Goal: Answer question/provide support

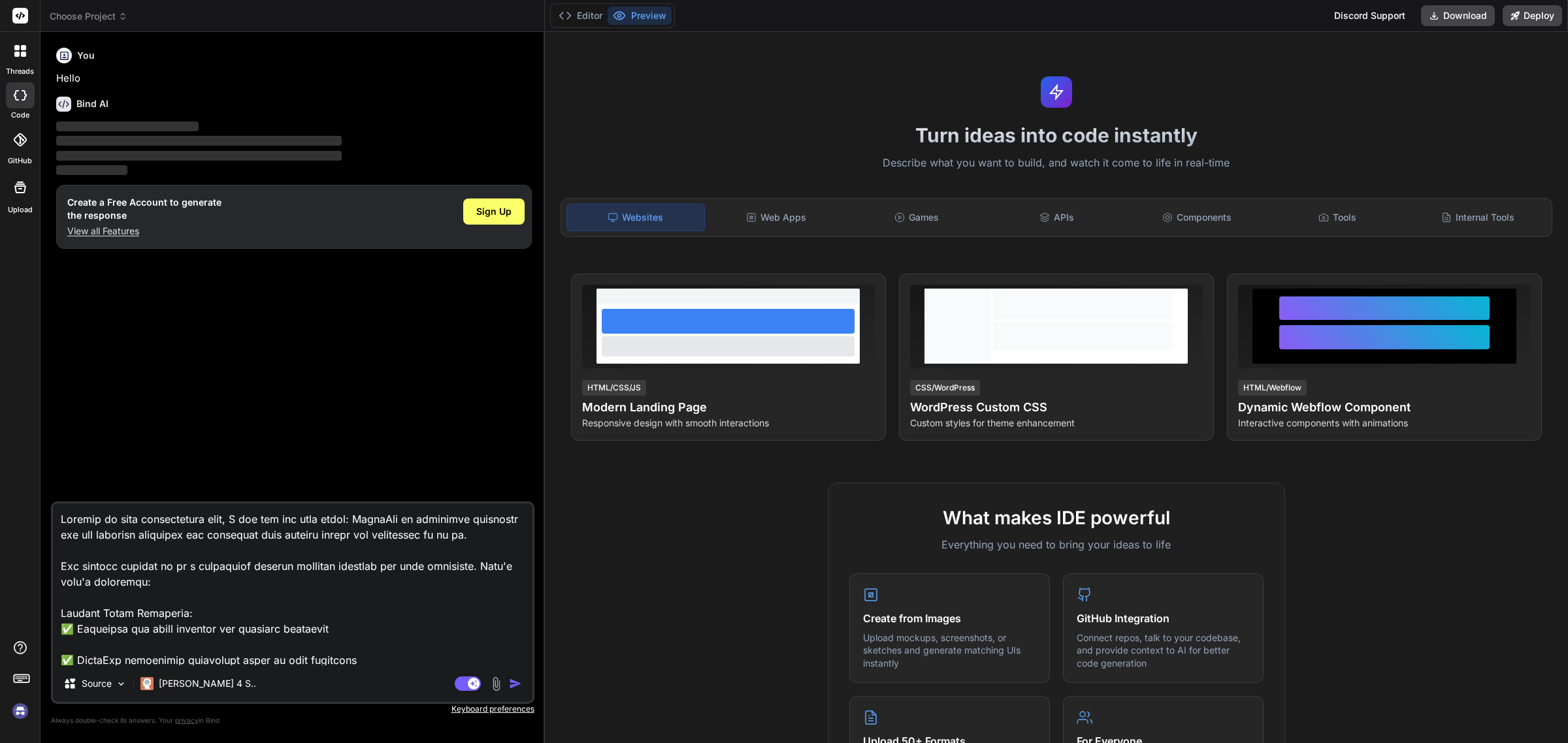
click at [95, 13] on span "Choose Project" at bounding box center [88, 16] width 78 height 13
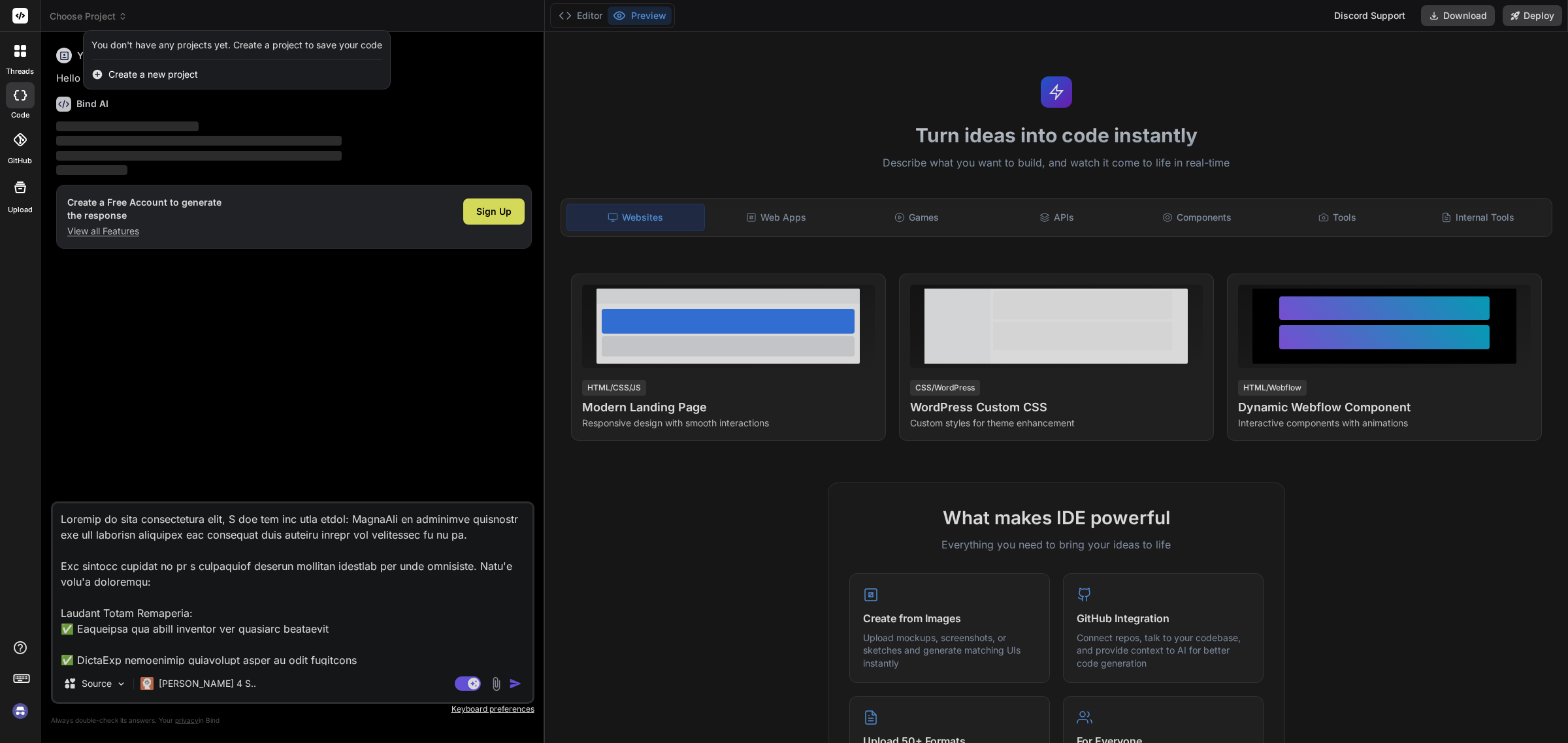
click at [23, 707] on img at bounding box center [21, 711] width 22 height 22
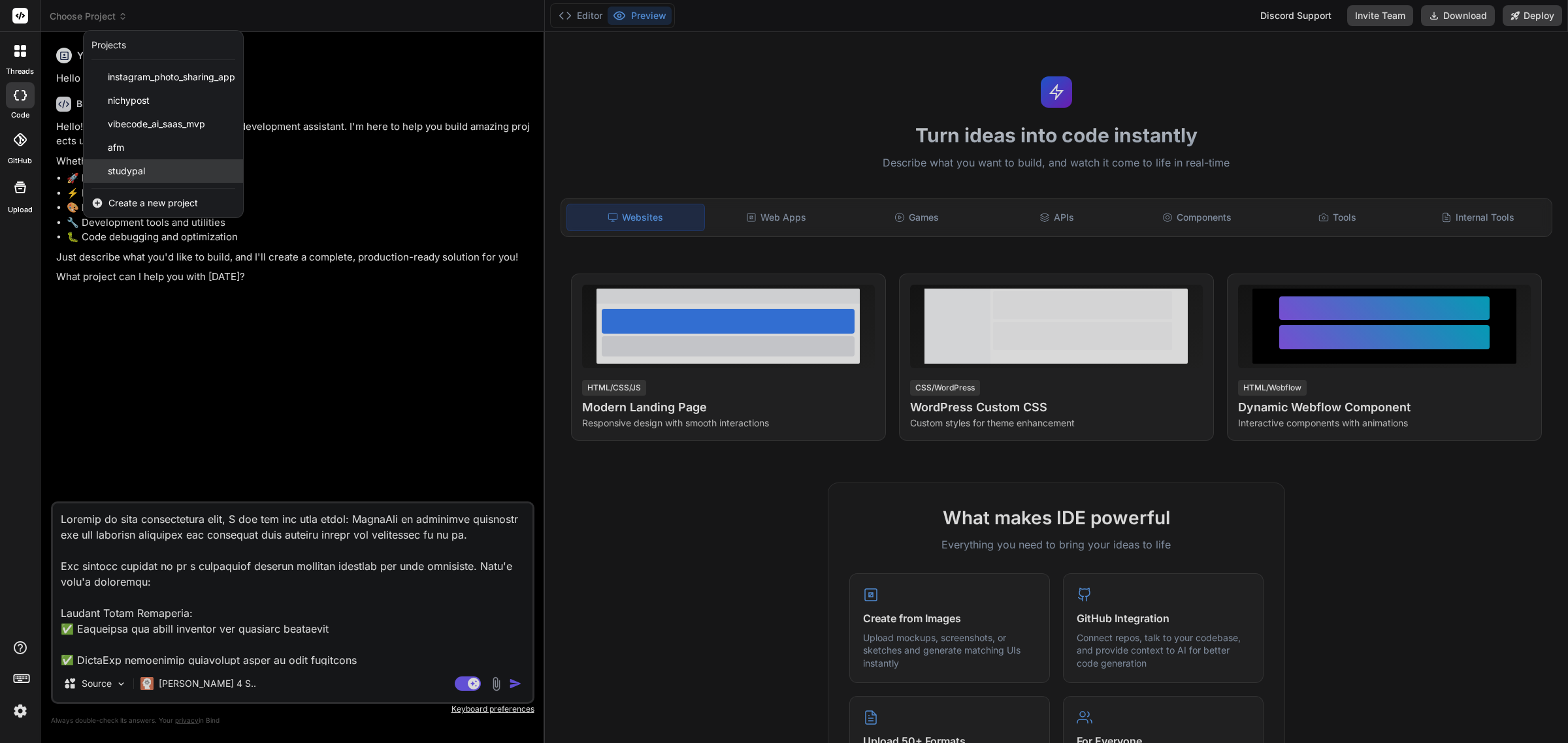
click at [112, 168] on span "studypal" at bounding box center [126, 171] width 37 height 13
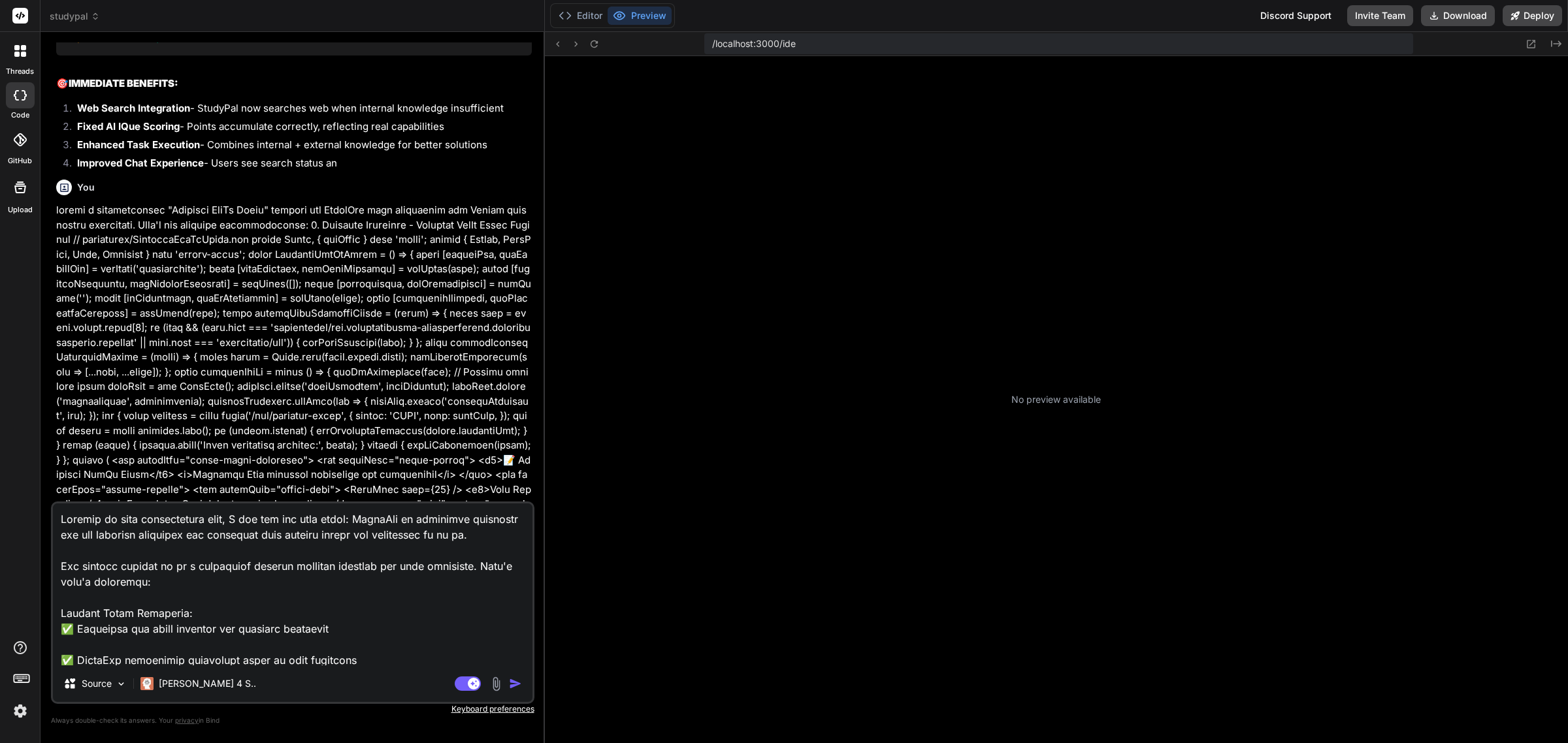
scroll to position [355, 0]
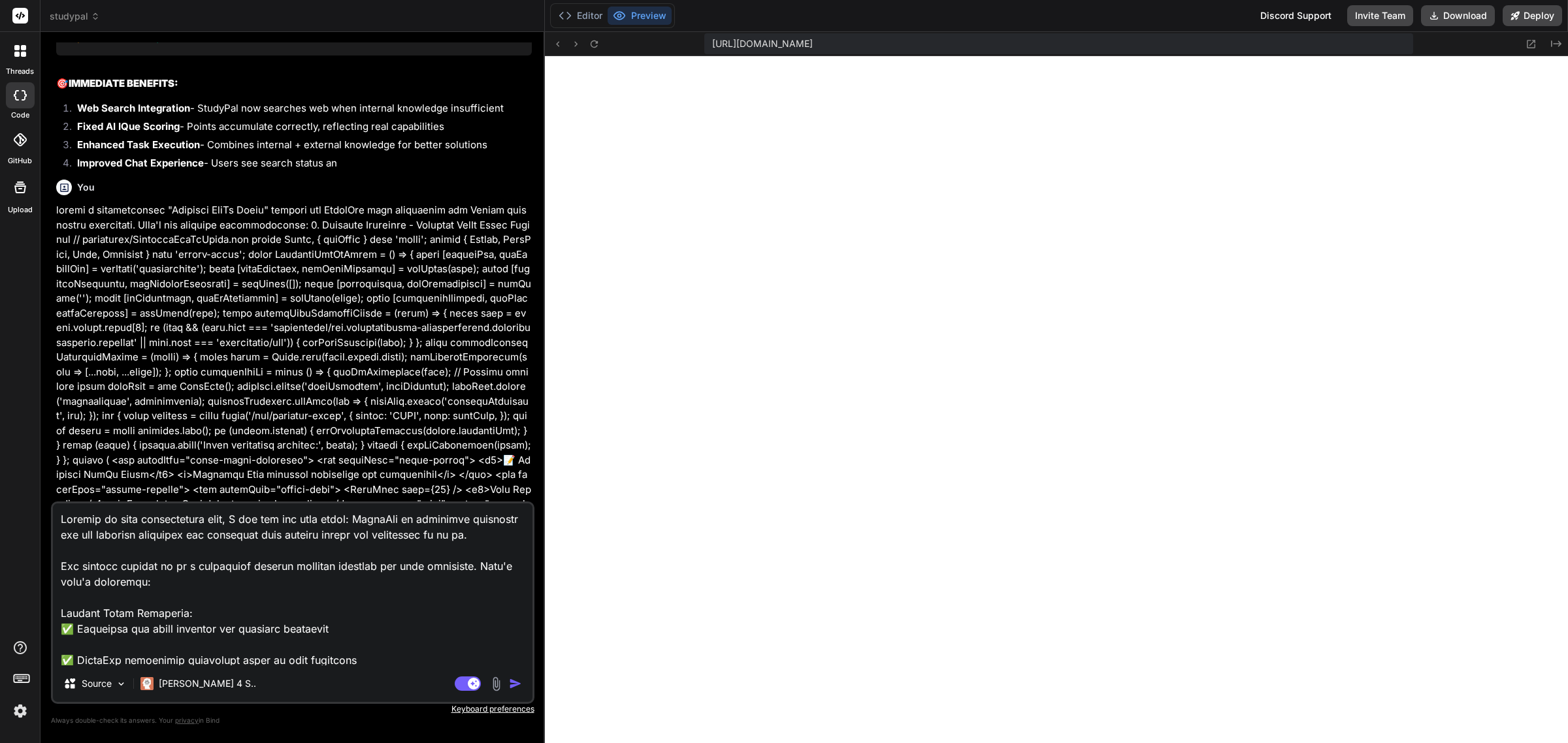
type textarea "x"
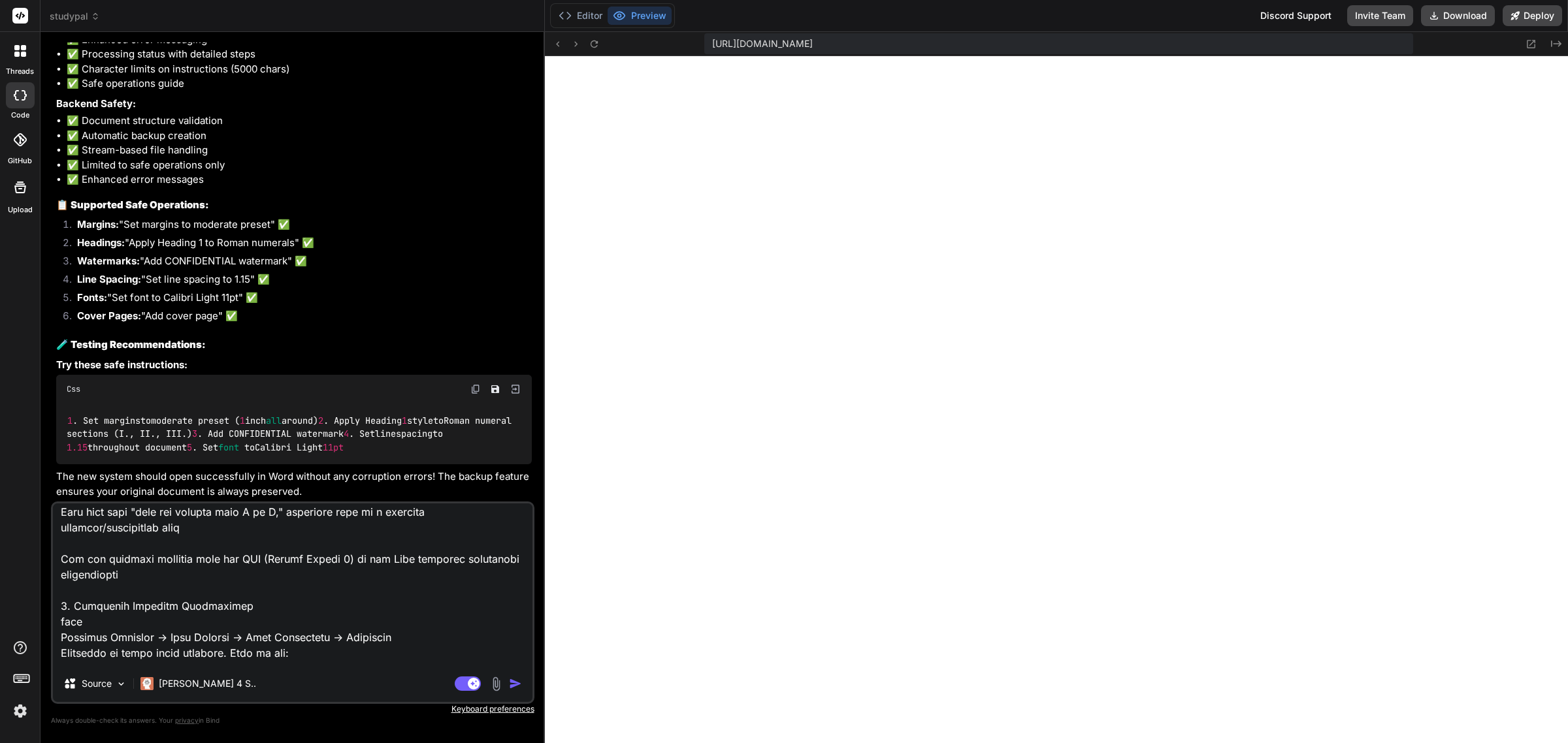
scroll to position [408, 0]
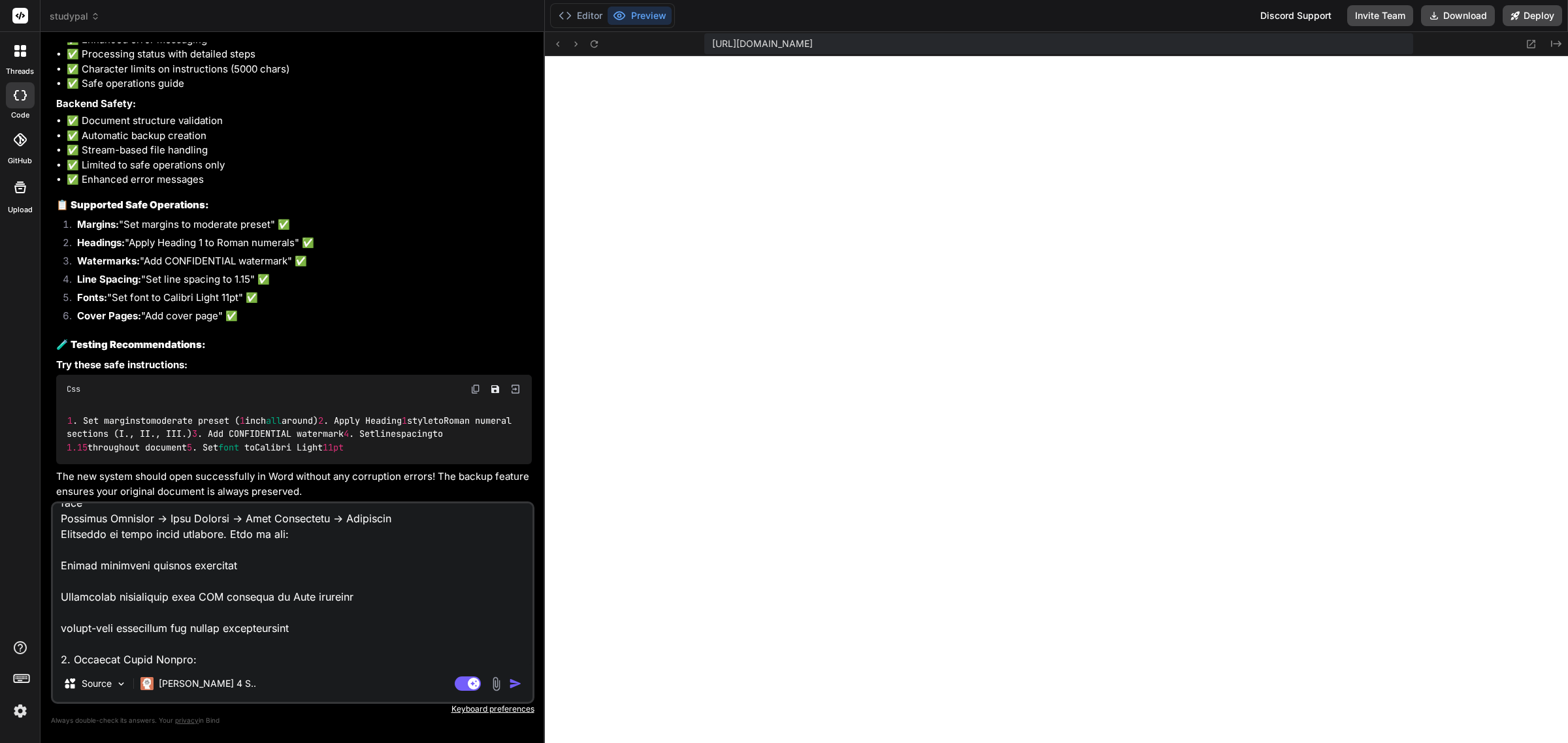
click at [291, 654] on textarea at bounding box center [293, 584] width 479 height 162
type textarea "x"
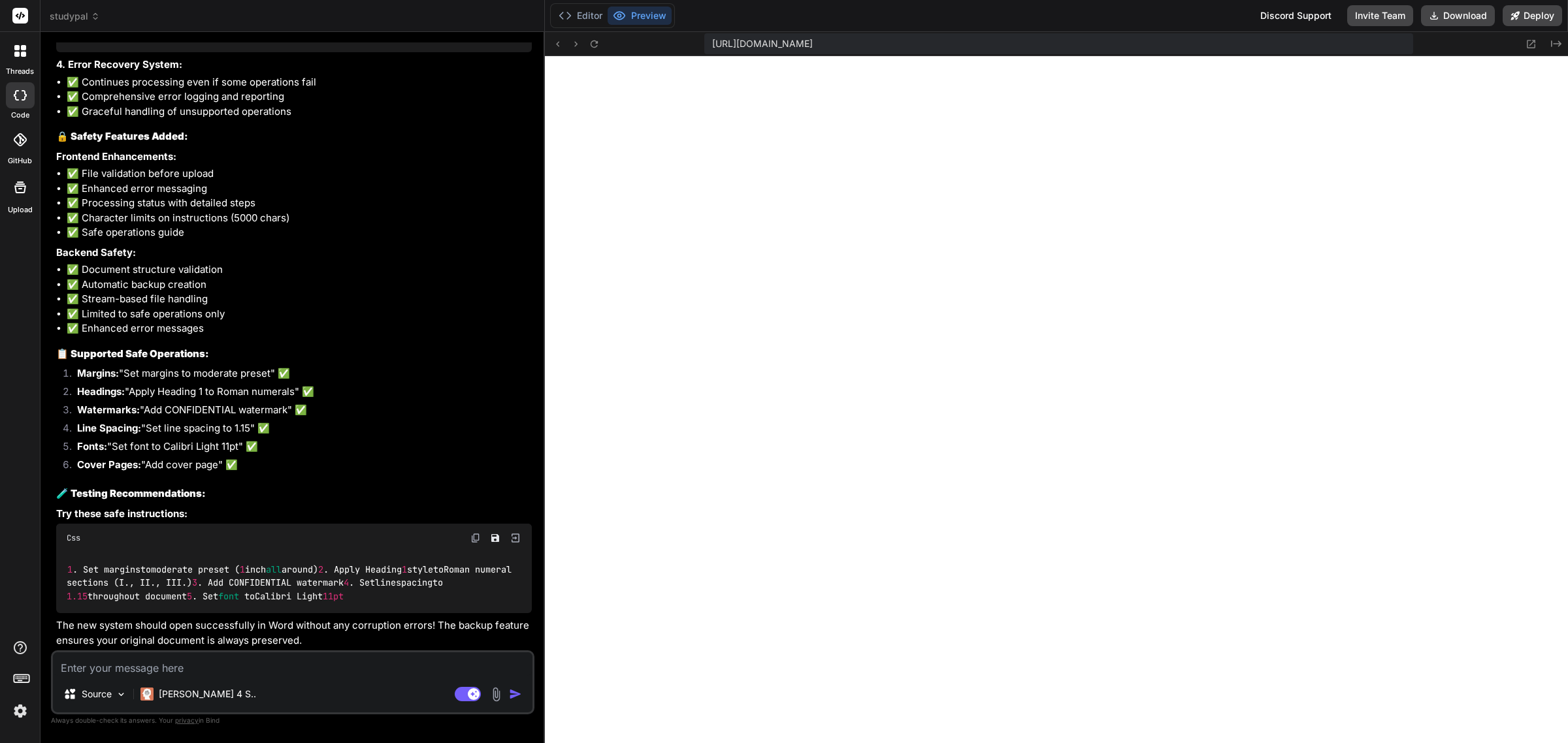
scroll to position [11005, 0]
type textarea "S"
type textarea "x"
type textarea "So"
type textarea "x"
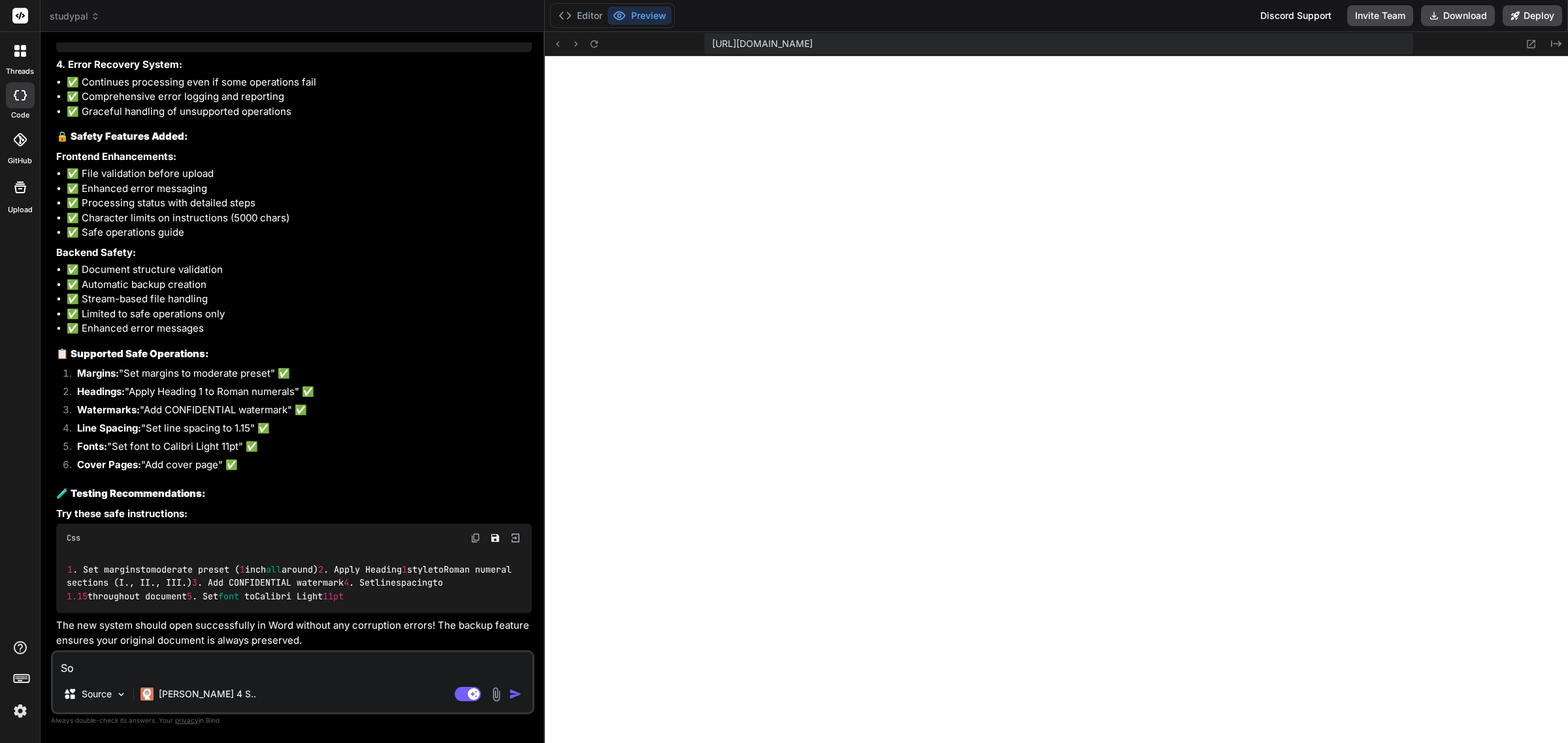
type textarea "So"
type textarea "x"
type textarea "So I"
type textarea "x"
type textarea "So I"
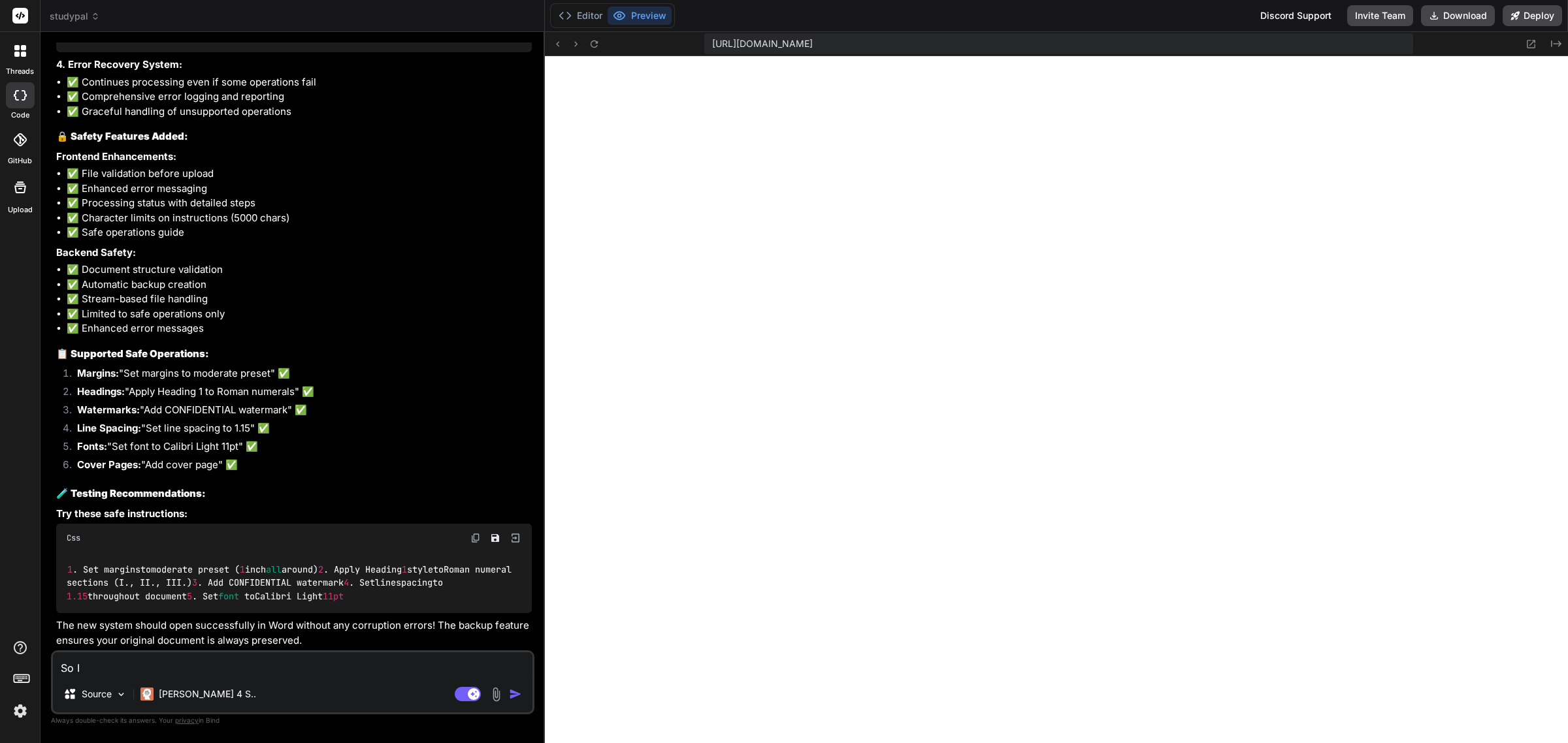
type textarea "x"
type textarea "So I n"
type textarea "x"
type textarea "So I ne"
type textarea "x"
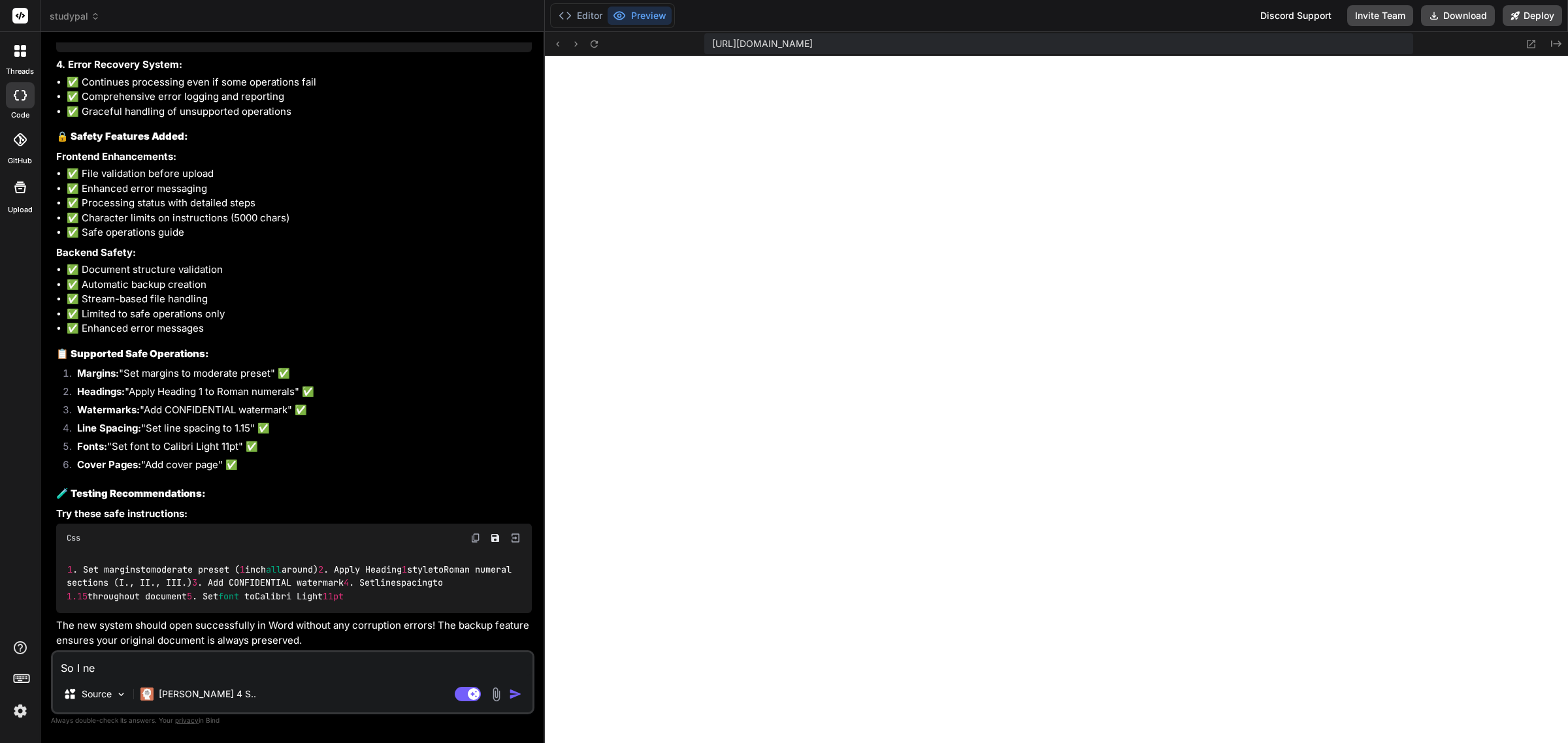
type textarea "So I nee"
type textarea "x"
type textarea "So I need"
type textarea "x"
type textarea "So I need"
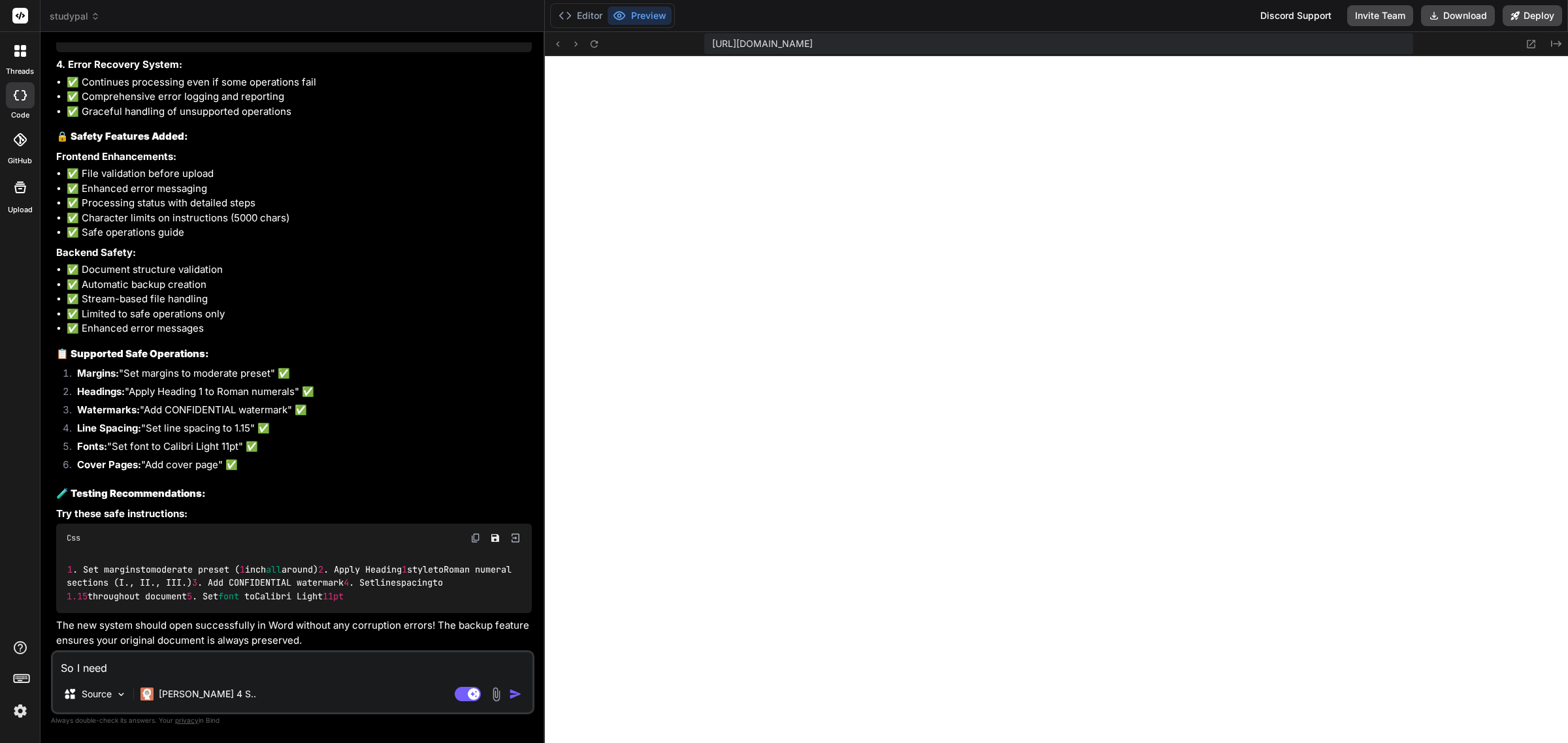
type textarea "x"
type textarea "So I need o"
type textarea "x"
type textarea "So I need ou"
type textarea "x"
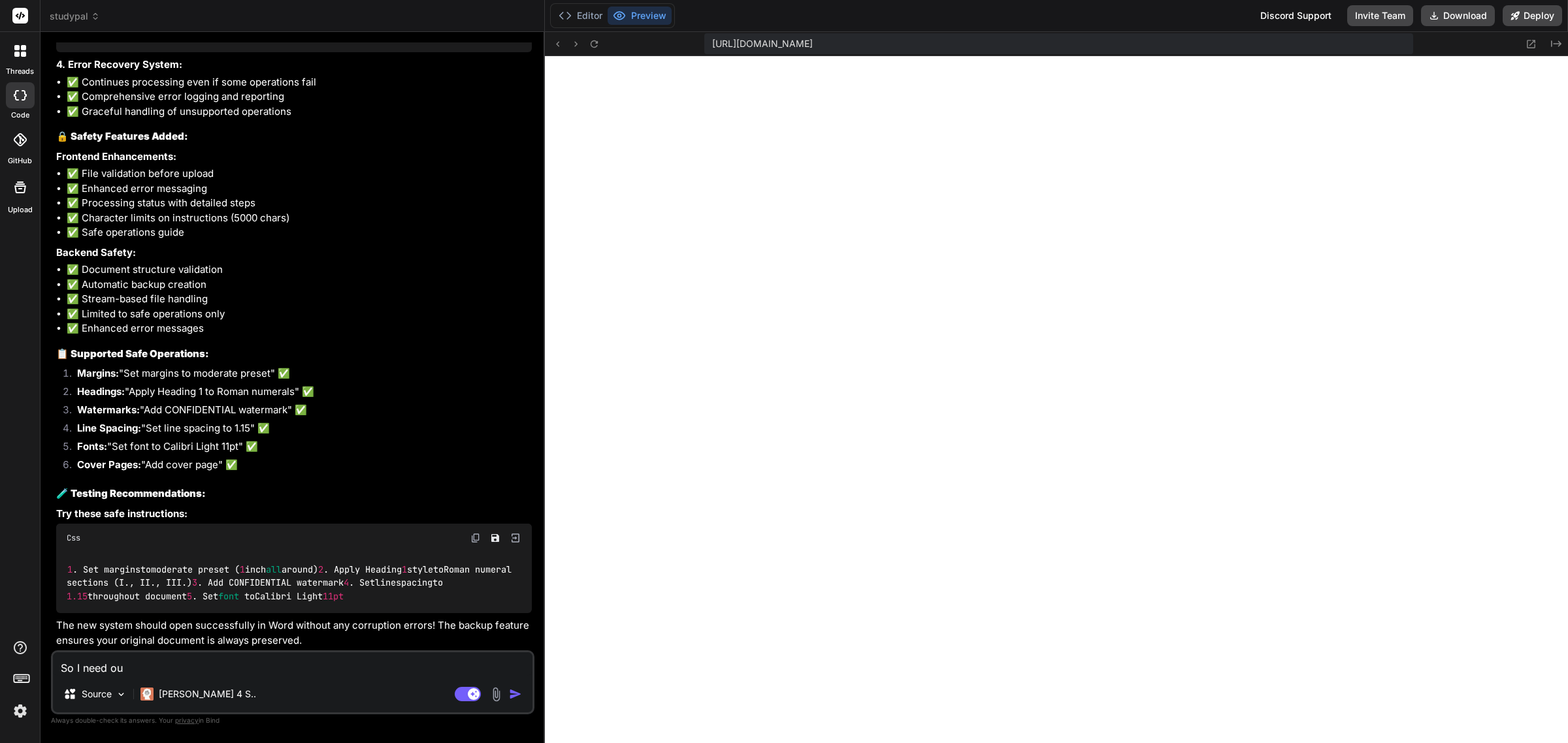
type textarea "So I need our"
type textarea "x"
type textarea "So I need our"
type textarea "x"
type textarea "So I need our F"
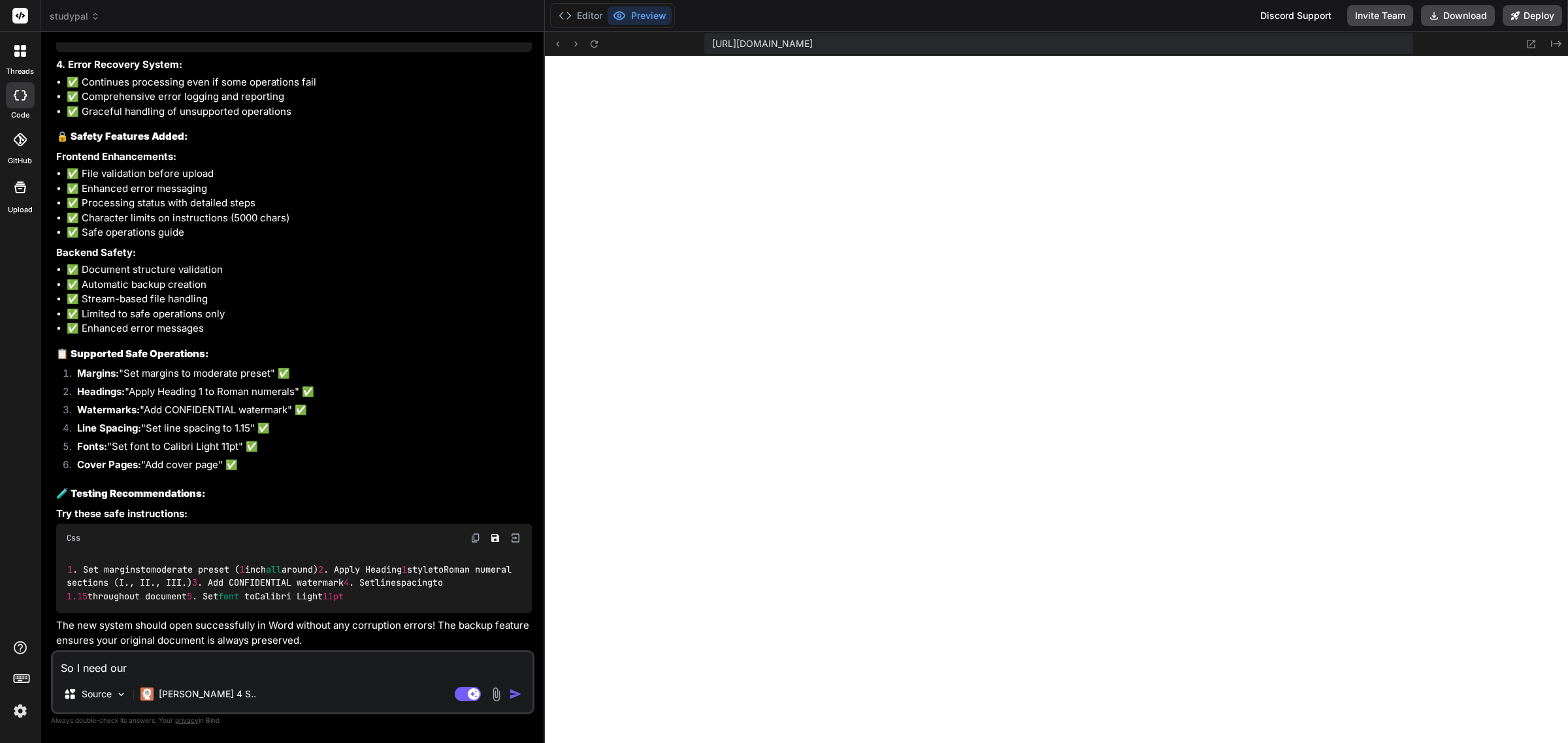
type textarea "x"
type textarea "So I need our Fi"
type textarea "x"
type textarea "So I need our Fix"
type textarea "x"
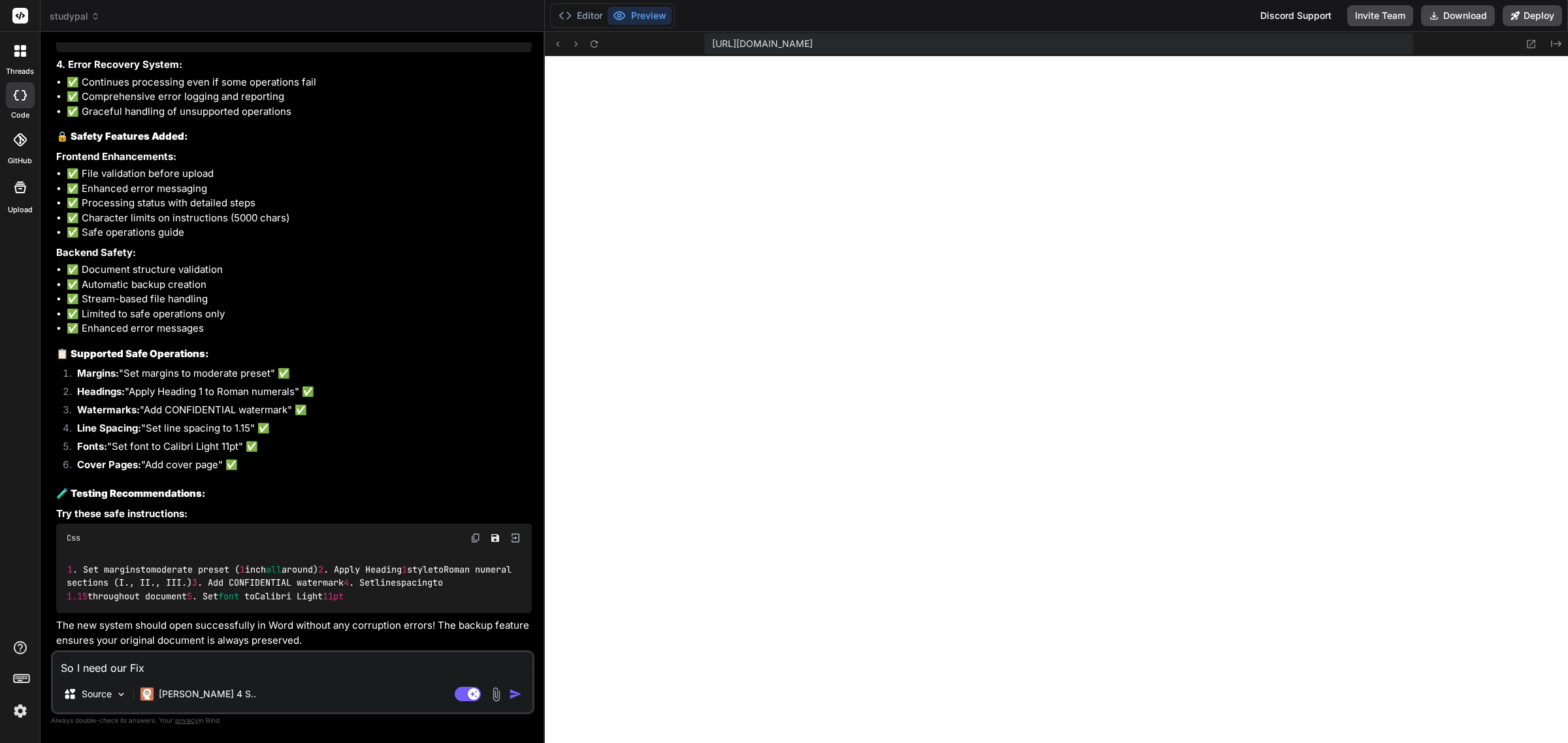
type textarea "So I need our FixI"
type textarea "x"
type textarea "So I need our FixIt"
type textarea "x"
type textarea "So I need our FixIt"
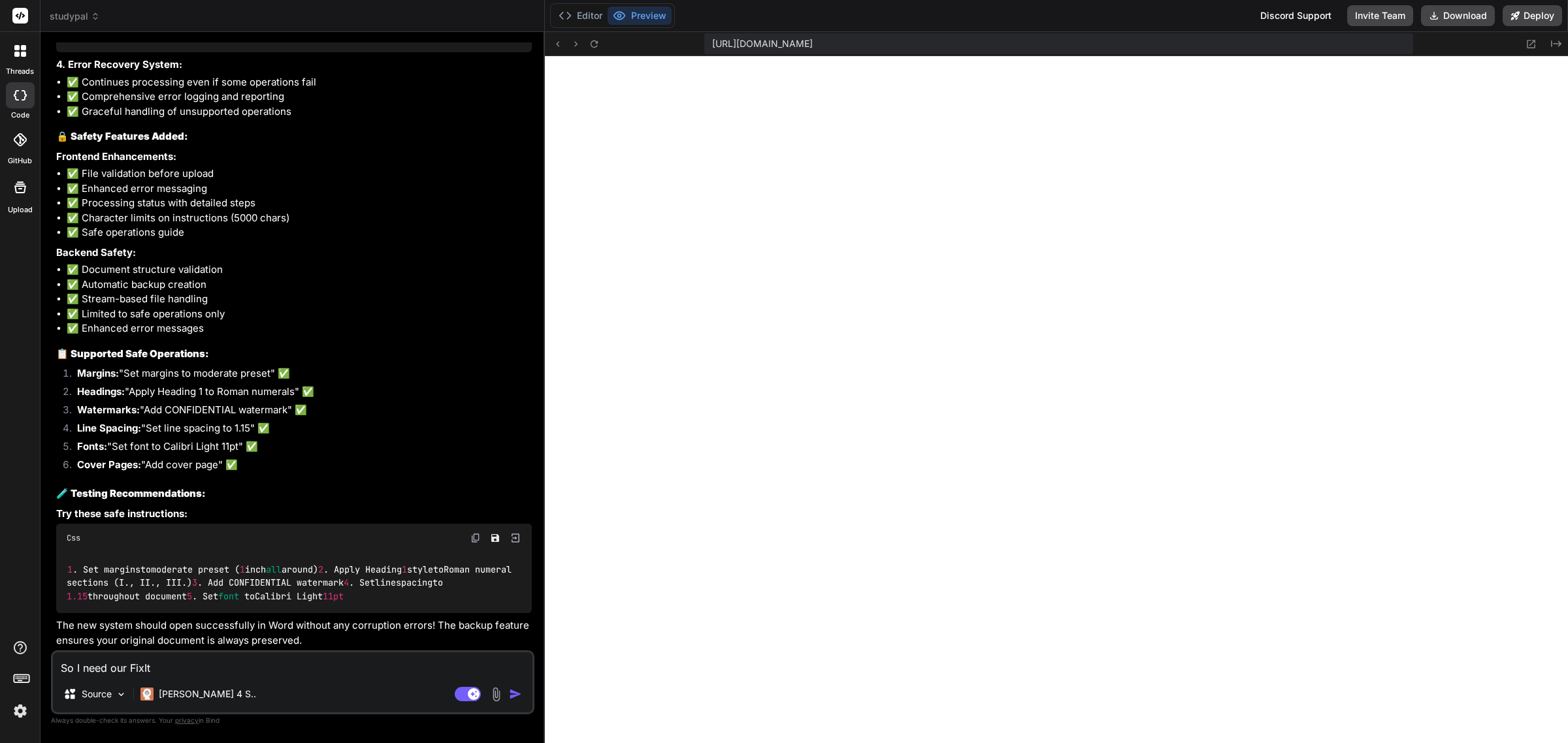
type textarea "x"
type textarea "So I need our FixIt A"
type textarea "x"
type textarea "So I need our FixIt Ag"
type textarea "x"
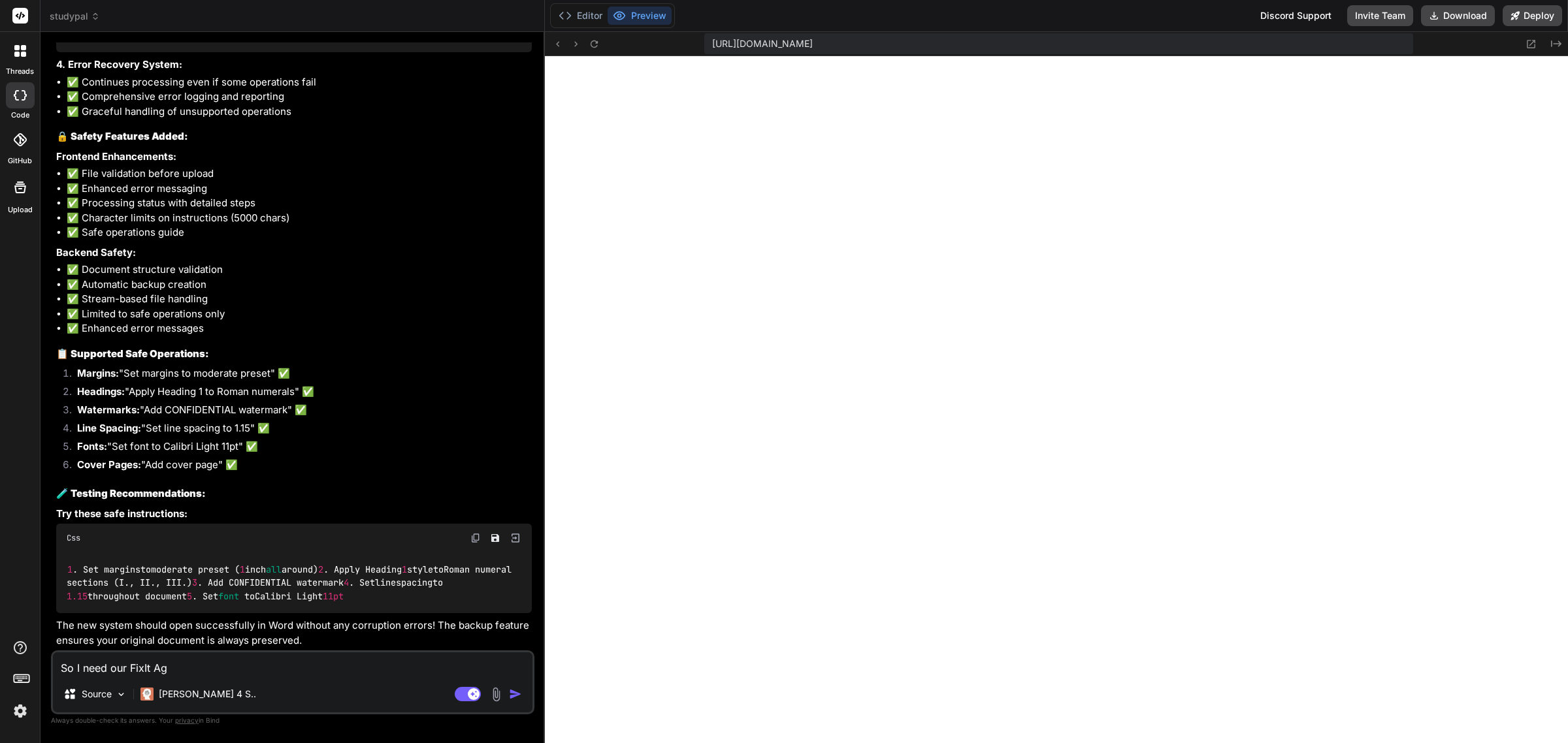
type textarea "So I need our FixIt Age"
type textarea "x"
type textarea "So I need our FixIt Agen"
type textarea "x"
type textarea "So I need our FixIt Agent"
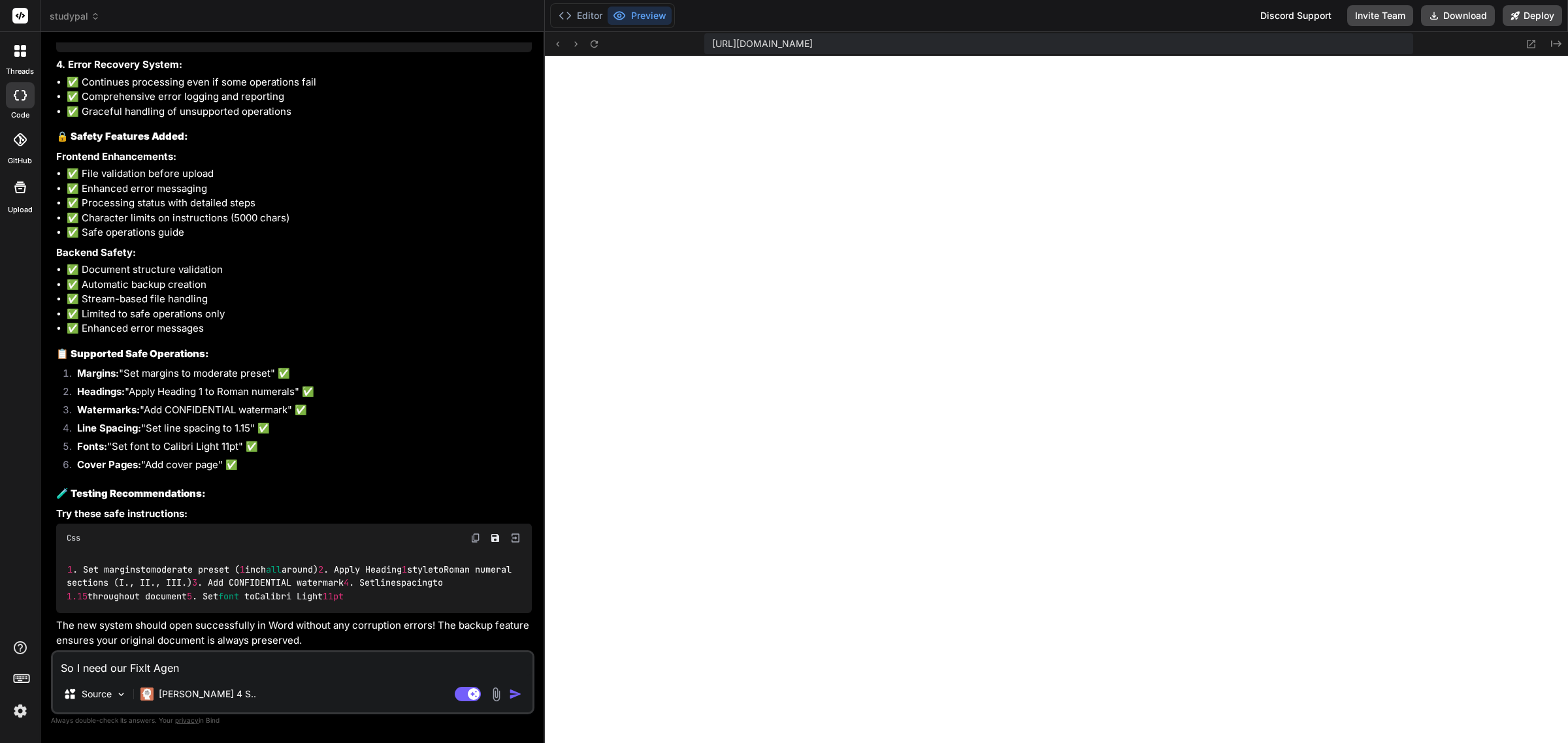
type textarea "x"
type textarea "So I need our FixIt Agent"
type textarea "x"
type textarea "So I need our FixIt Agent t"
type textarea "x"
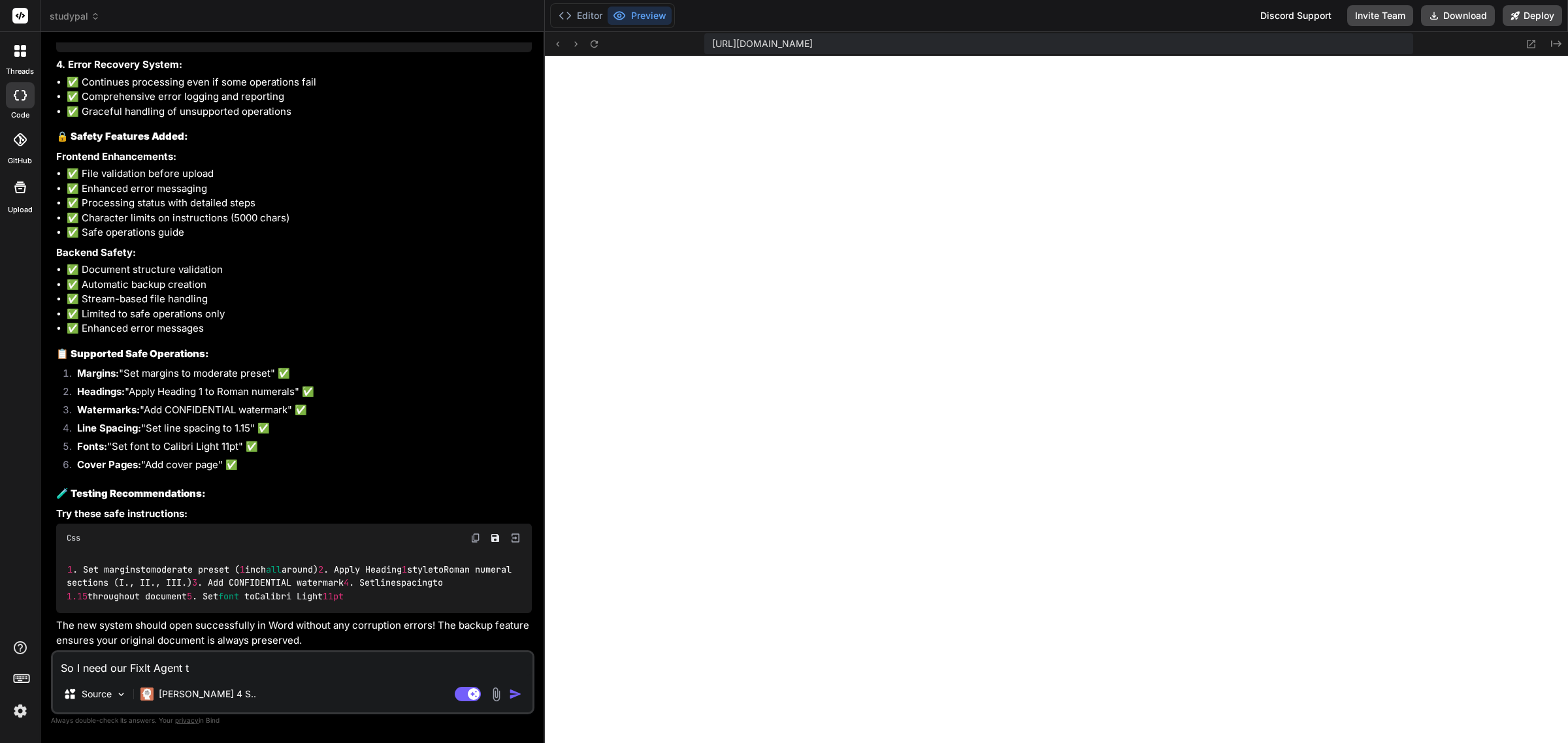
type textarea "So I need our FixIt Agent to"
type textarea "x"
type textarea "So I need our FixIt Agent to"
type textarea "x"
type textarea "So I need our FixIt Agent to a"
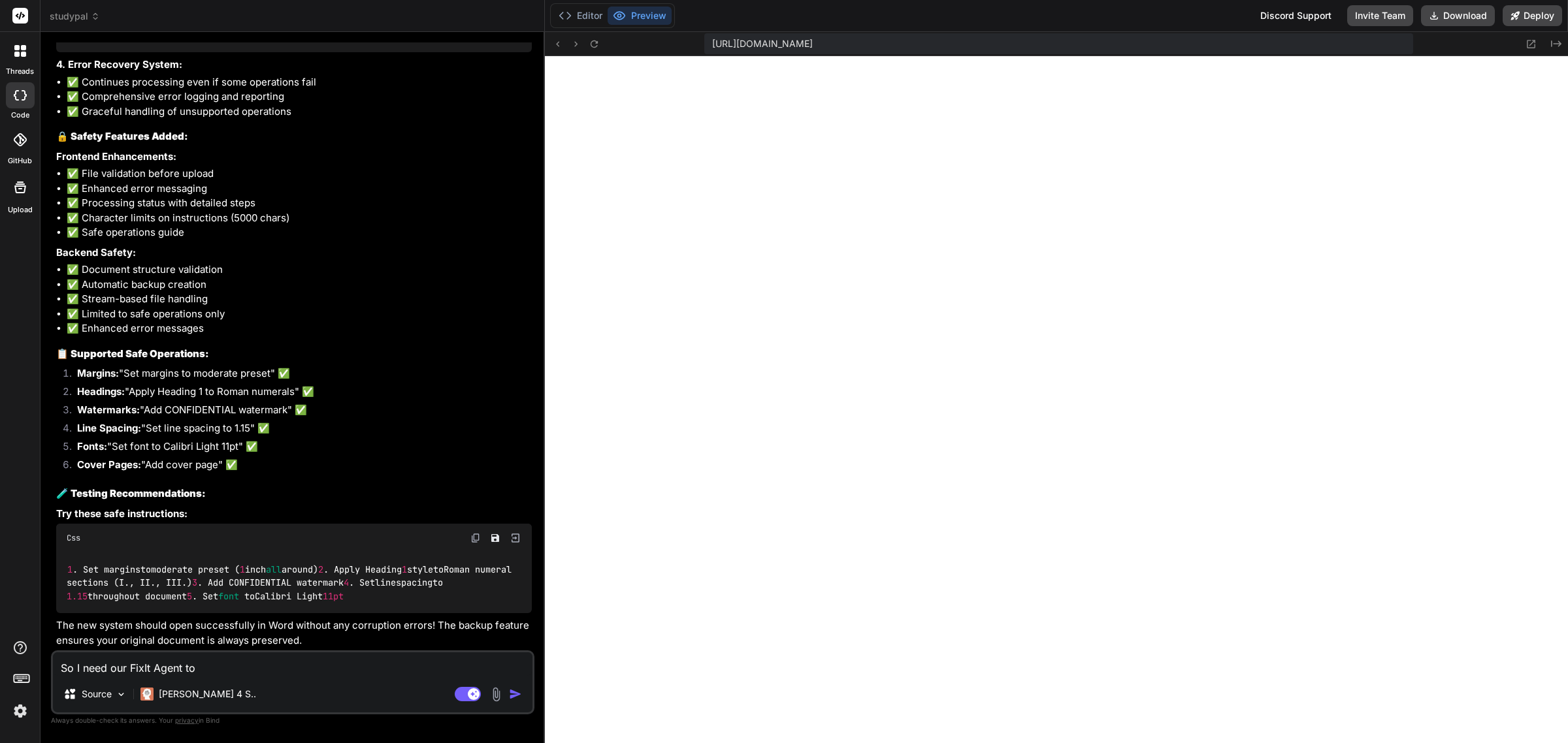
type textarea "x"
type textarea "So I need our FixIt Agent to al"
type textarea "x"
type textarea "So I need our FixIt Agent to als"
type textarea "x"
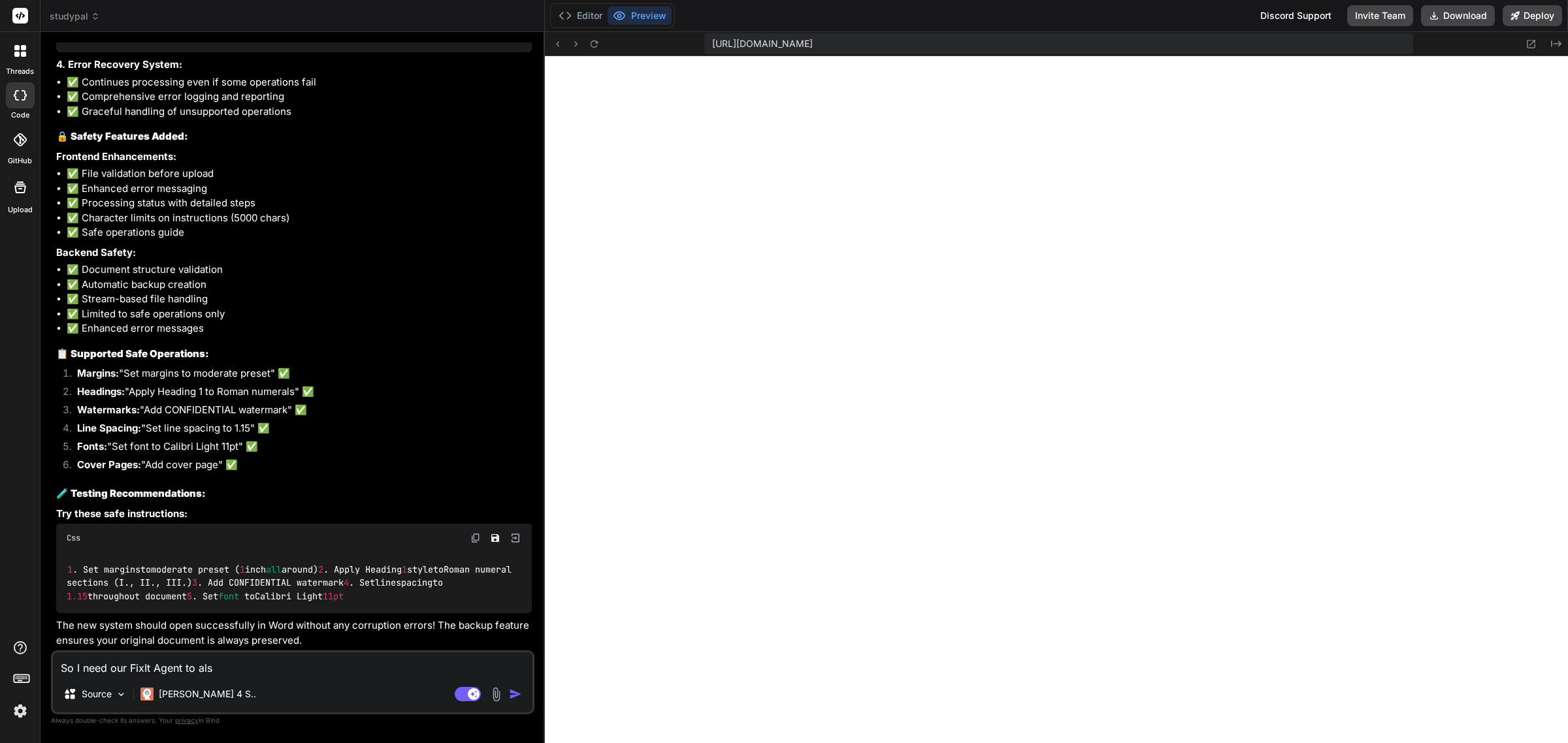
type textarea "So I need our FixIt Agent to also"
type textarea "x"
type textarea "So I need our FixIt Agent to also"
type textarea "x"
type textarea "So I need our FixIt Agent to also c"
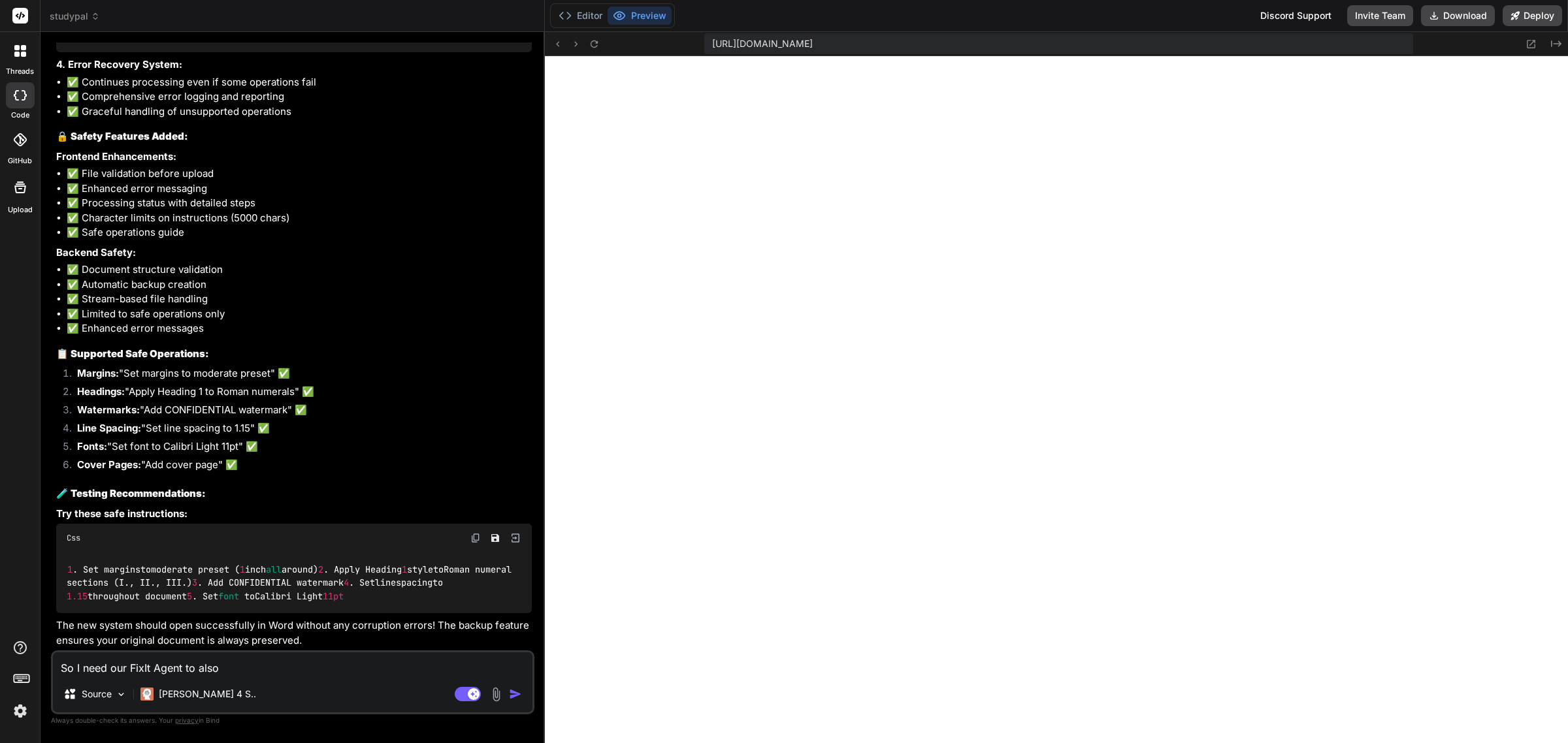
type textarea "x"
type textarea "So I need our FixIt Agent to also co"
type textarea "x"
type textarea "So I need our FixIt Agent to also con"
type textarea "x"
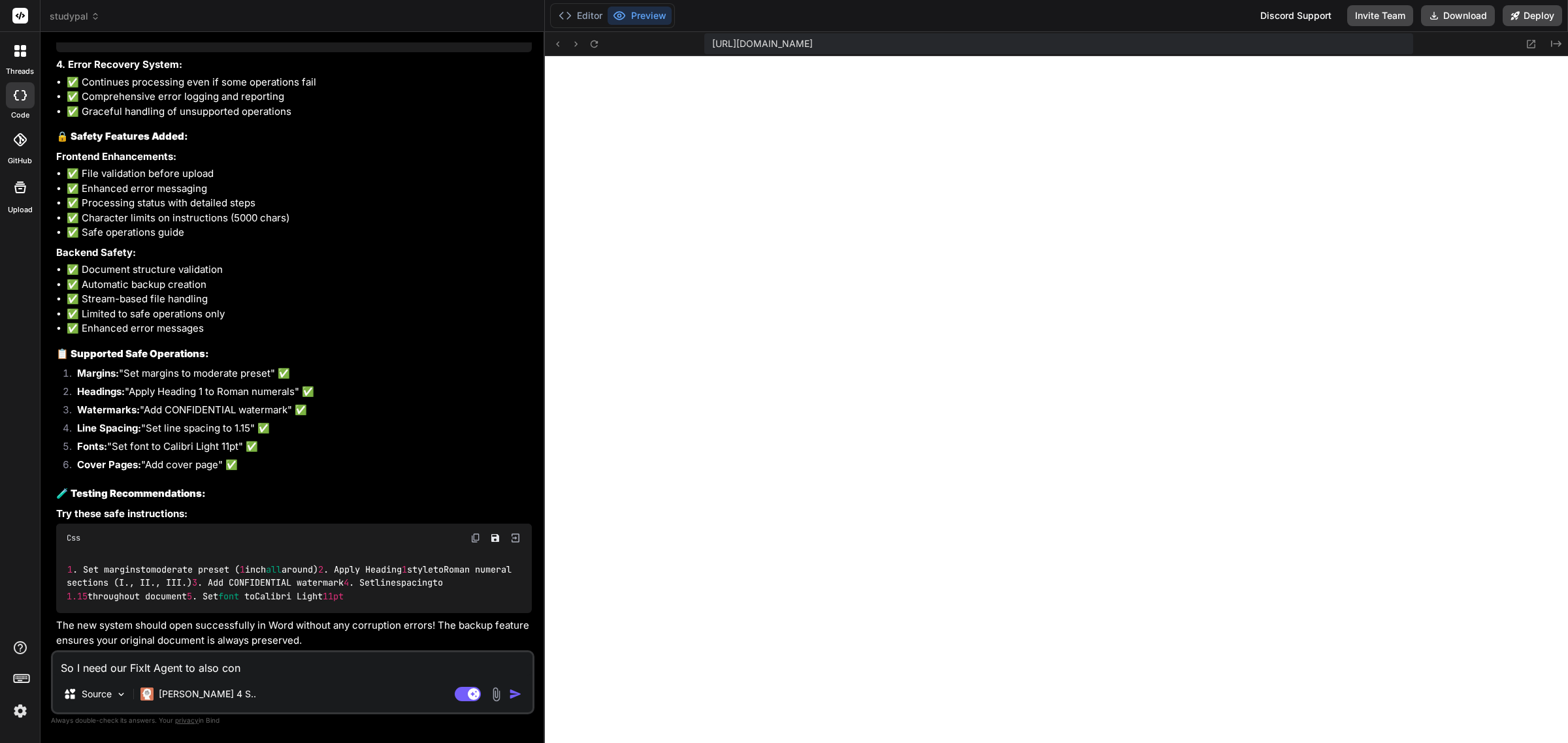
type textarea "So I need our FixIt Agent to also cond"
type textarea "x"
type textarea "So I need our FixIt Agent to also condu"
type textarea "x"
type textarea "So I need our FixIt Agent to also conduc"
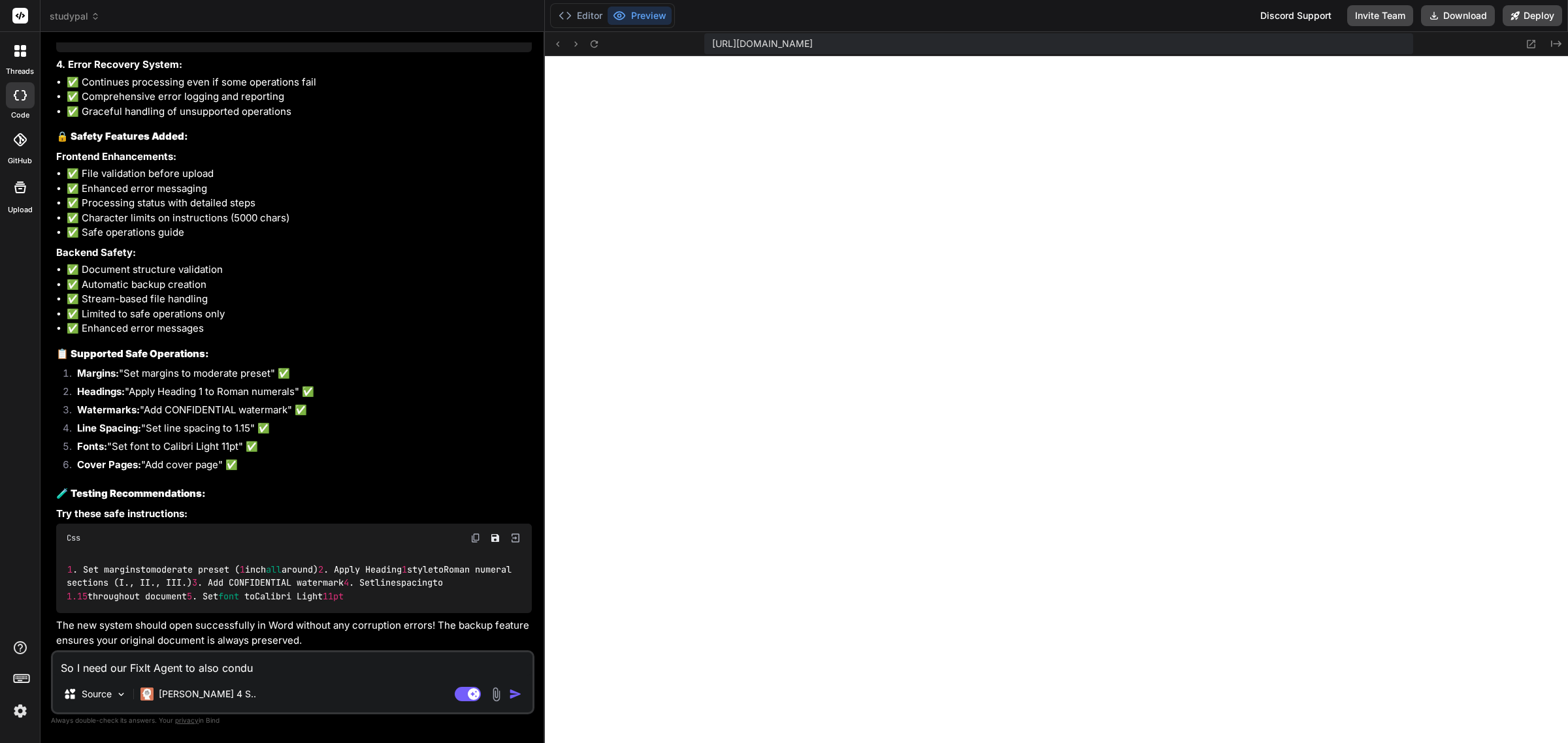
type textarea "x"
type textarea "So I need our FixIt Agent to also conduct"
type textarea "x"
type textarea "So I need our FixIt Agent to also conduct"
type textarea "x"
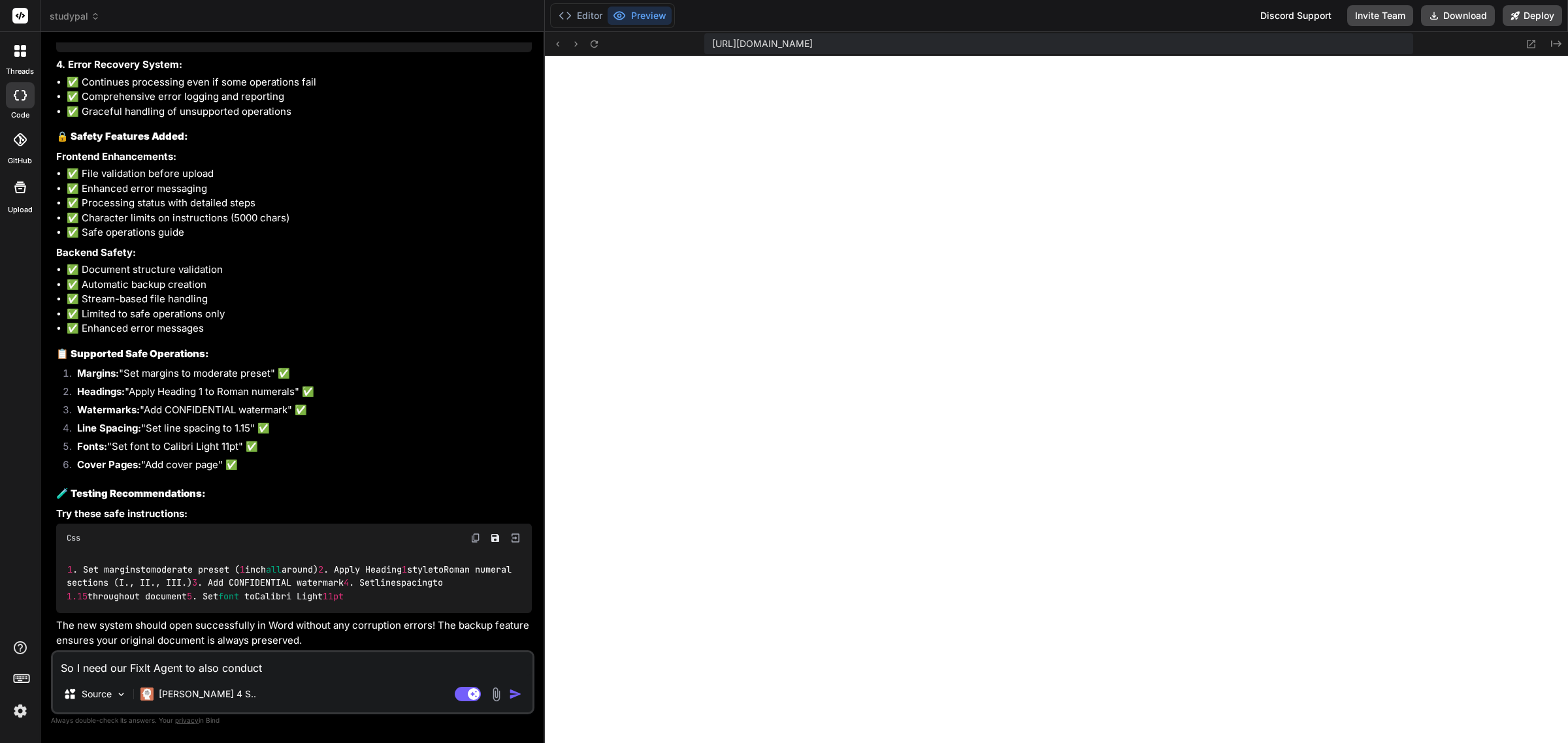
type textarea "So I need our FixIt Agent to also conduct a"
type textarea "x"
type textarea "So I need our FixIt Agent to also conduct ac"
type textarea "x"
type textarea "So I need our FixIt Agent to also conduct act"
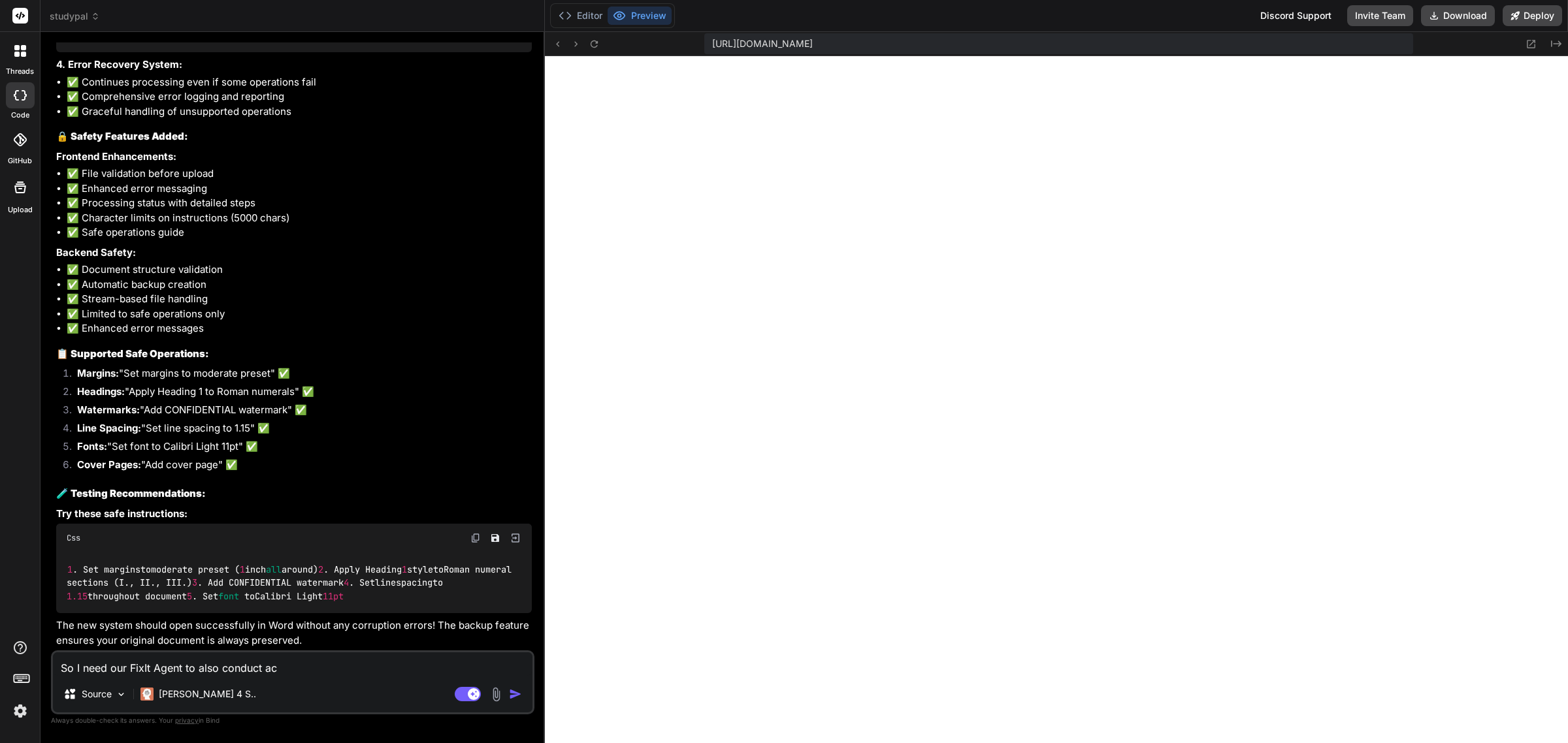
type textarea "x"
type textarea "So I need our FixIt Agent to also conduct acti"
type textarea "x"
type textarea "So I need our FixIt Agent to also conduct actio"
type textarea "x"
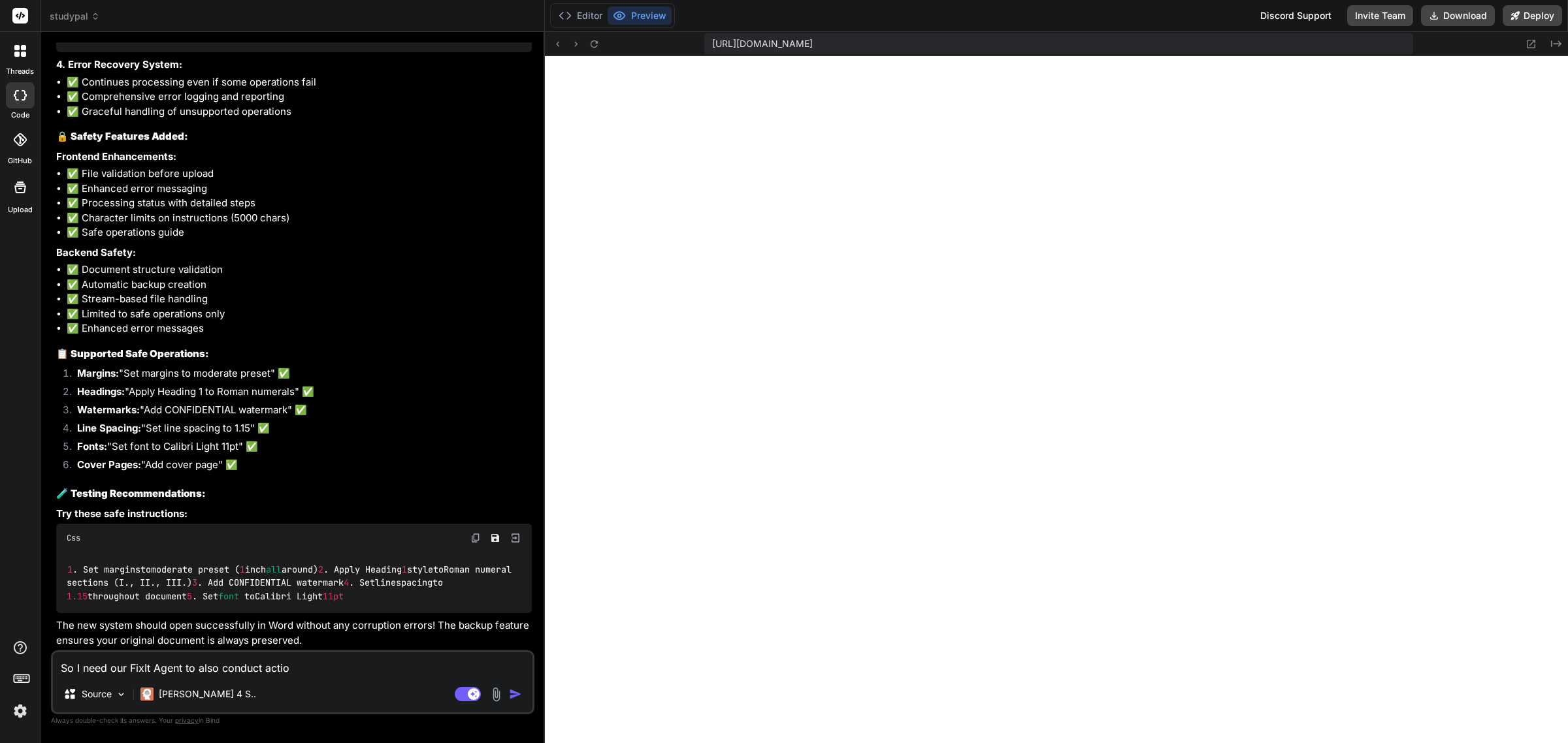
type textarea "So I need our FixIt Agent to also conduct action"
type textarea "x"
type textarea "So I need our FixIt Agent to also conduct action"
type textarea "x"
type textarea "So I need our FixIt Agent to also conduct action t"
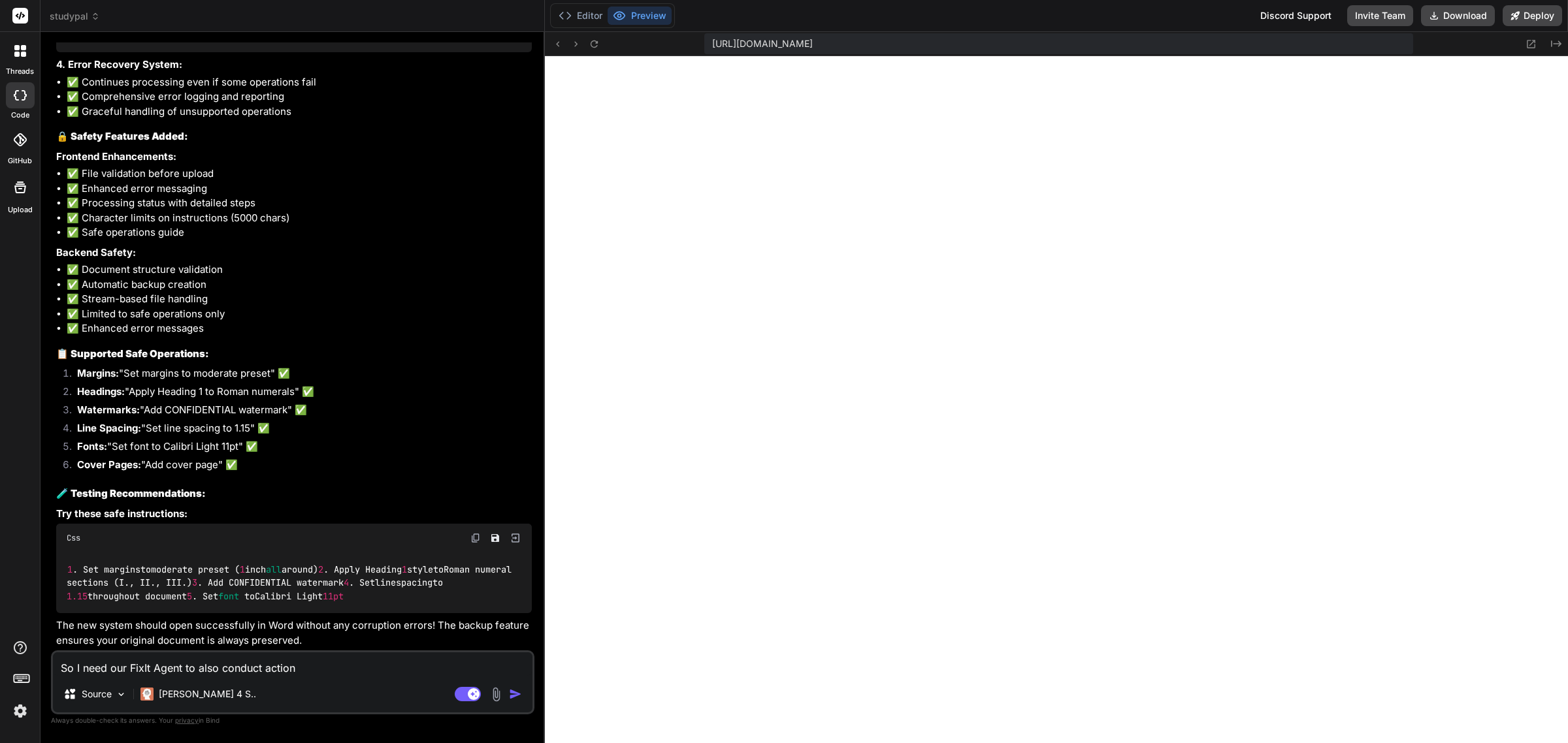
type textarea "x"
type textarea "So I need our FixIt Agent to also conduct action ta"
type textarea "x"
type textarea "So I need our FixIt Agent to also conduct action tas"
type textarea "x"
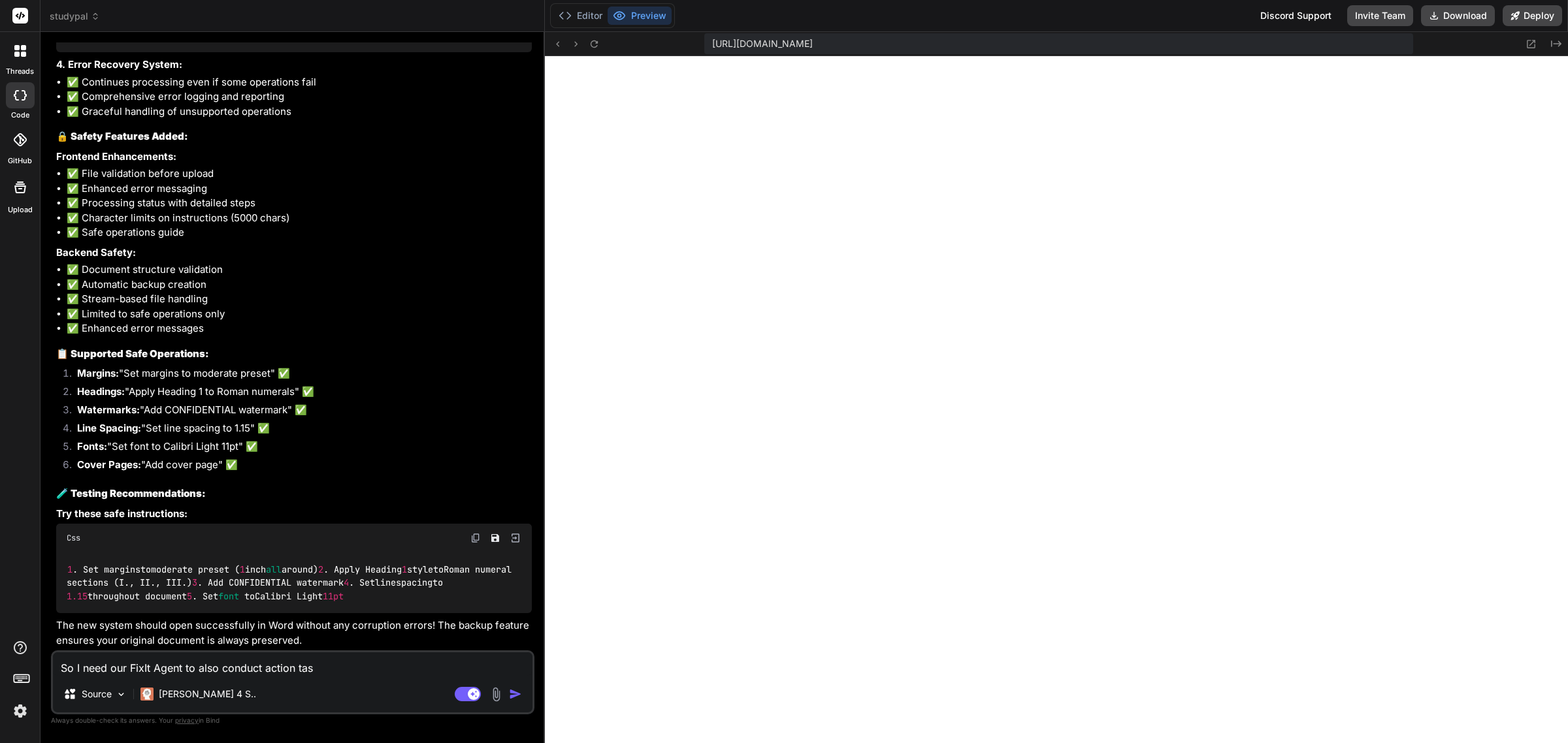
type textarea "So I need our FixIt Agent to also conduct action task"
type textarea "x"
type textarea "So I need our FixIt Agent to also conduct action tasks"
type textarea "x"
type textarea "So I need our FixIt Agent to also conduct action tasks"
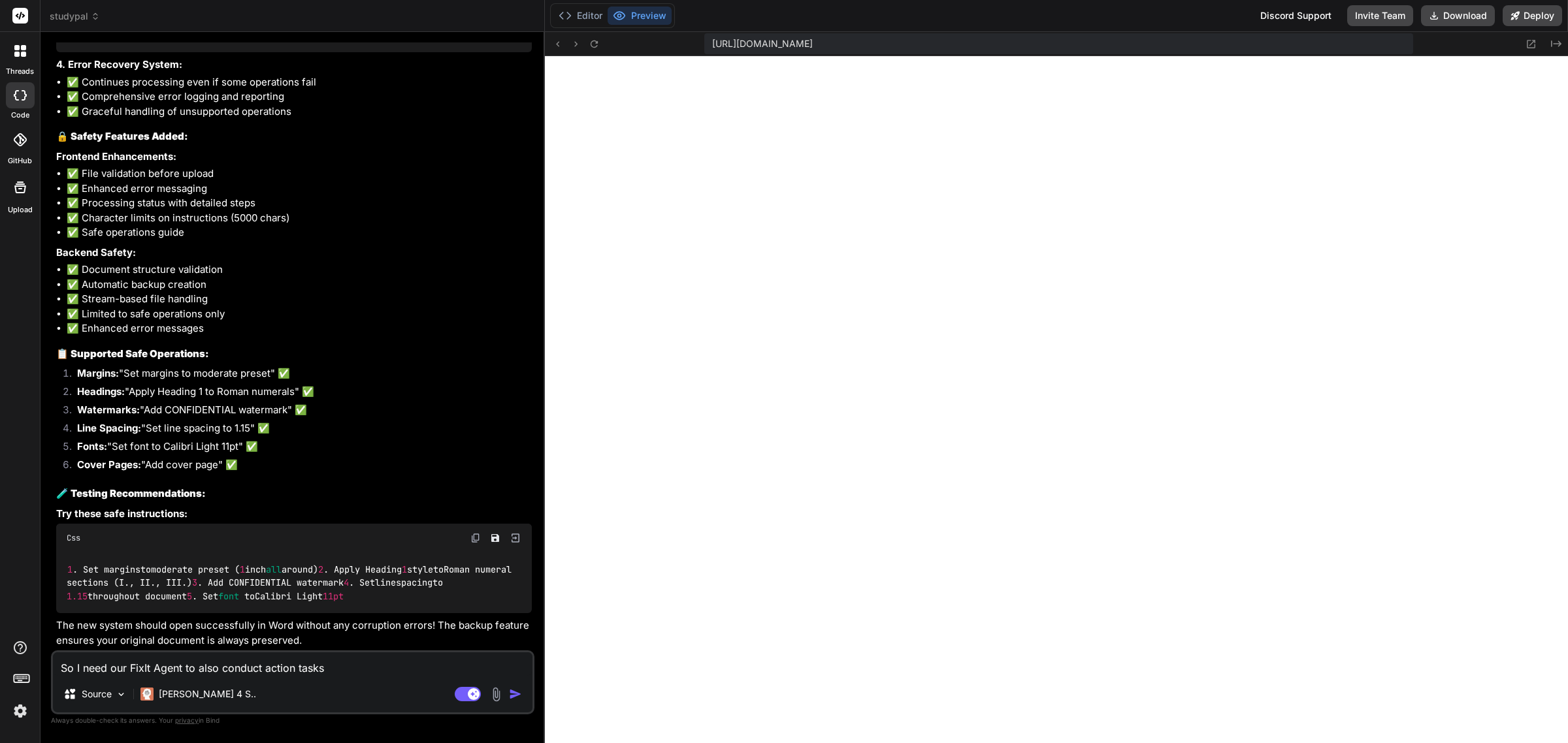
type textarea "x"
type textarea "So I need our FixIt Agent to also conduct action tasks c"
type textarea "x"
type textarea "So I need our FixIt Agent to also conduct action tasks co"
type textarea "x"
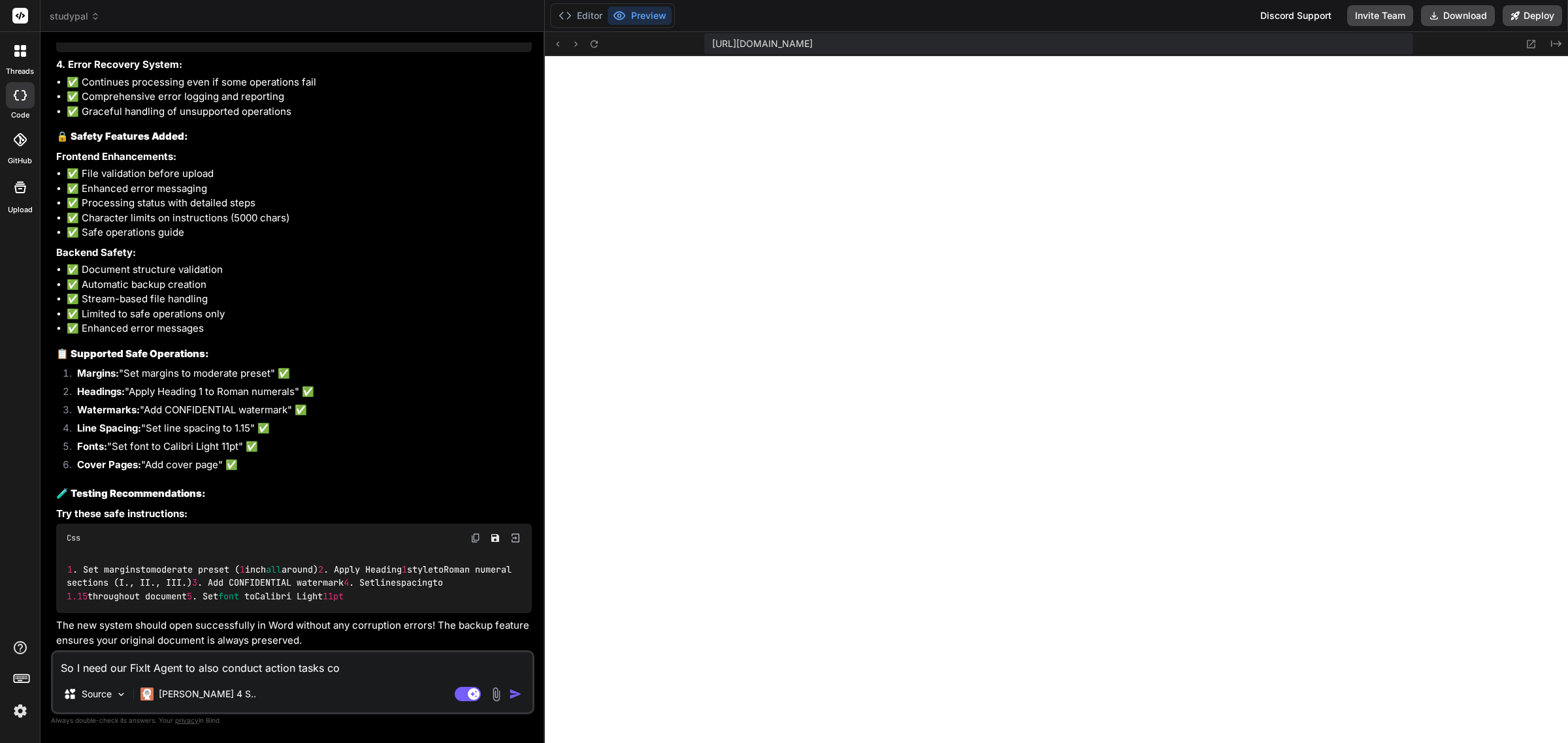
type textarea "So I need our FixIt Agent to also conduct action tasks com"
type textarea "x"
type textarea "So I need our FixIt Agent to also conduct action tasks comp"
type textarea "x"
type textarea "So I need our FixIt Agent to also conduct action tasks compe"
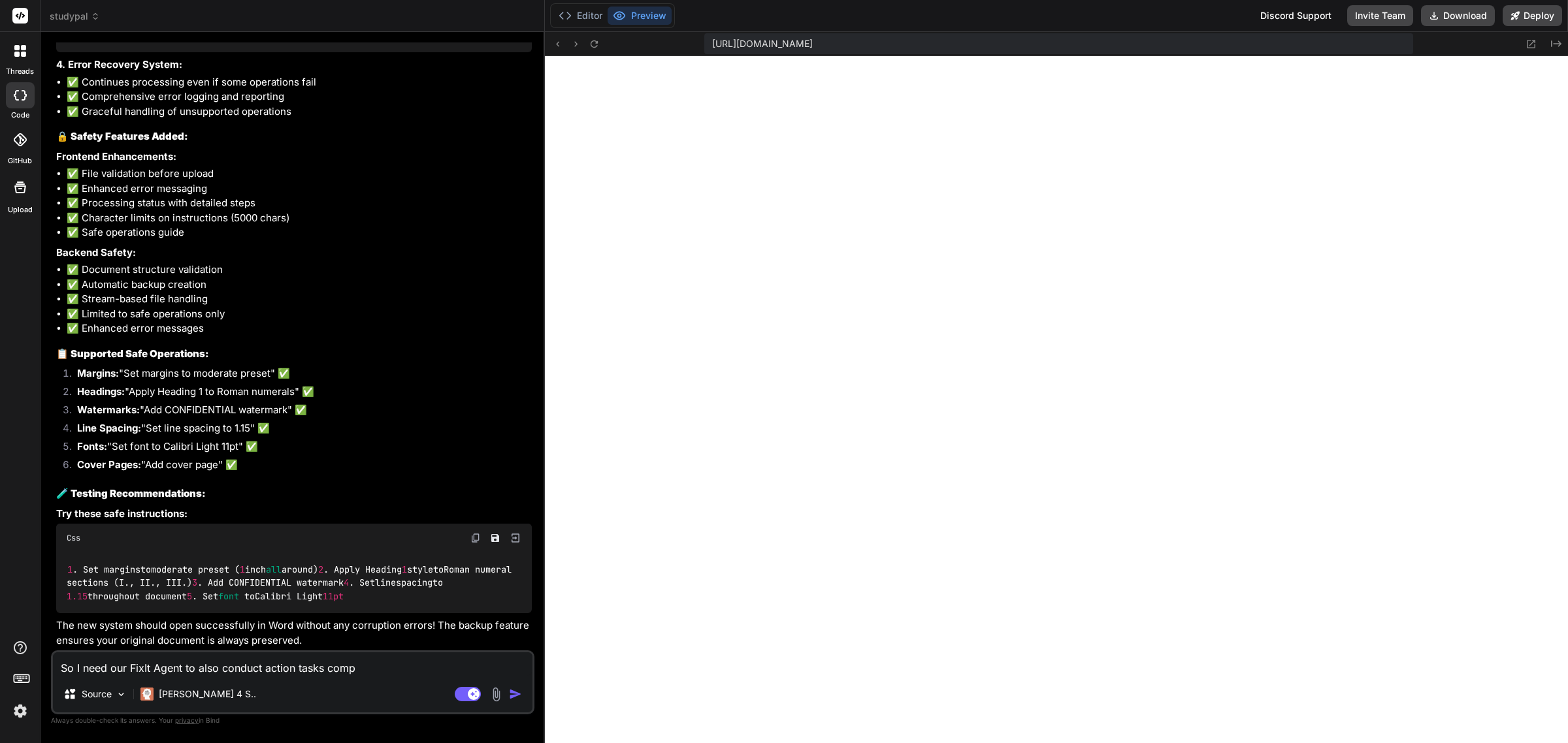
type textarea "x"
type textarea "So I need our FixIt Agent to also conduct action tasks comp"
type textarea "x"
type textarea "So I need our FixIt Agent to also conduct action tasks compl"
type textarea "x"
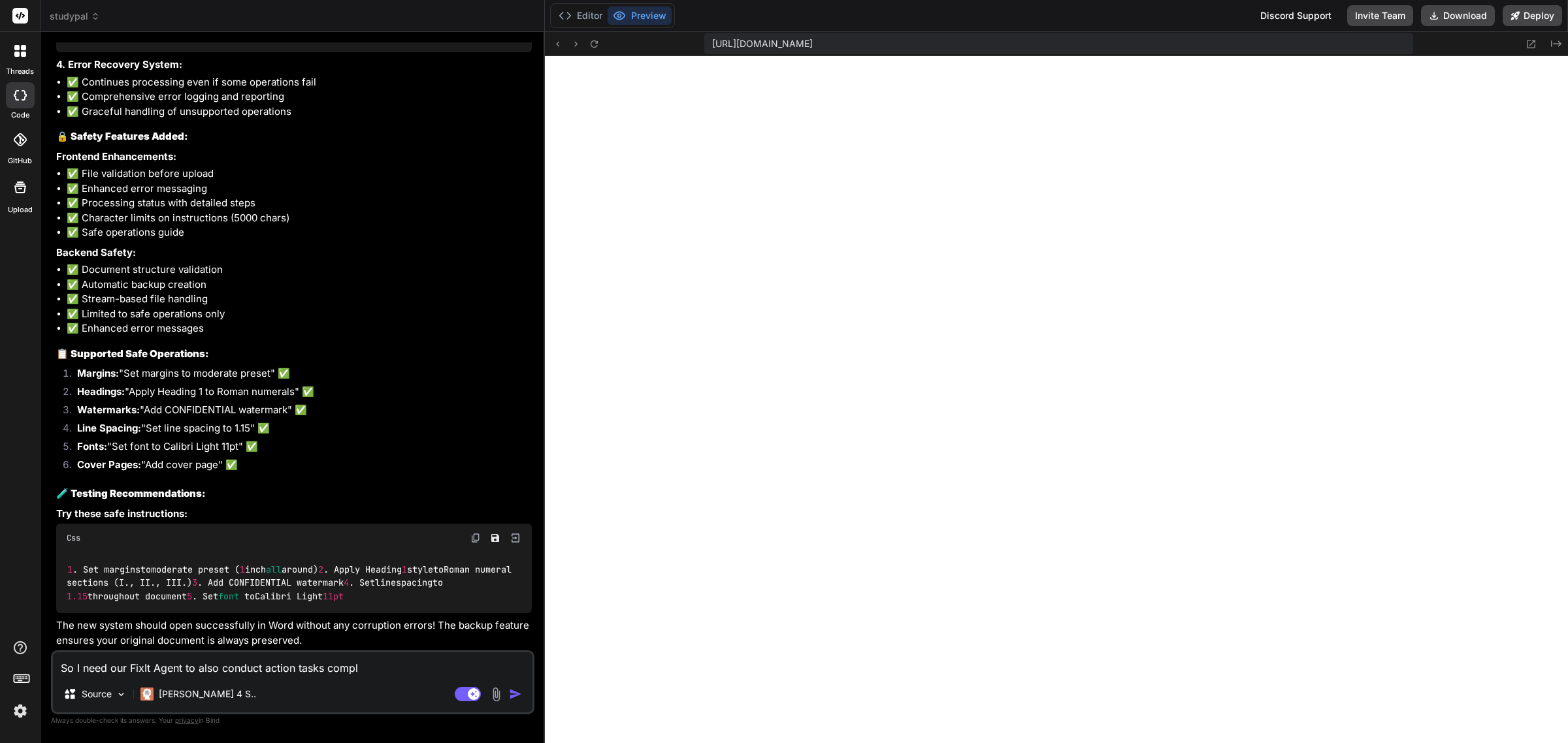
type textarea "So I need our FixIt Agent to also conduct action tasks comple"
type textarea "x"
type textarea "So I need our FixIt Agent to also conduct action tasks complet"
type textarea "x"
type textarea "So I need our FixIt Agent to also conduct action tasks completi"
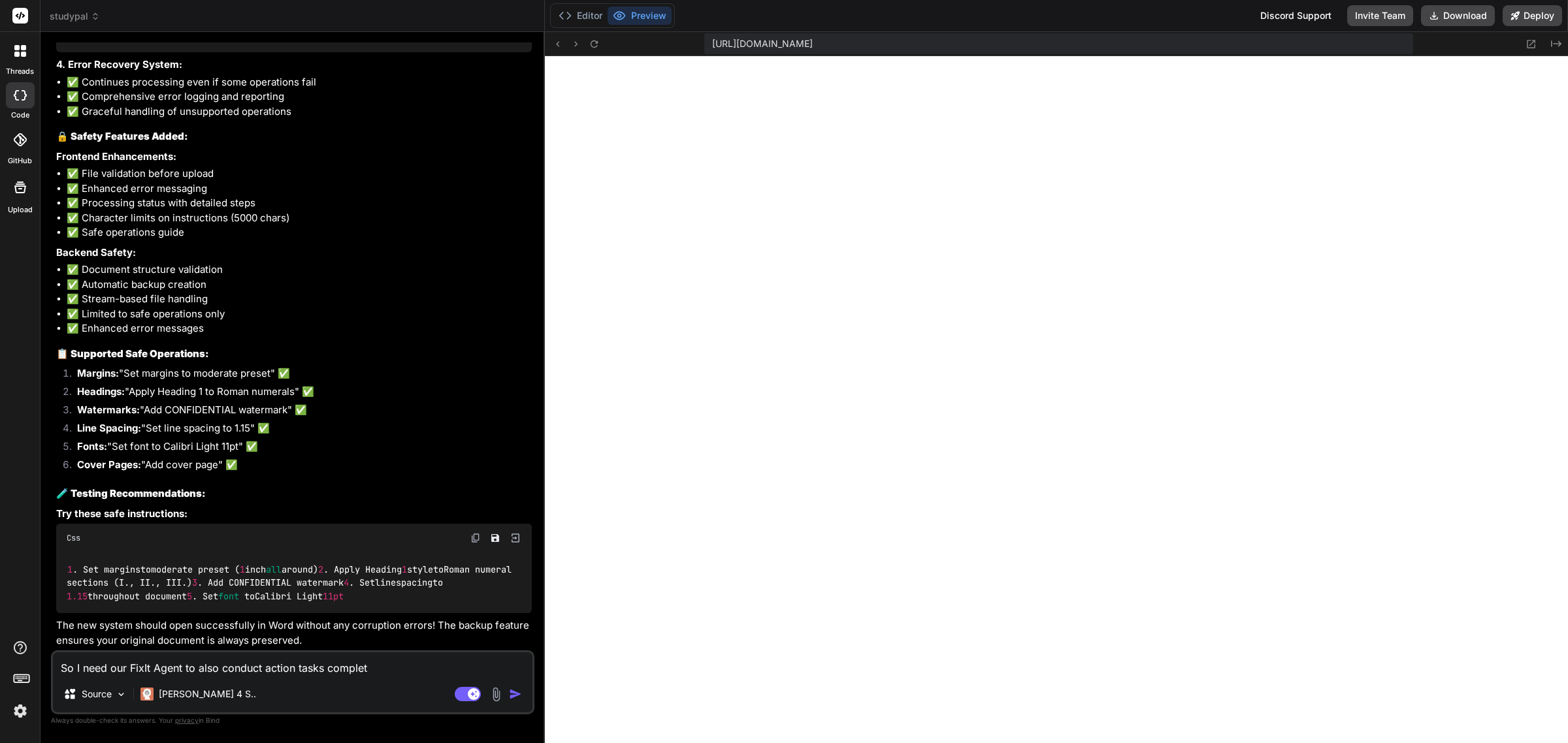
type textarea "x"
type textarea "So I need our FixIt Agent to also conduct action tasks completit"
type textarea "x"
type textarea "So I need our FixIt Agent to also conduct action tasks completiti"
type textarea "x"
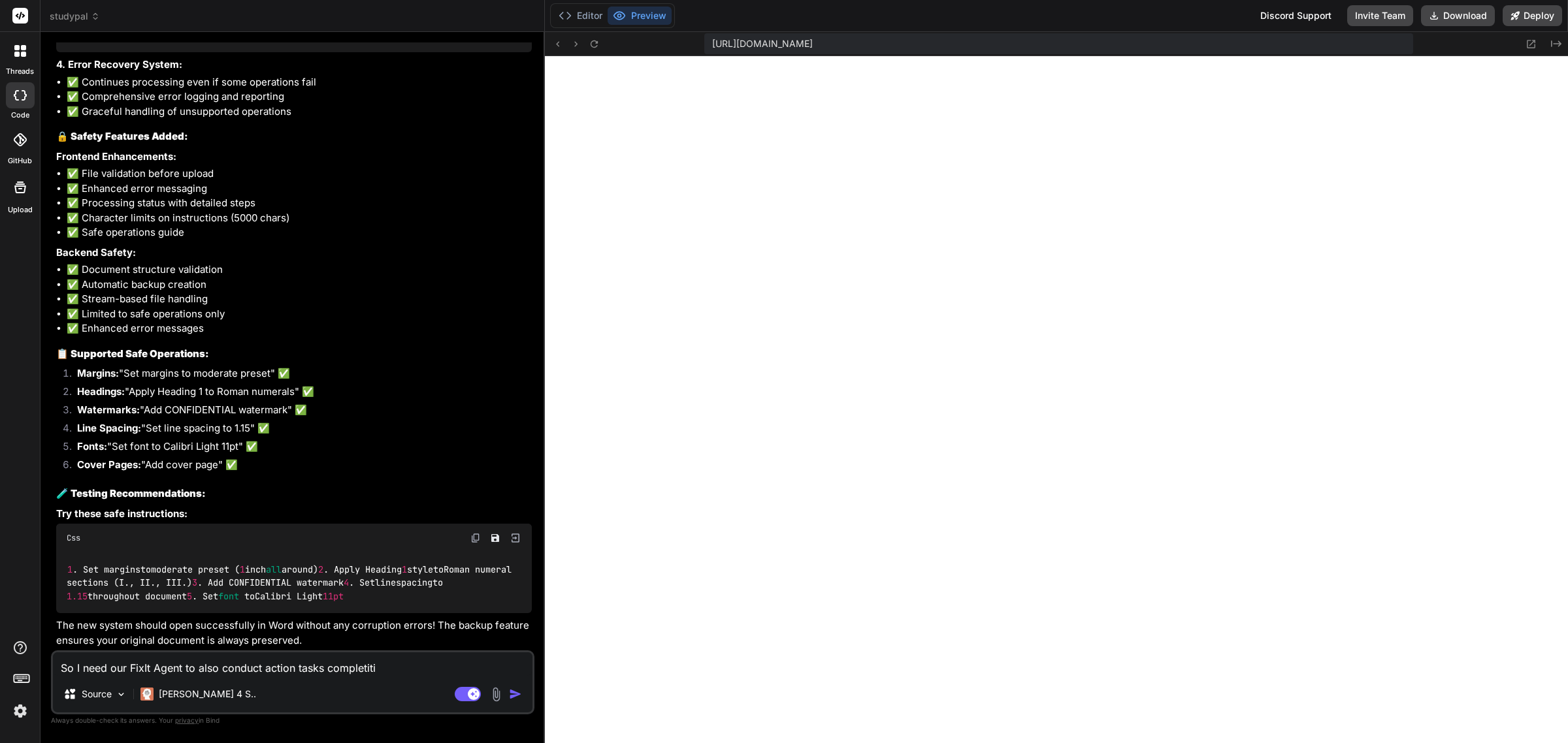
type textarea "So I need our FixIt Agent to also conduct action tasks completitio"
type textarea "x"
type textarea "So I need our FixIt Agent to also conduct action tasks completition"
type textarea "x"
type textarea "So I need our FixIt Agent to also conduct action tasks completition"
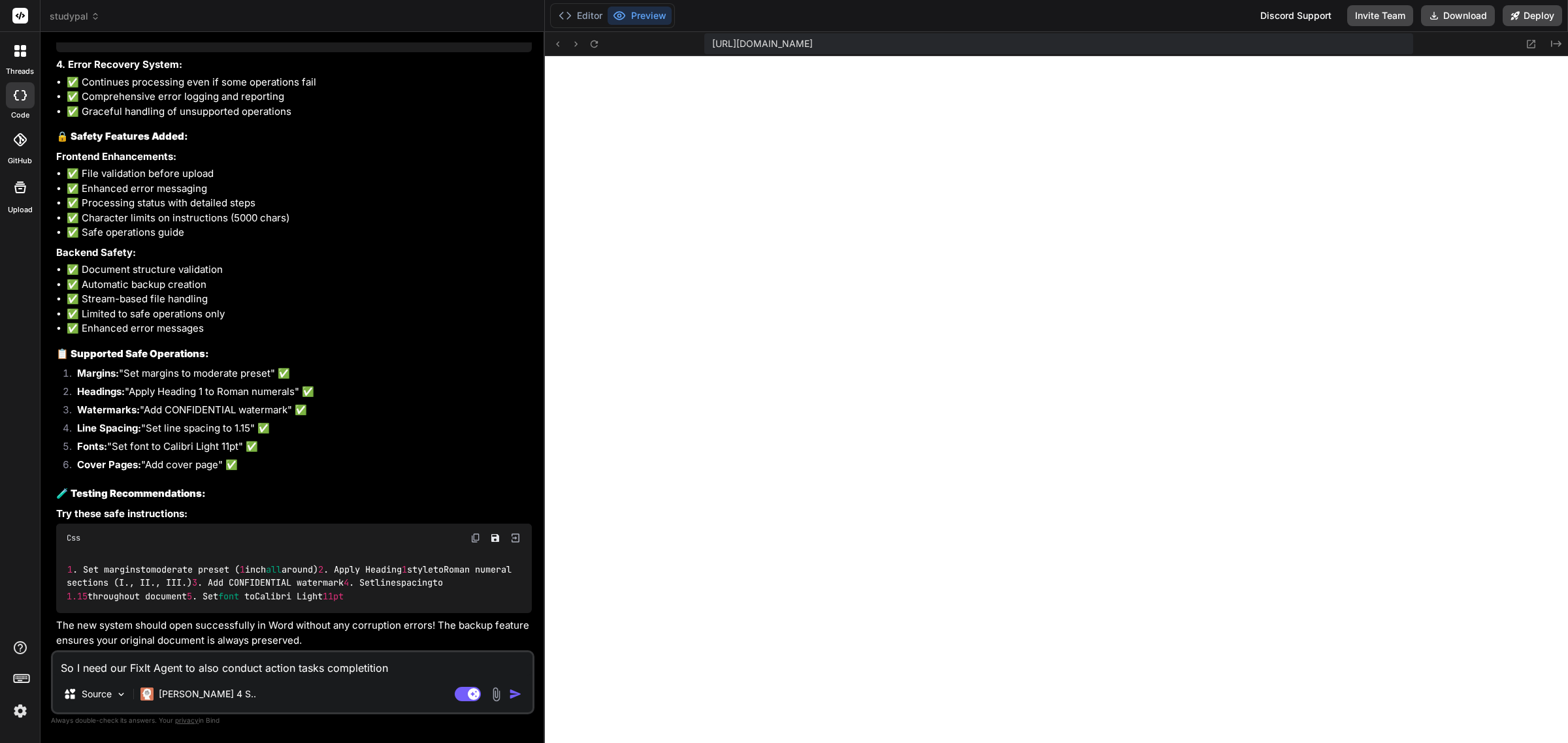
type textarea "x"
type textarea "So I need our FixIt Agent to also conduct action tasks completition o"
type textarea "x"
type textarea "So I need our FixIt Agent to also conduct action tasks completition on"
type textarea "x"
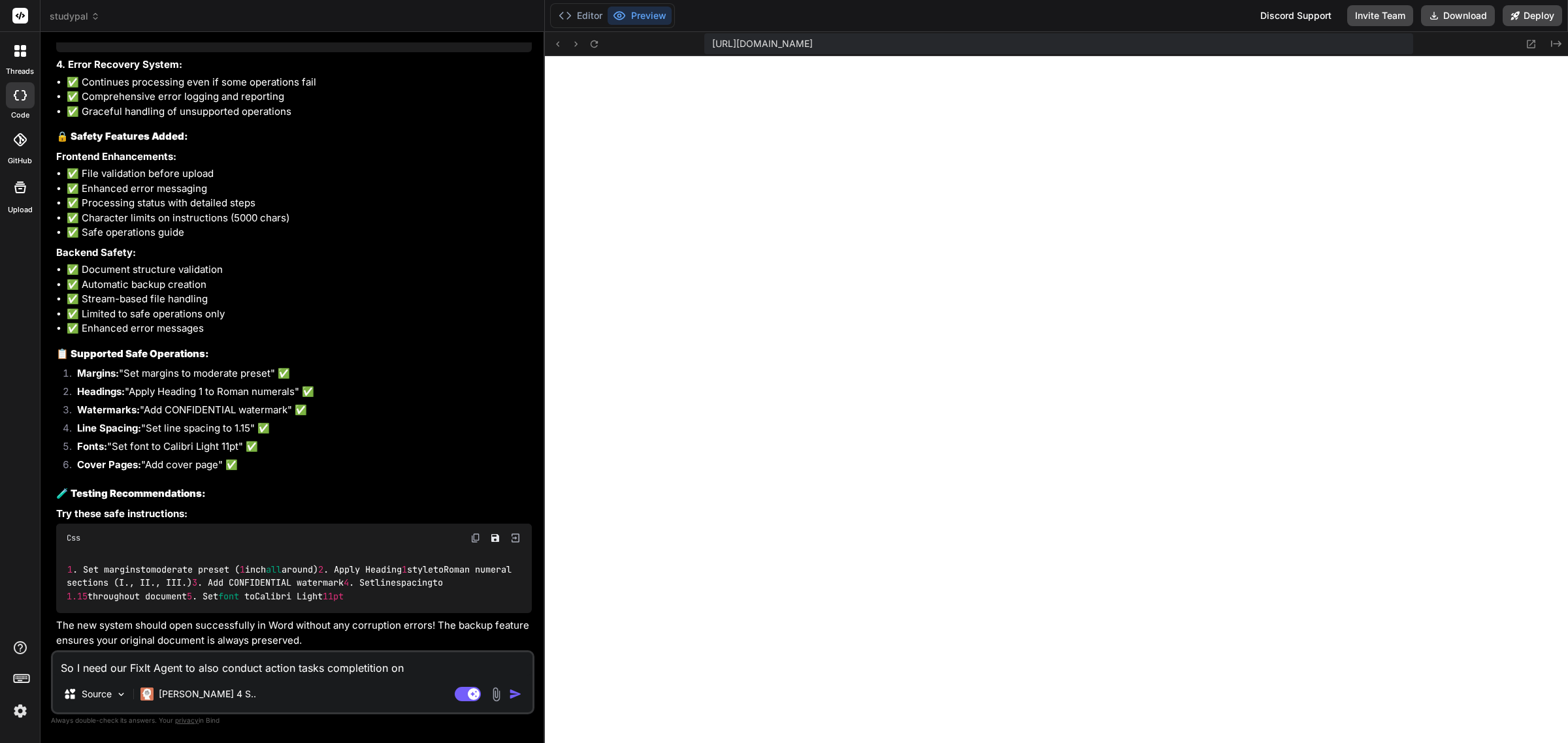
type textarea "So I need our FixIt Agent to also conduct action tasks completition on"
type textarea "x"
type textarea "So I need our FixIt Agent to also conduct action tasks completition on e"
type textarea "x"
type textarea "So I need our FixIt Agent to also conduct action tasks completition on ex"
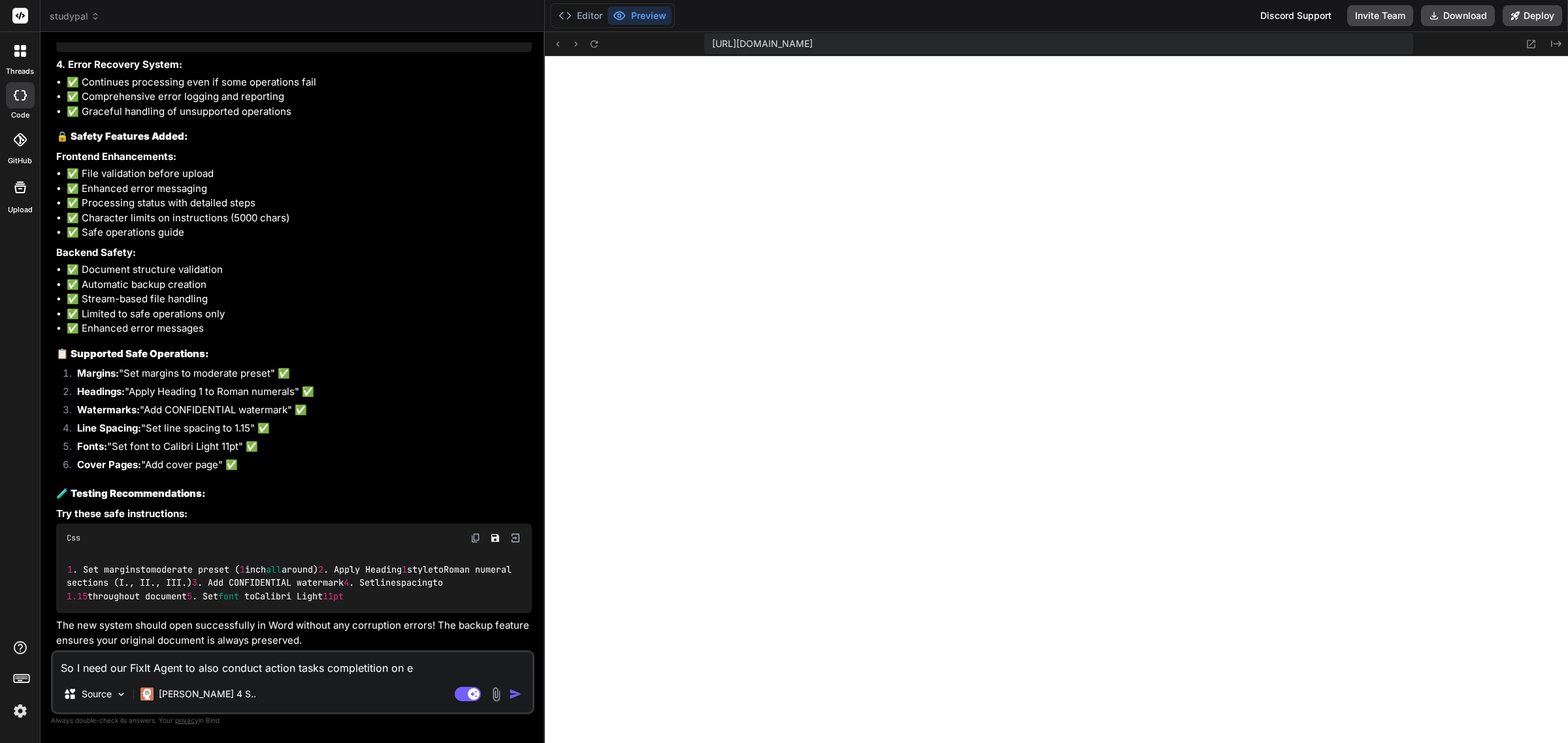
type textarea "x"
type textarea "So I need our FixIt Agent to also conduct action tasks completition on exc"
type textarea "x"
type textarea "So I need our FixIt Agent to also conduct action tasks completition on exce"
type textarea "x"
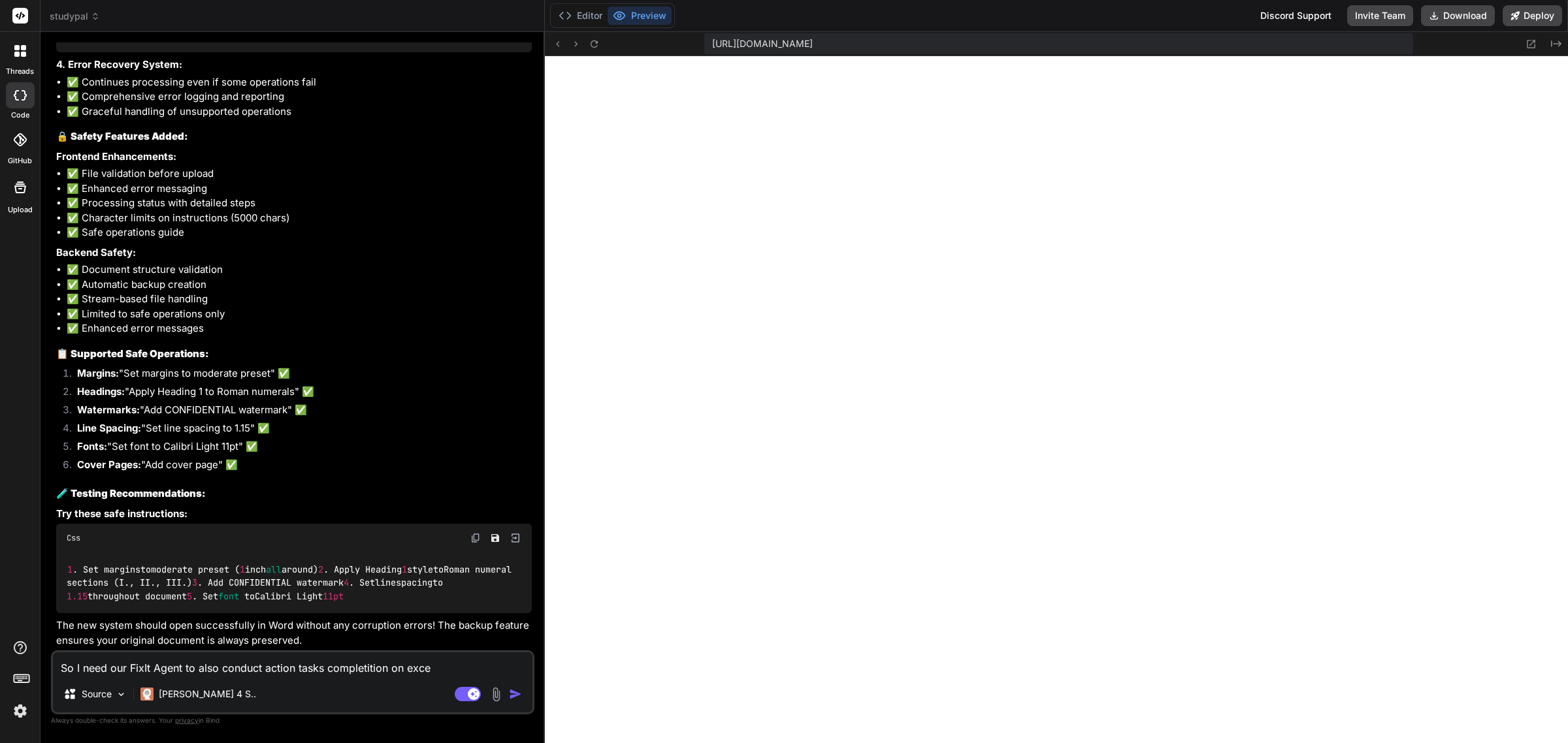
type textarea "So I need our FixIt Agent to also conduct action tasks completition on excel"
type textarea "x"
type textarea "So I need our FixIt Agent to also conduct action tasks completition on excel"
type textarea "x"
type textarea "So I need our FixIt Agent to also conduct action tasks completition on excel a"
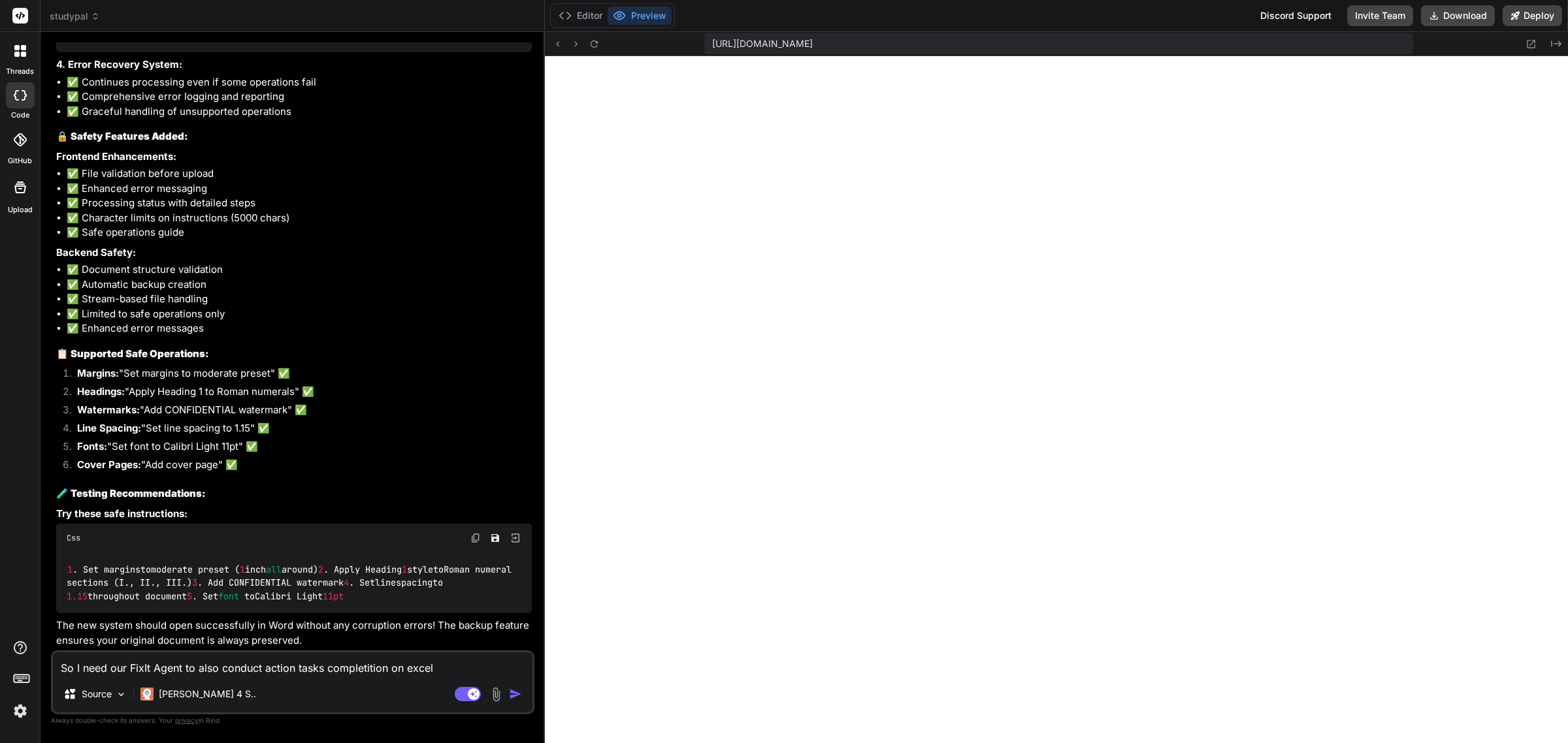
type textarea "x"
type textarea "So I need our FixIt Agent to also conduct action tasks completition on excel an"
type textarea "x"
type textarea "So I need our FixIt Agent to also conduct action tasks completition on excel and"
type textarea "x"
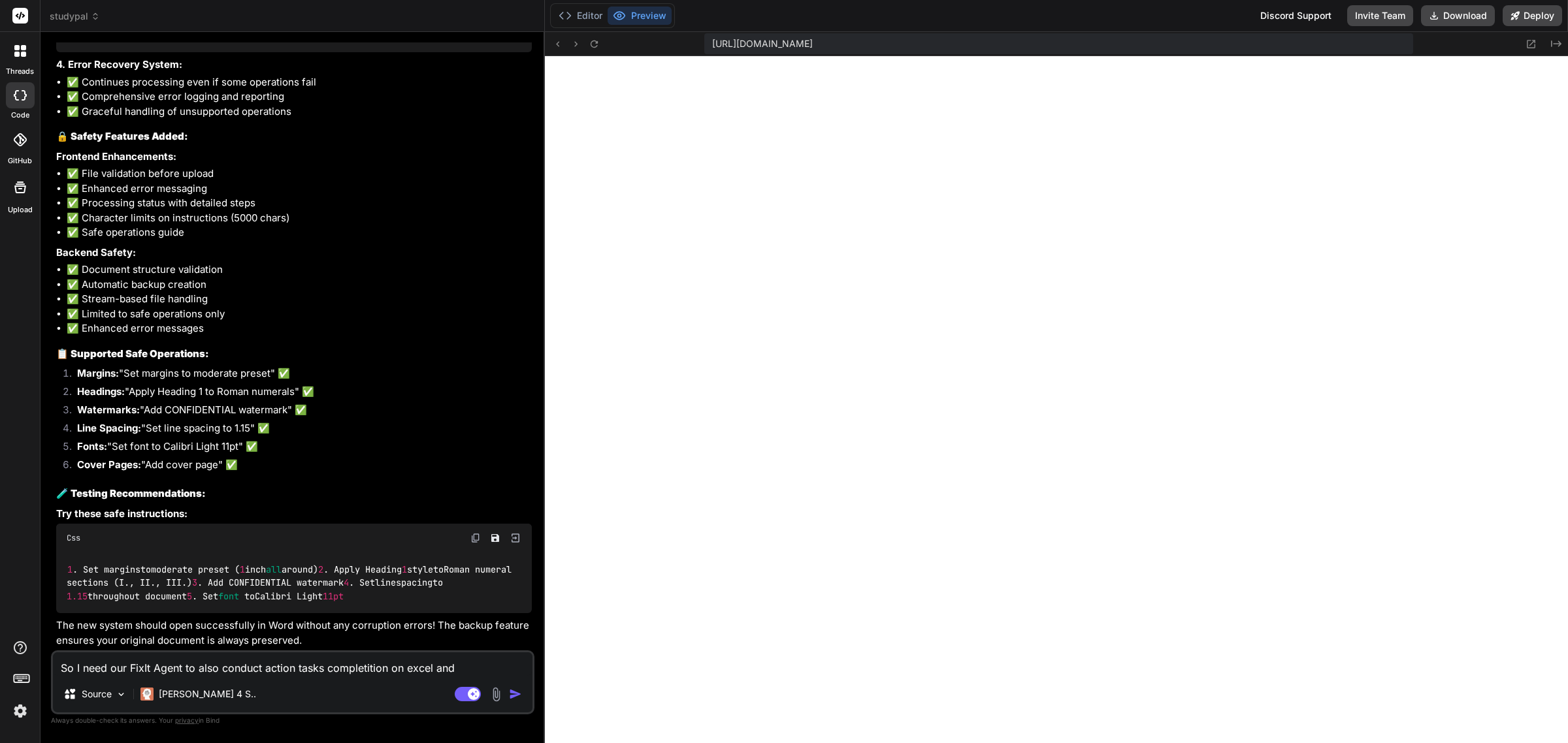
type textarea "So I need our FixIt Agent to also conduct action tasks completition on excel and"
type textarea "x"
type textarea "So I need our FixIt Agent to also conduct action tasks completition on excel and"
type textarea "x"
type textarea "So I need our FixIt Agent to also conduct action tasks completition on excel an"
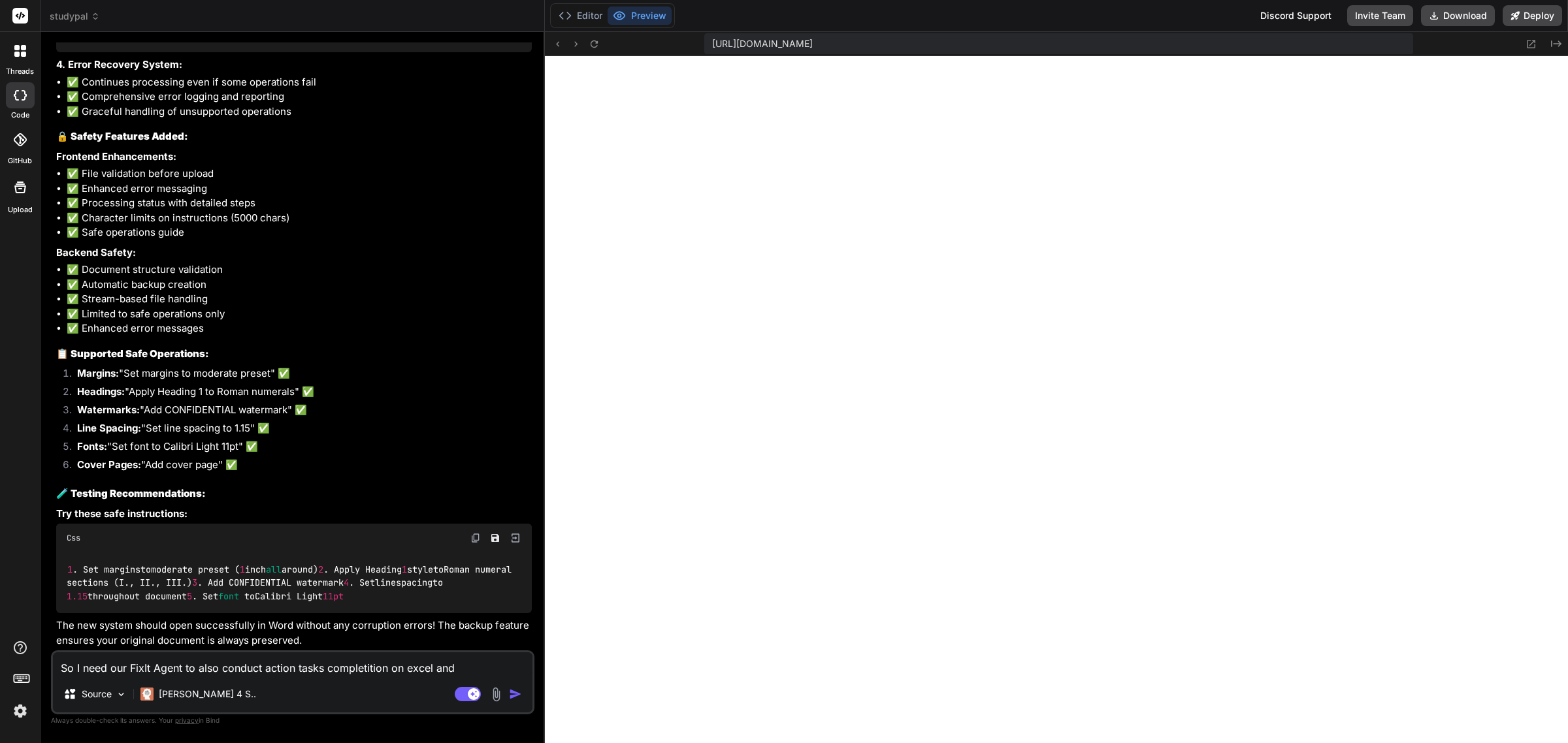
type textarea "x"
type textarea "So I need our FixIt Agent to also conduct action tasks completition on excel a"
type textarea "x"
type textarea "So I need our FixIt Agent to also conduct action tasks completition on excel"
type textarea "x"
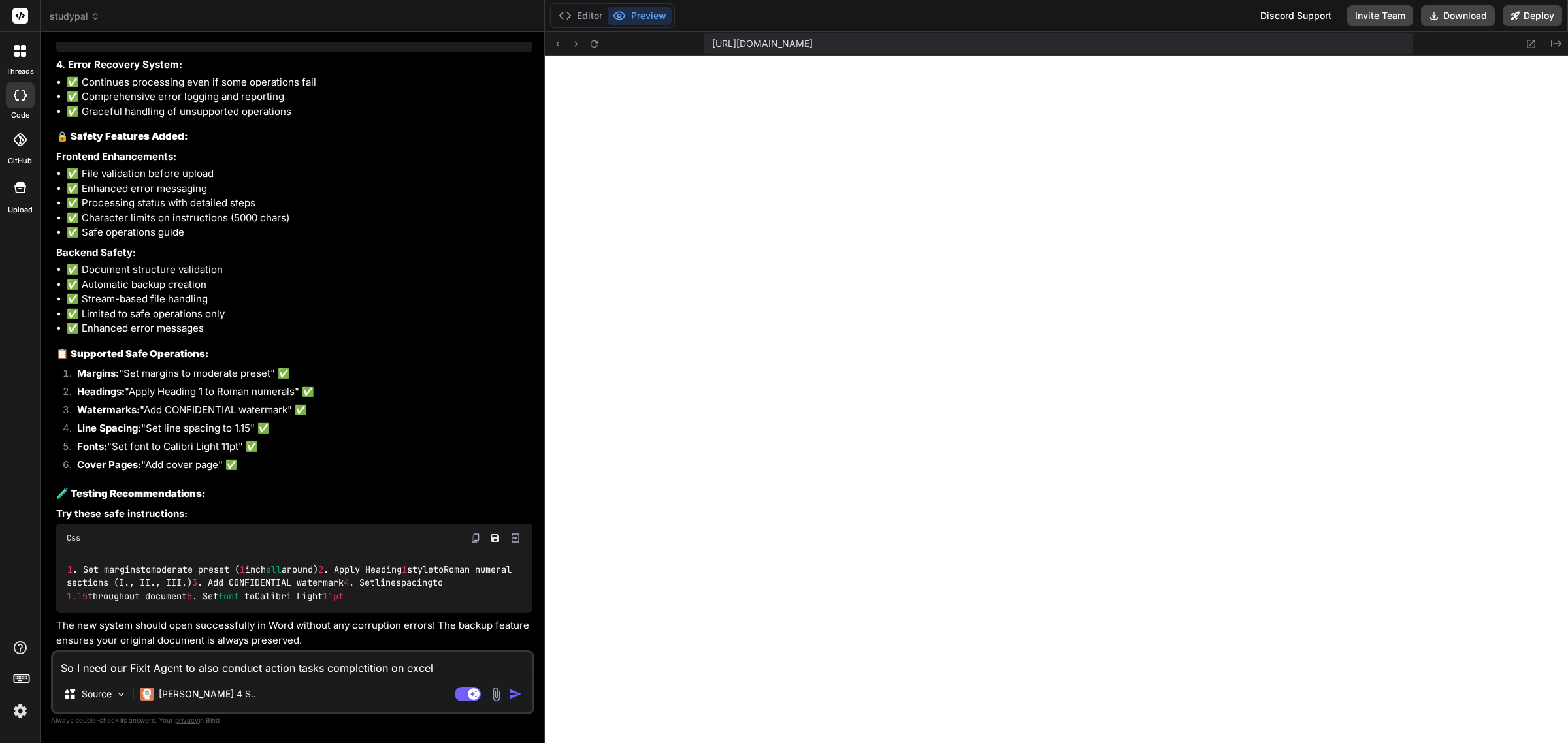
type textarea "So I need our FixIt Agent to also conduct action tasks completition on excel t"
type textarea "x"
type textarea "So I need our FixIt Agent to also conduct action tasks completition on excel to"
type textarea "x"
type textarea "So I need our FixIt Agent to also conduct action tasks completition on excel too"
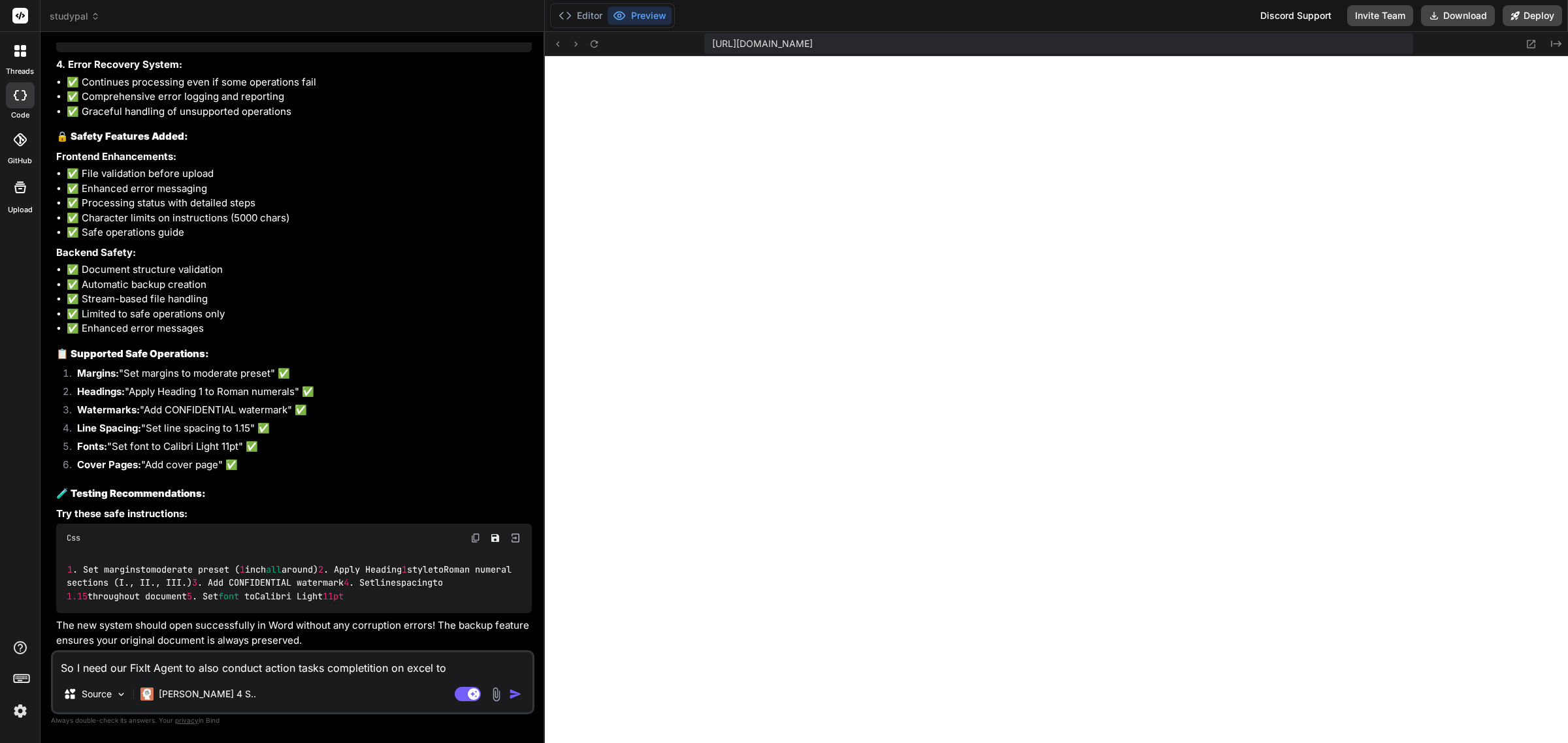
type textarea "x"
type textarea "So I need our FixIt Agent to also conduct action tasks completition on excel too"
type textarea "x"
type textarea "So I need our FixIt Agent to also conduct action tasks completition on excel to…"
type textarea "x"
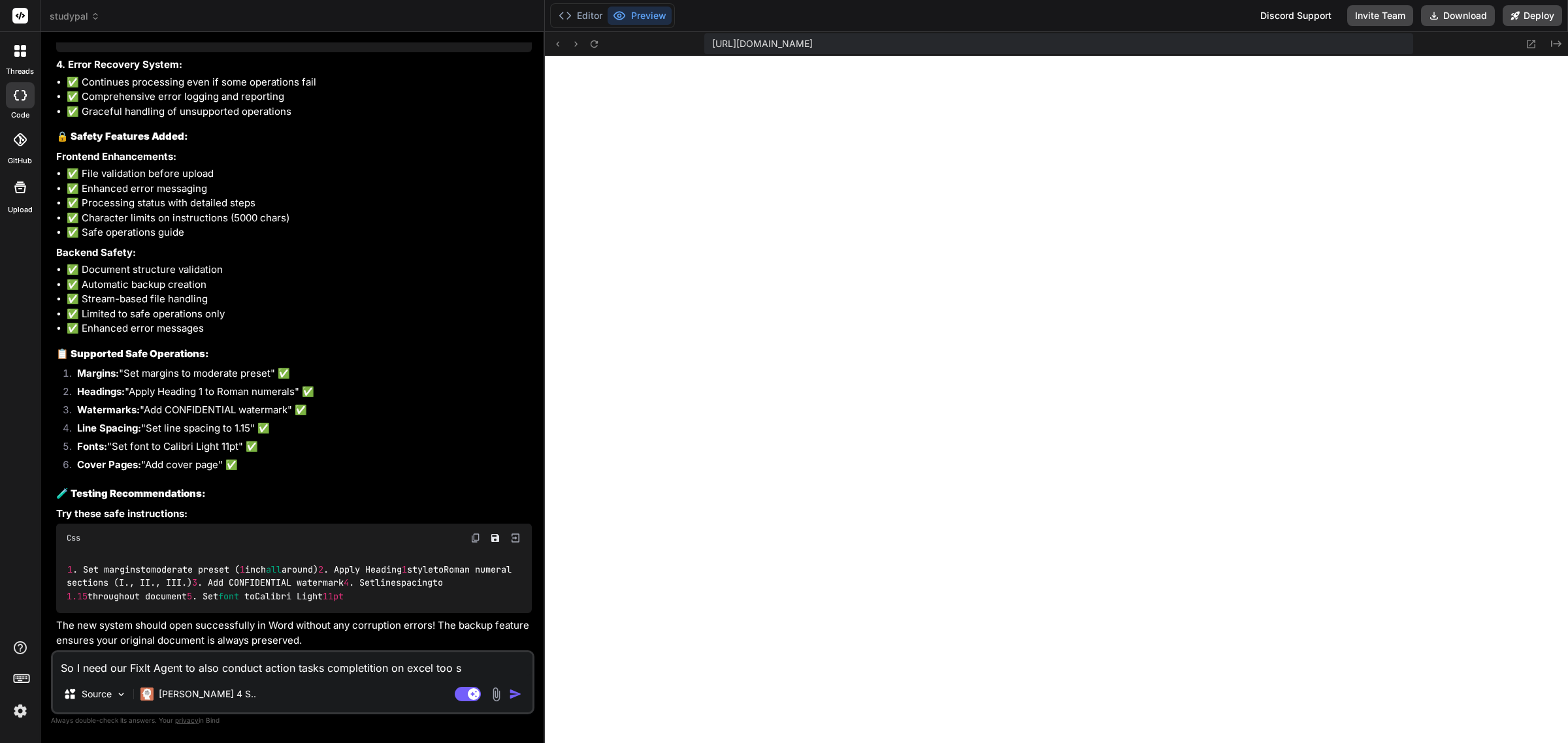
type textarea "So I need our FixIt Agent to also conduct action tasks completition on excel to…"
type textarea "x"
type textarea "So I need our FixIt Agent to also conduct action tasks completition on excel to…"
type textarea "x"
type textarea "So I need our FixIt Agent to also conduct action tasks completition on excel to…"
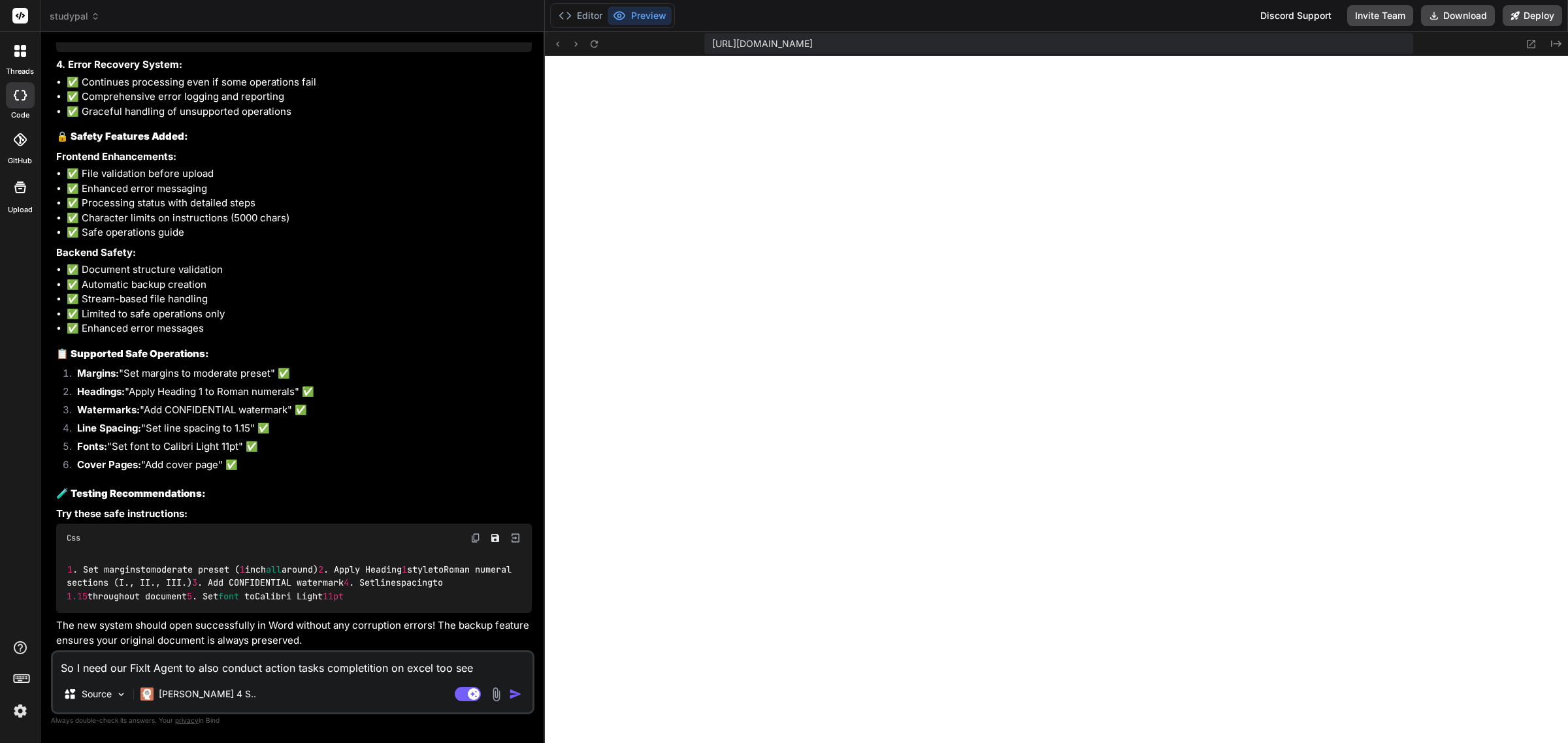
type textarea "x"
type textarea "So I need our FixIt Agent to also conduct action tasks completition on excel to…"
type textarea "x"
type textarea "So I need our FixIt Agent to also conduct action tasks completition on excel to…"
type textarea "x"
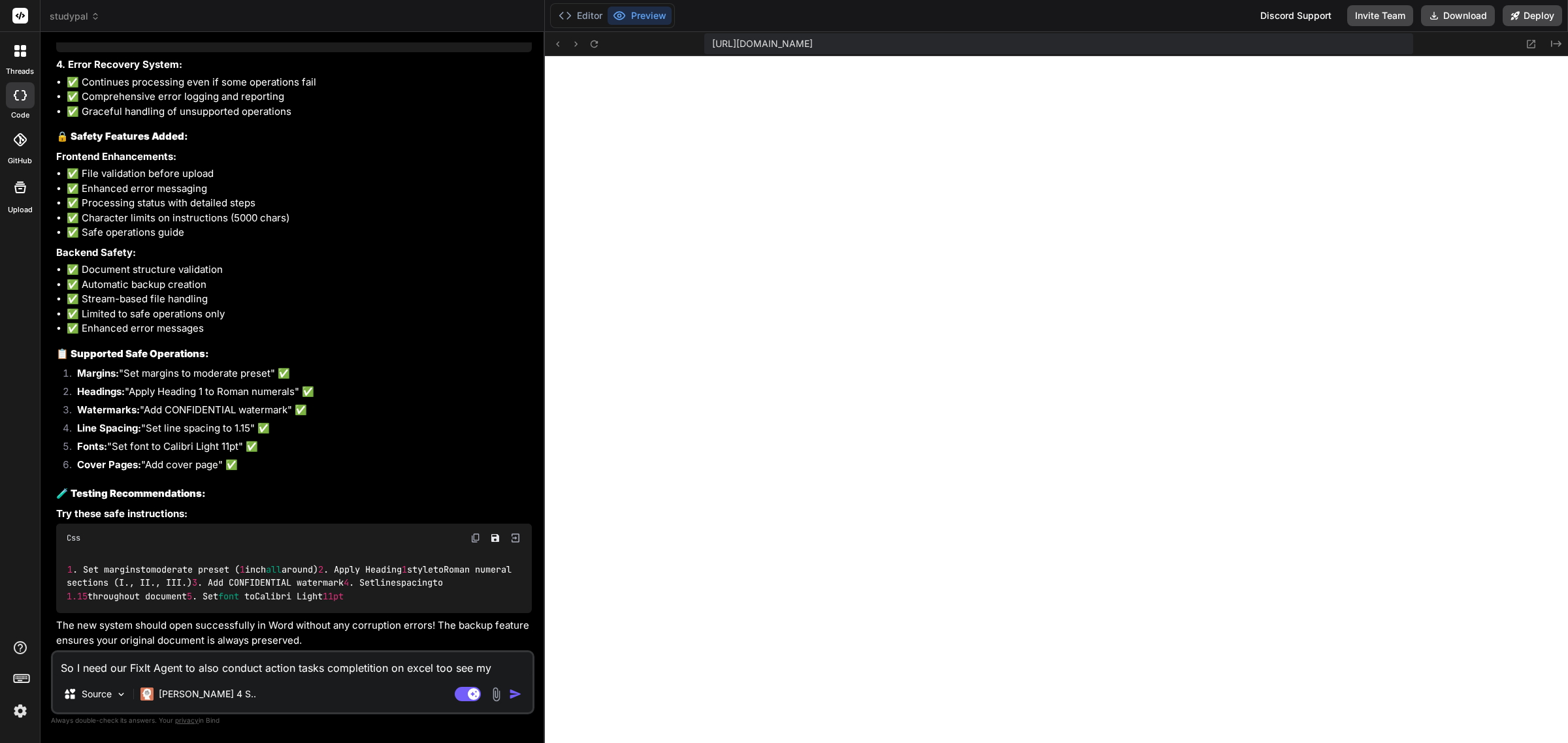
type textarea "So I need our FixIt Agent to also conduct action tasks completition on excel to…"
type textarea "x"
type textarea "So I need our FixIt Agent to also conduct action tasks completition on excel to…"
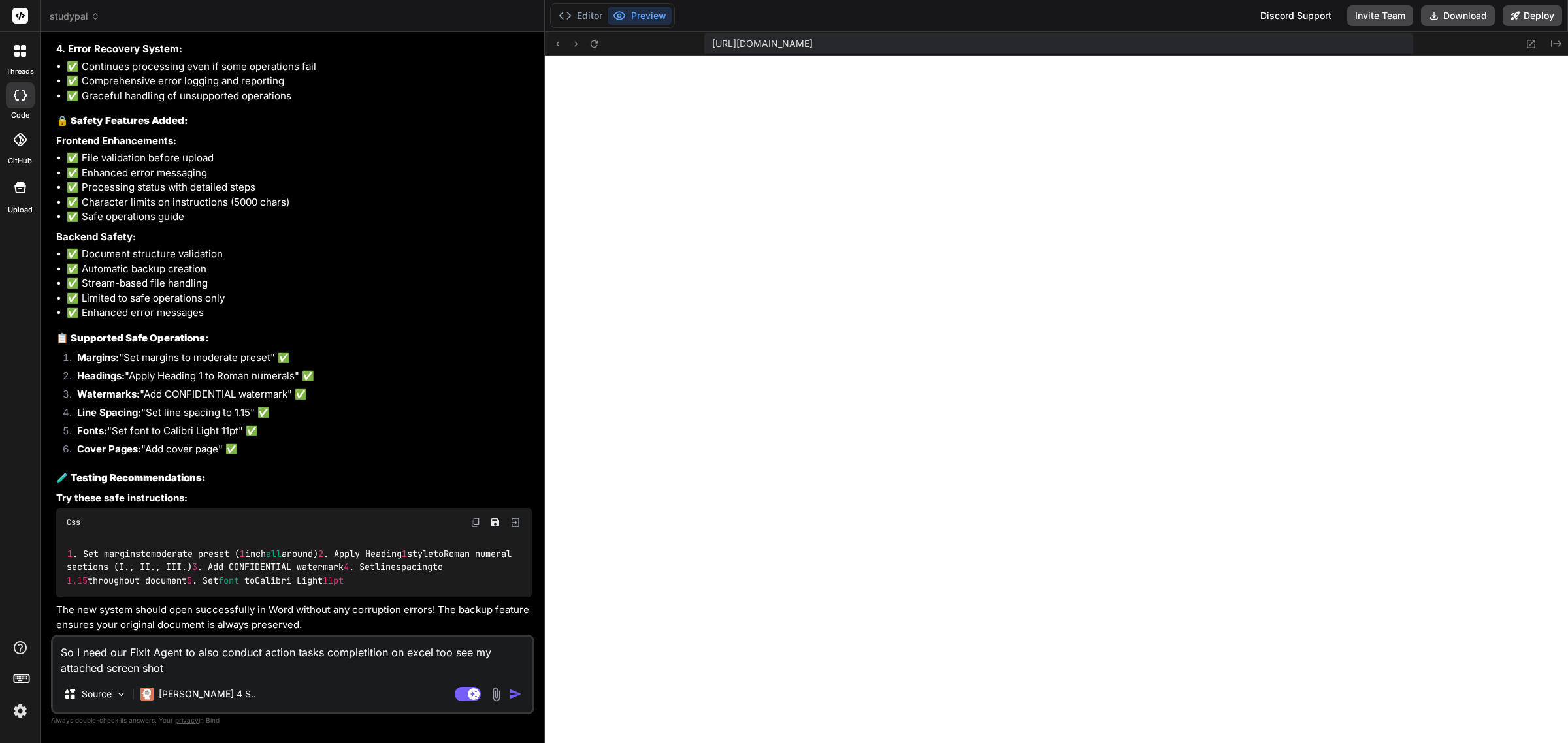
click at [247, 673] on textarea "So I need our FixIt Agent to also conduct action tasks completition on excel to…" at bounding box center [293, 657] width 479 height 39
click at [496, 700] on img at bounding box center [496, 694] width 15 height 15
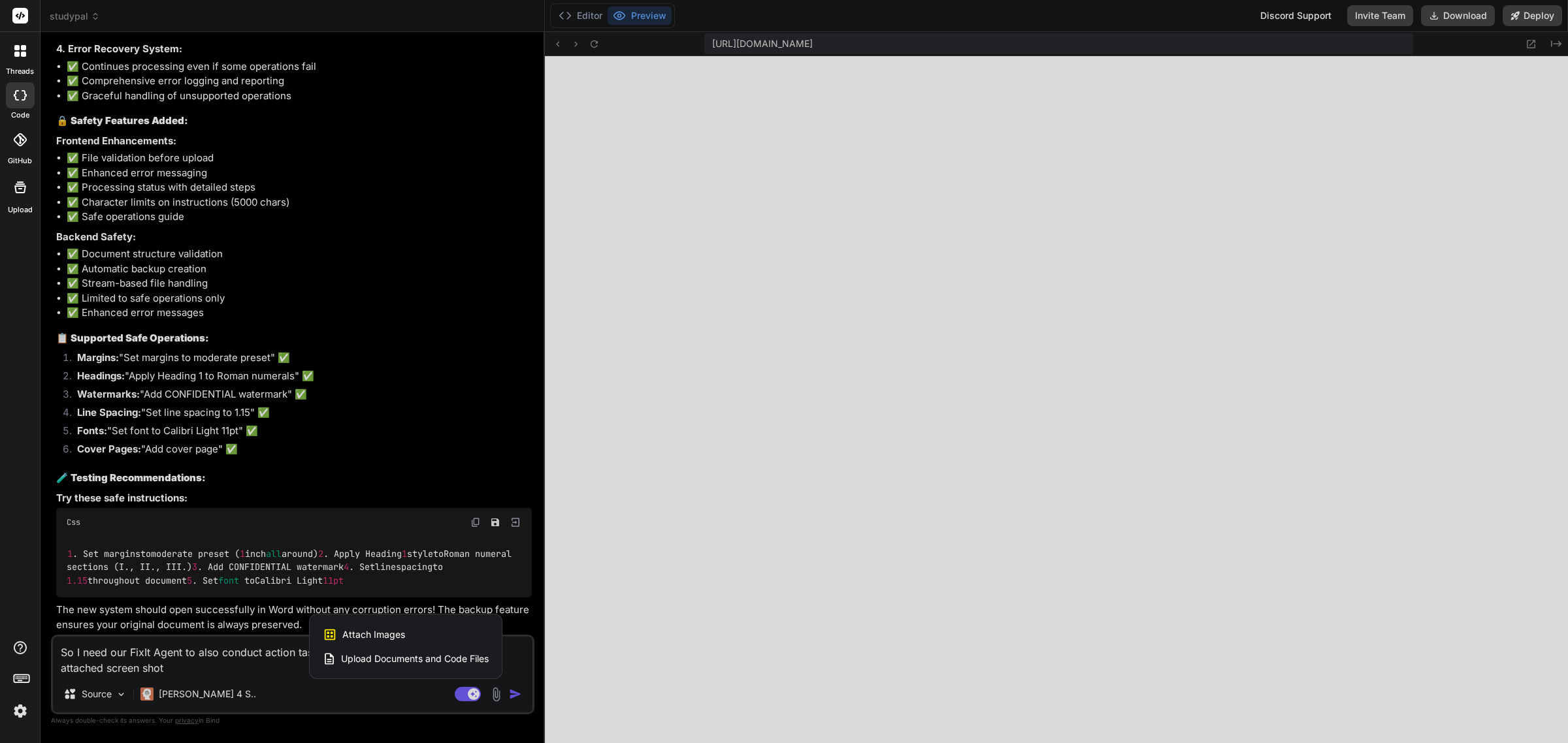
click at [382, 628] on span "Attach Images" at bounding box center [374, 634] width 63 height 13
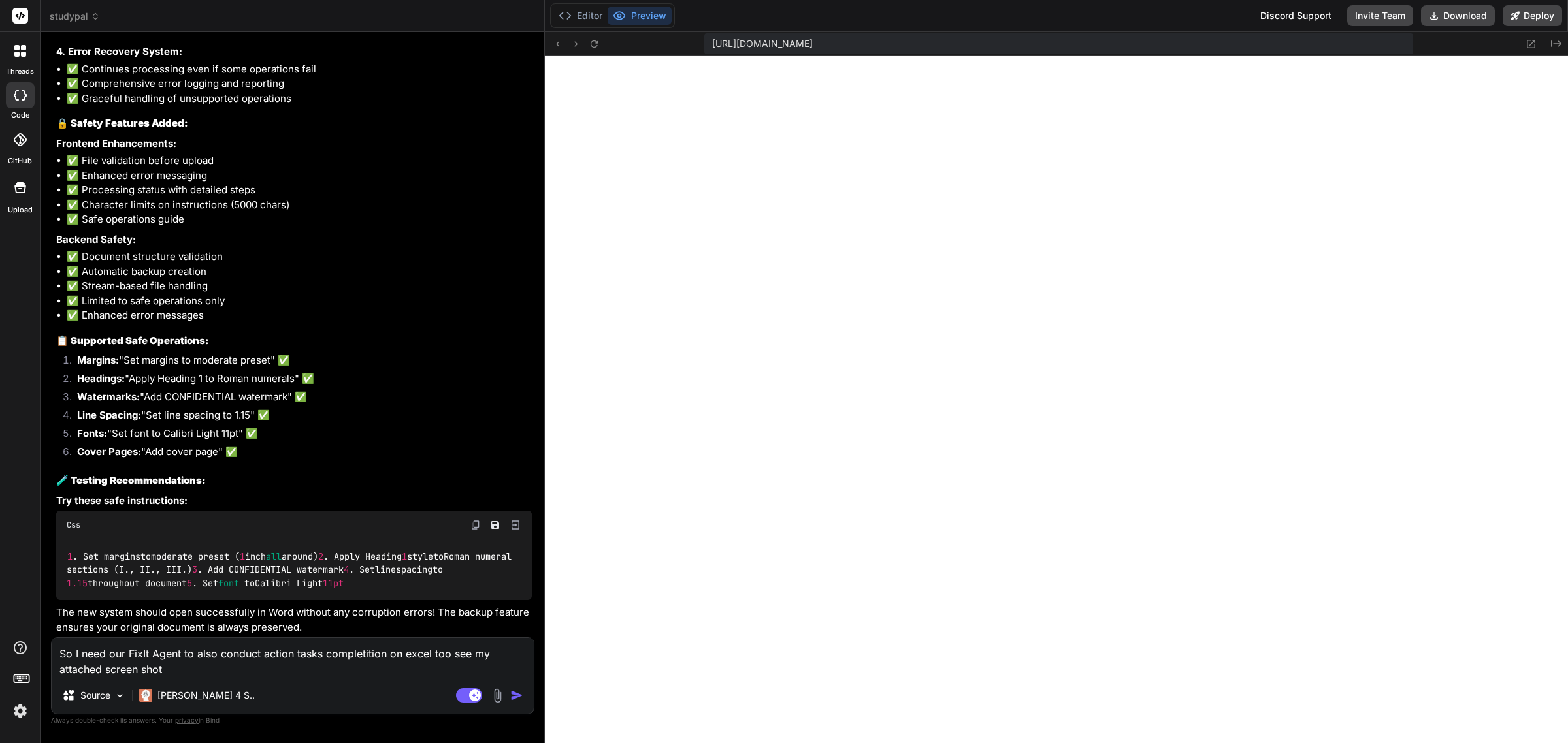
scroll to position [11095, 0]
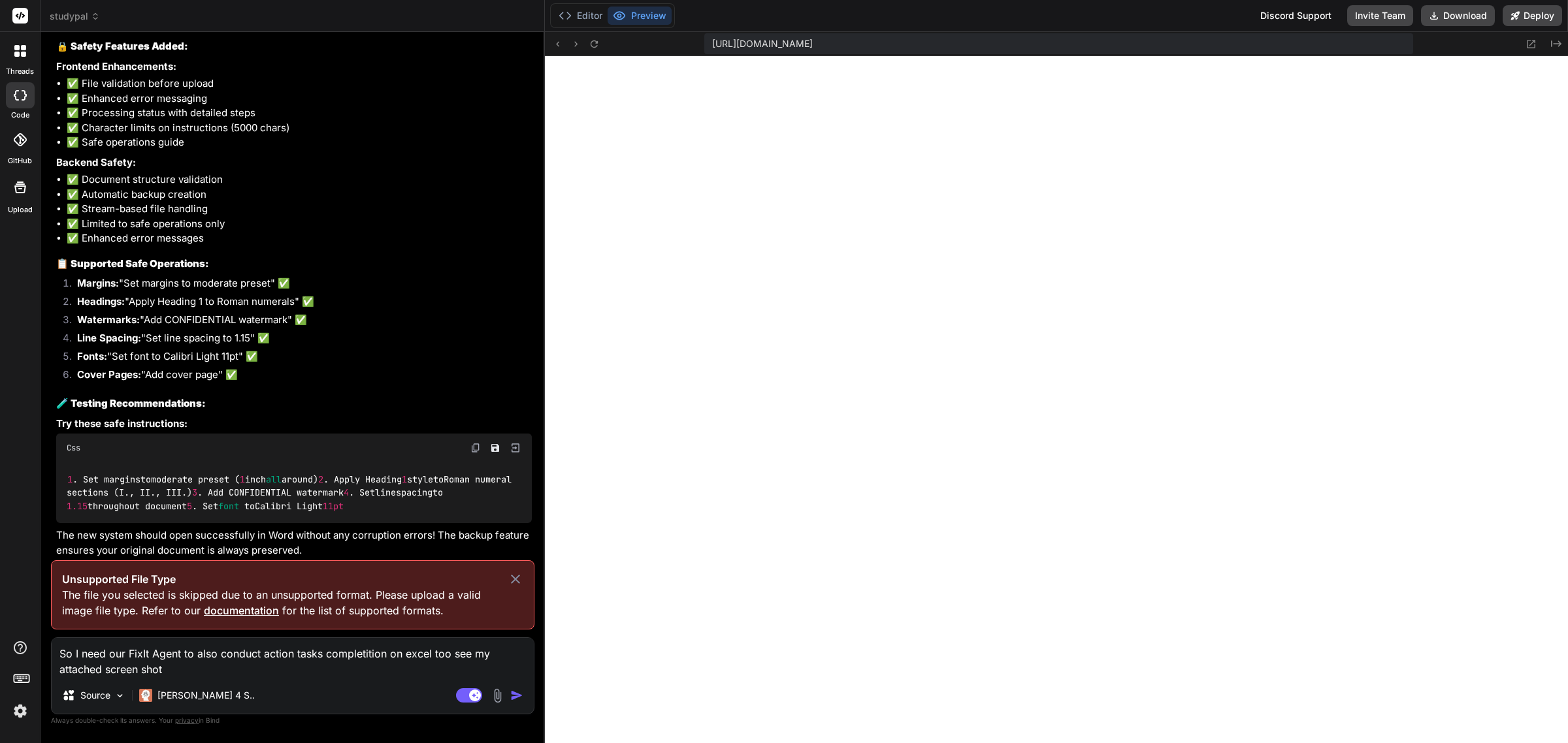
click at [501, 697] on img at bounding box center [497, 696] width 15 height 15
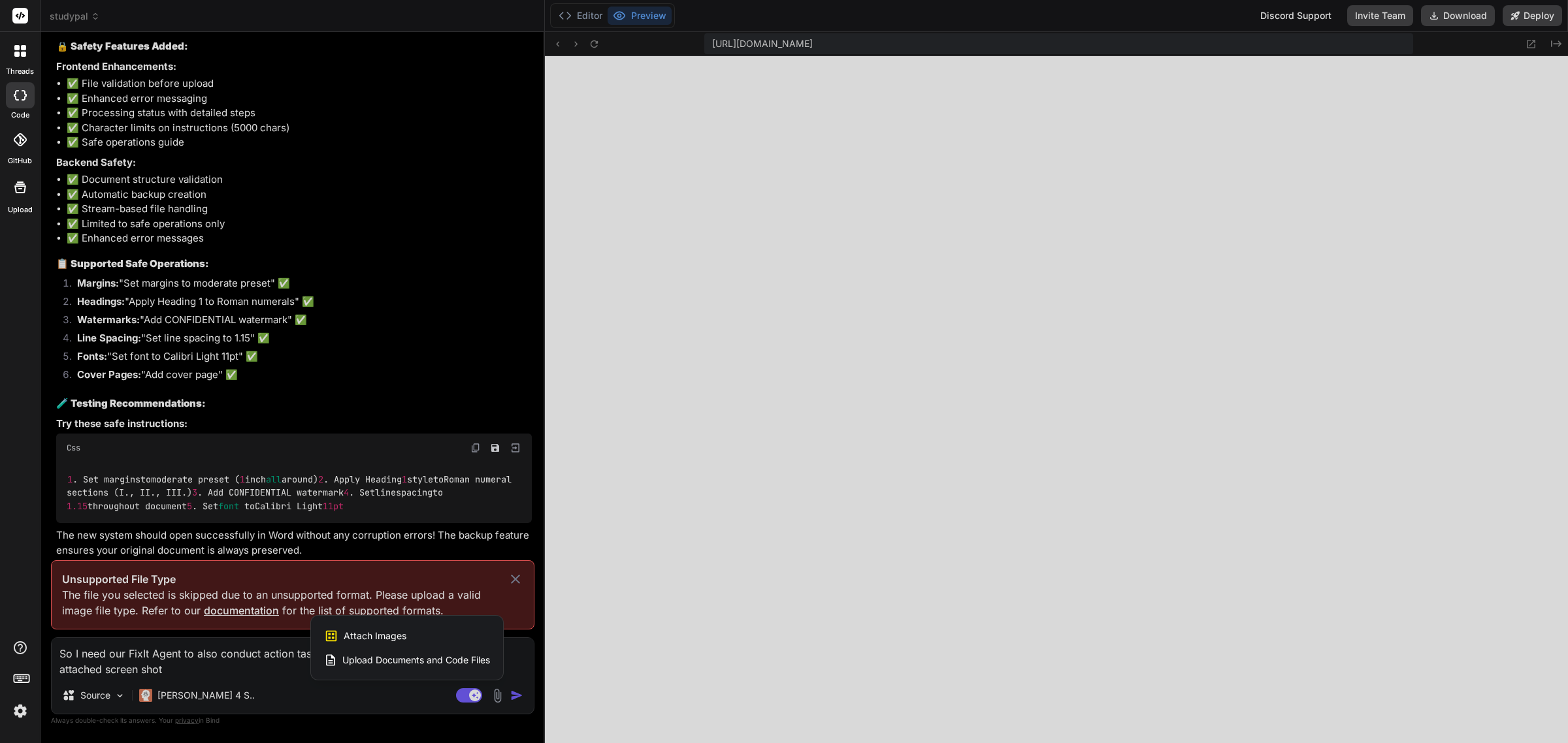
click at [423, 633] on div "Attach Images Image attachments are only supported in Claude and Gemini models." at bounding box center [406, 636] width 166 height 25
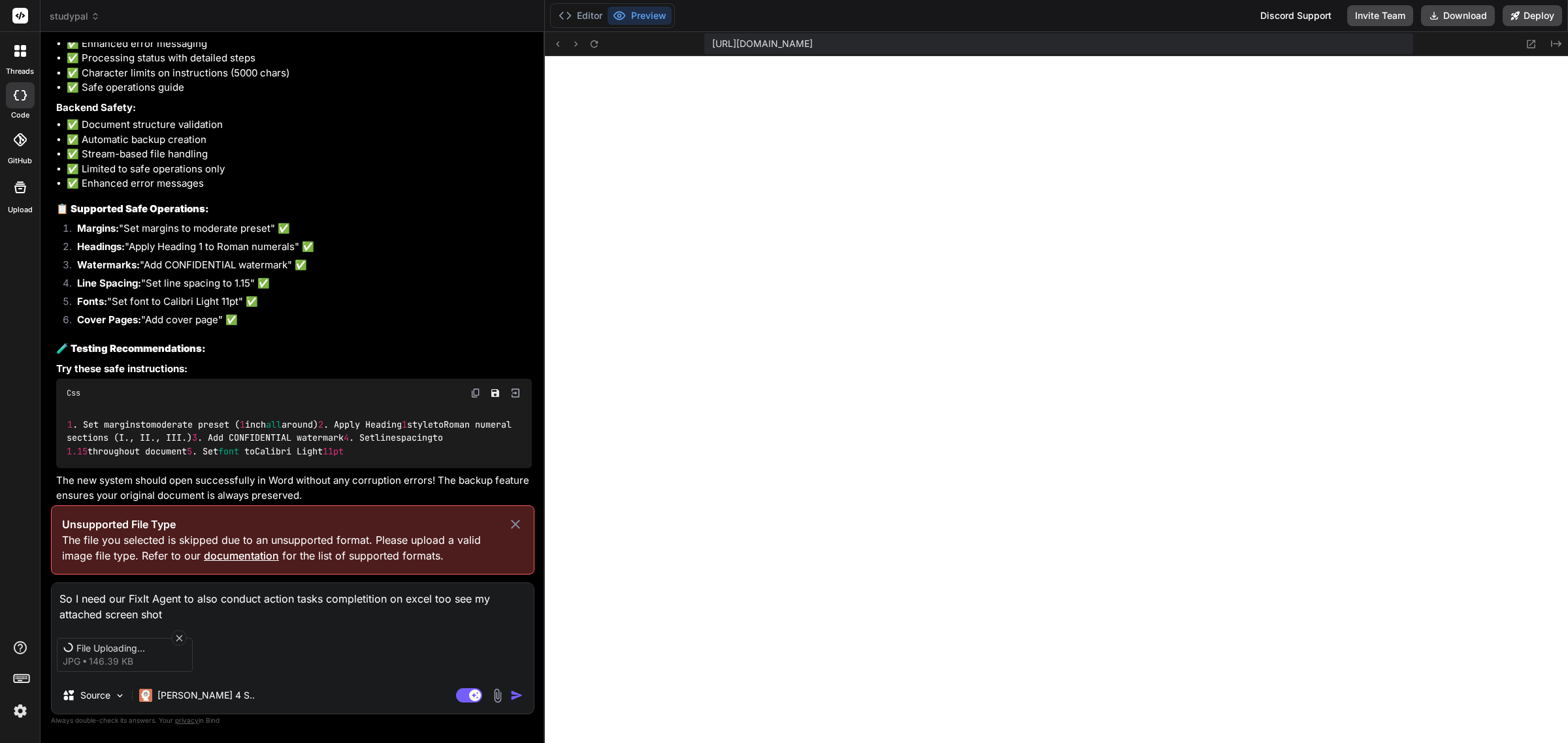
scroll to position [11153, 0]
drag, startPoint x: 179, startPoint y: 637, endPoint x: 314, endPoint y: 686, distance: 143.6
click at [179, 637] on icon at bounding box center [179, 637] width 7 height 7
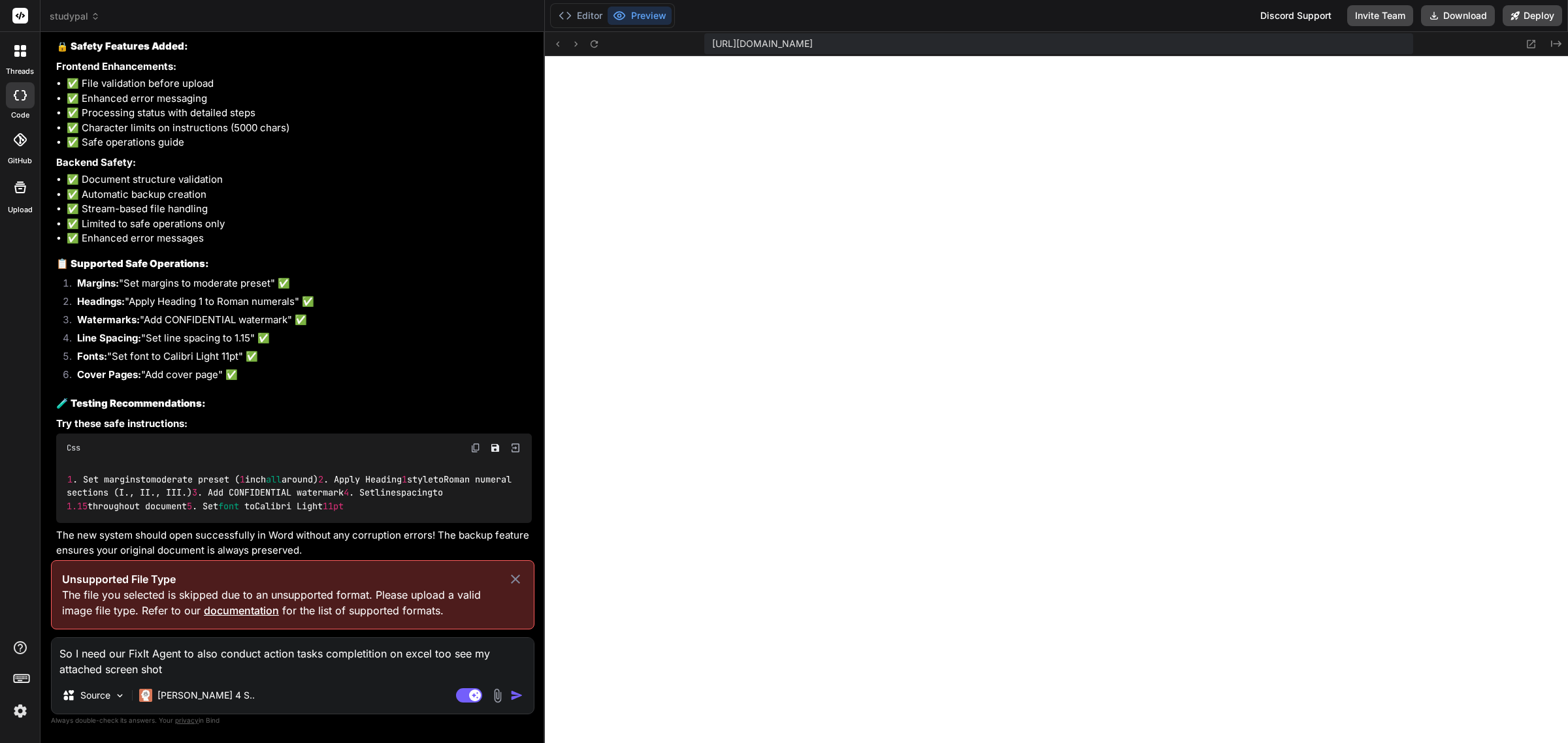
click at [498, 700] on img at bounding box center [497, 696] width 15 height 15
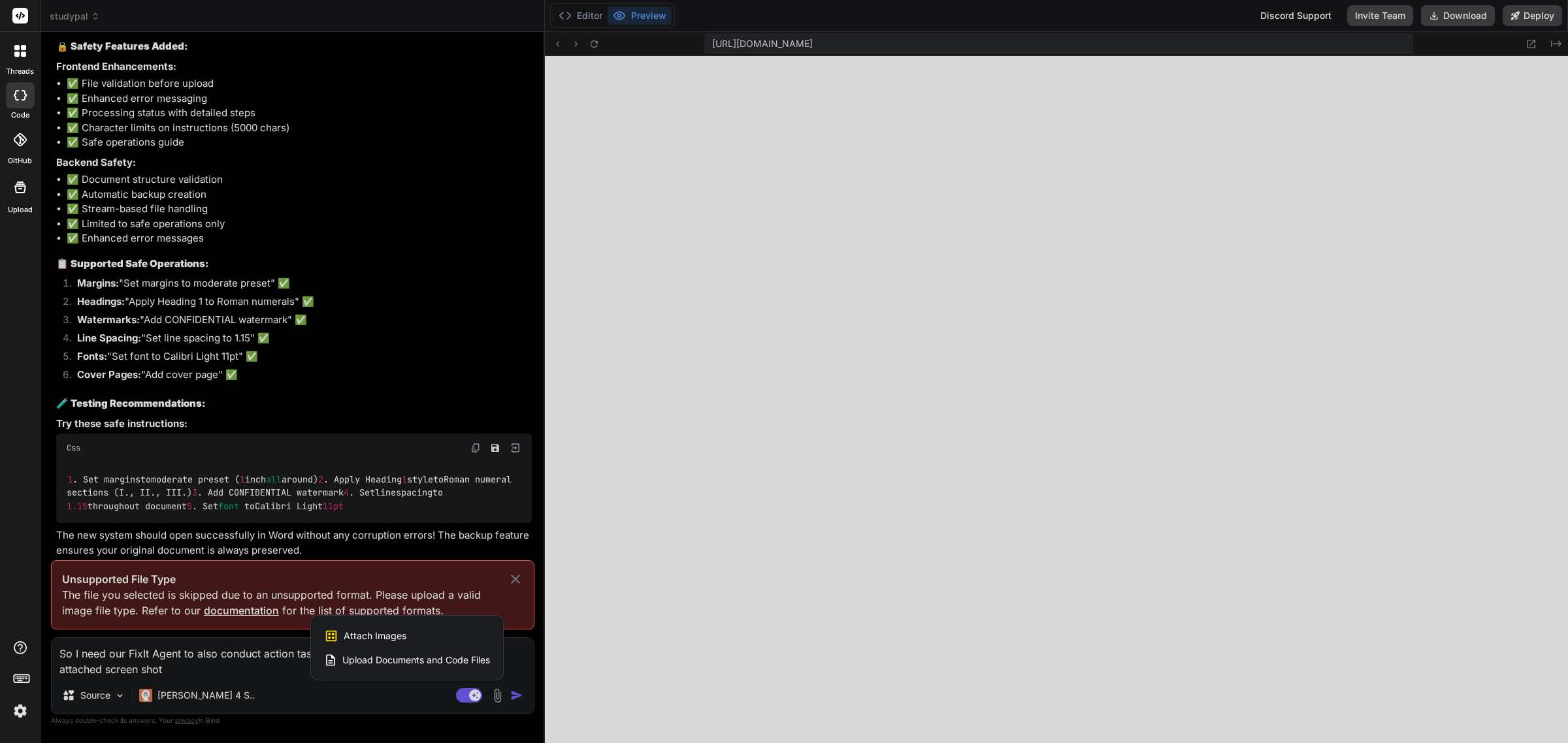
click at [381, 638] on span "Attach Images" at bounding box center [374, 636] width 63 height 13
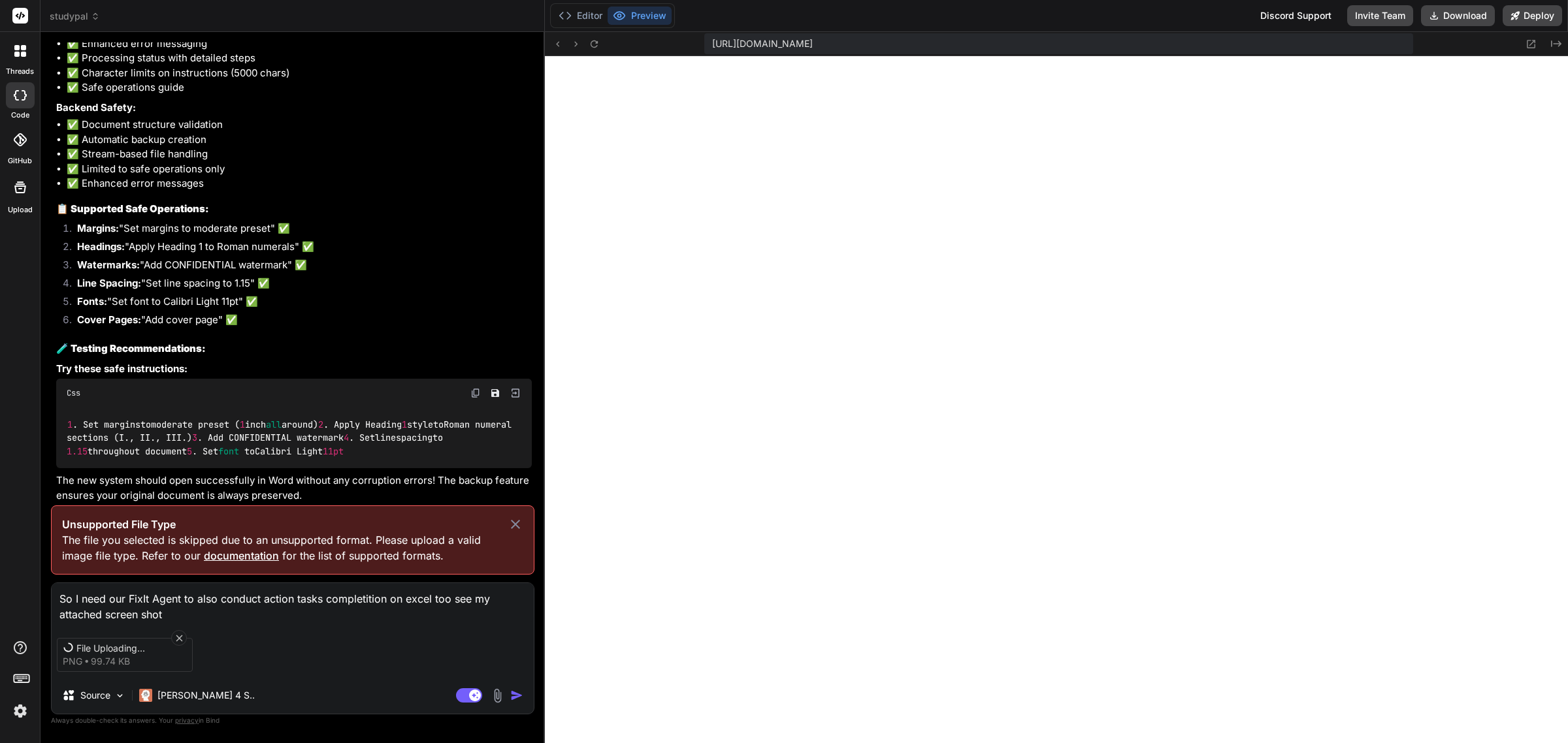
scroll to position [11153, 0]
click at [520, 519] on icon at bounding box center [515, 524] width 16 height 16
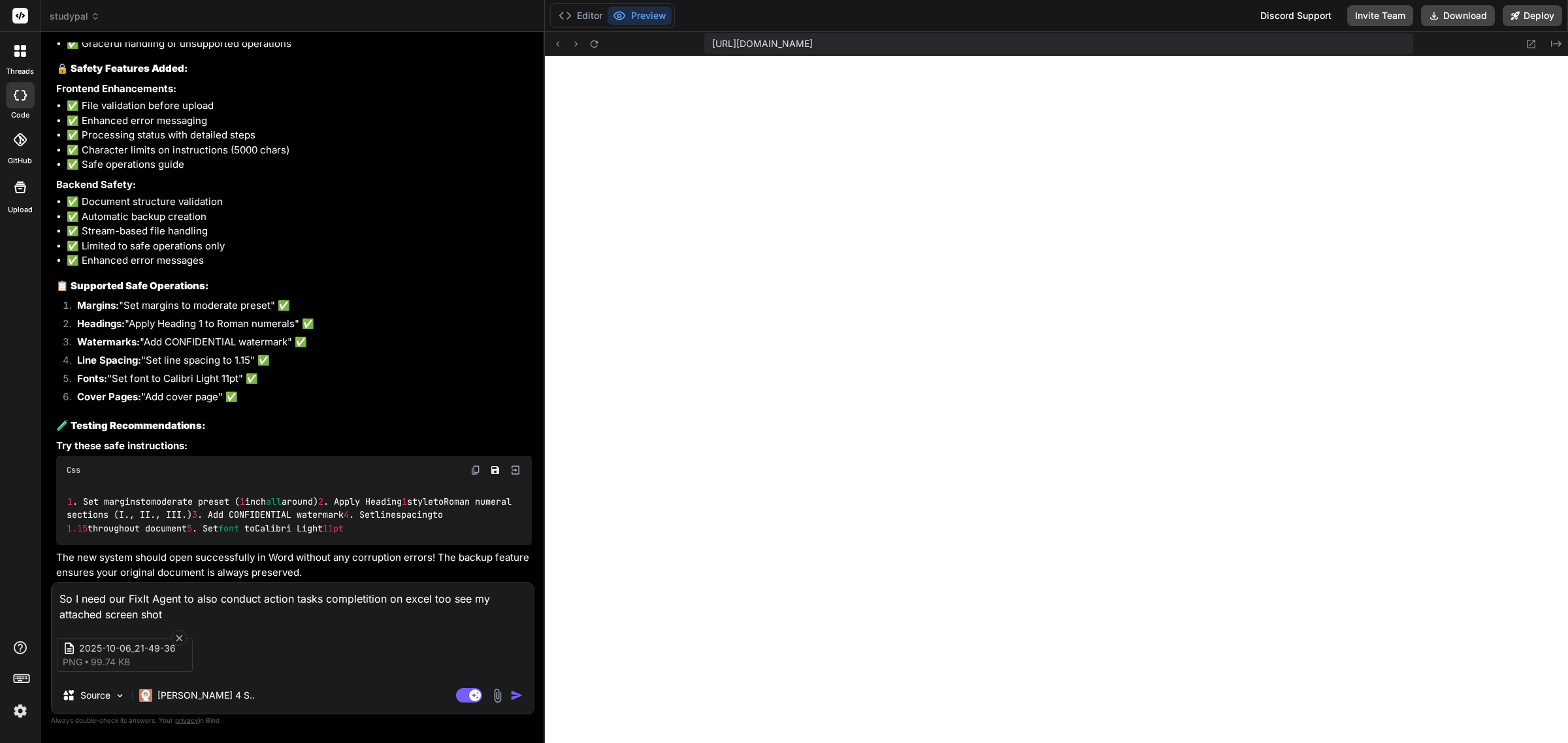
click at [520, 694] on img "button" at bounding box center [517, 695] width 13 height 13
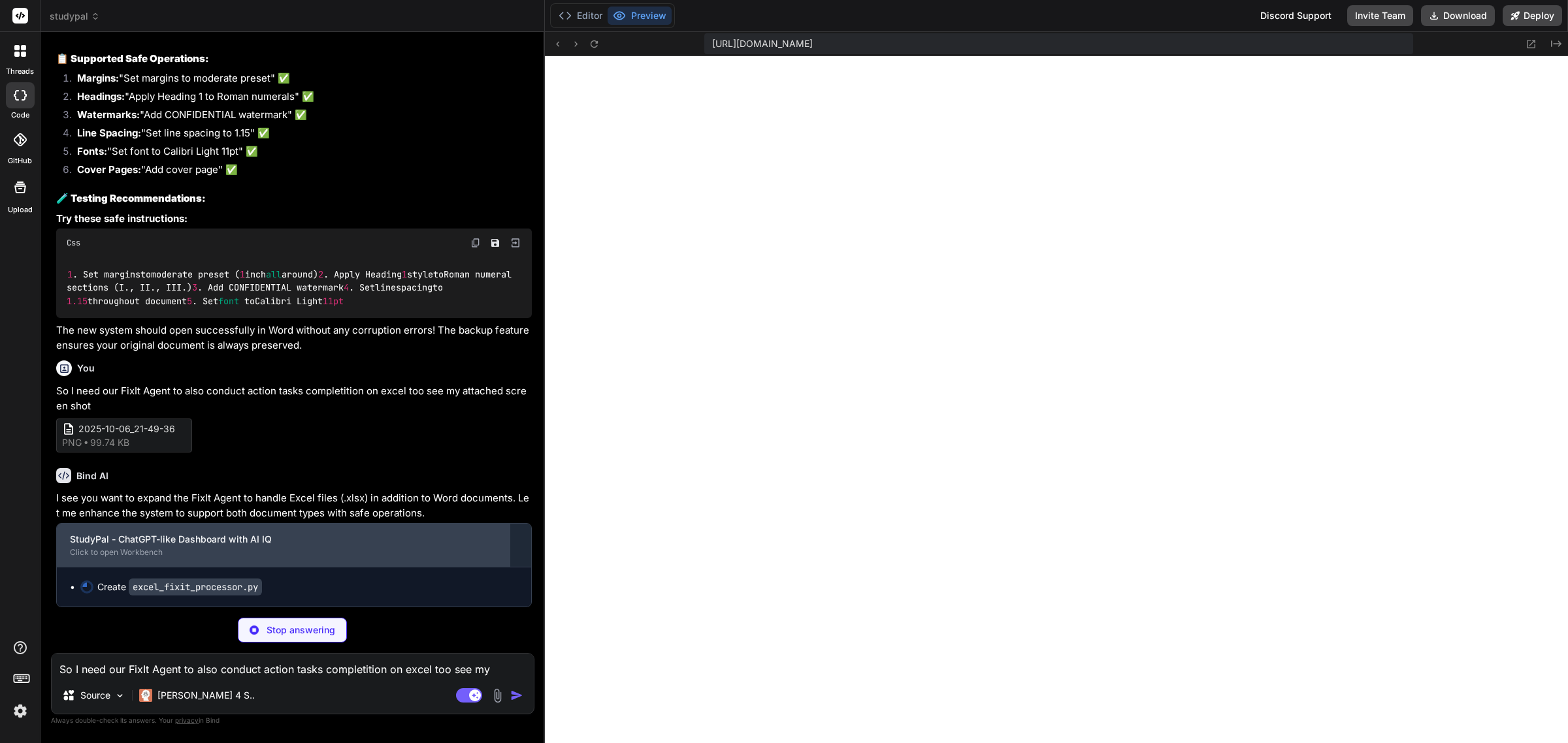
scroll to position [11300, 0]
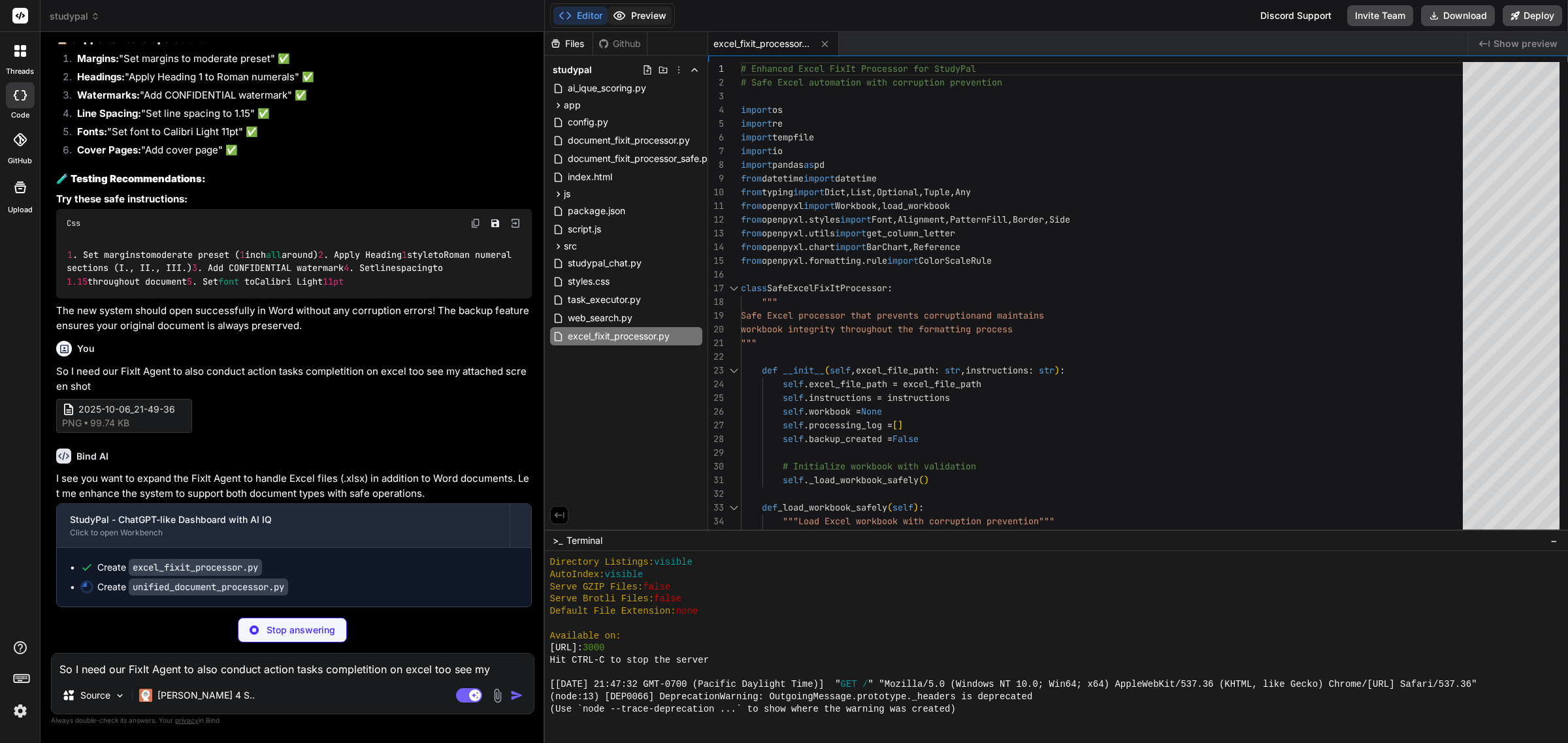
drag, startPoint x: 636, startPoint y: 2, endPoint x: 636, endPoint y: 10, distance: 8.0
click at [636, 3] on div "Editor Preview" at bounding box center [612, 15] width 125 height 25
click at [637, 11] on button "Preview" at bounding box center [639, 16] width 64 height 19
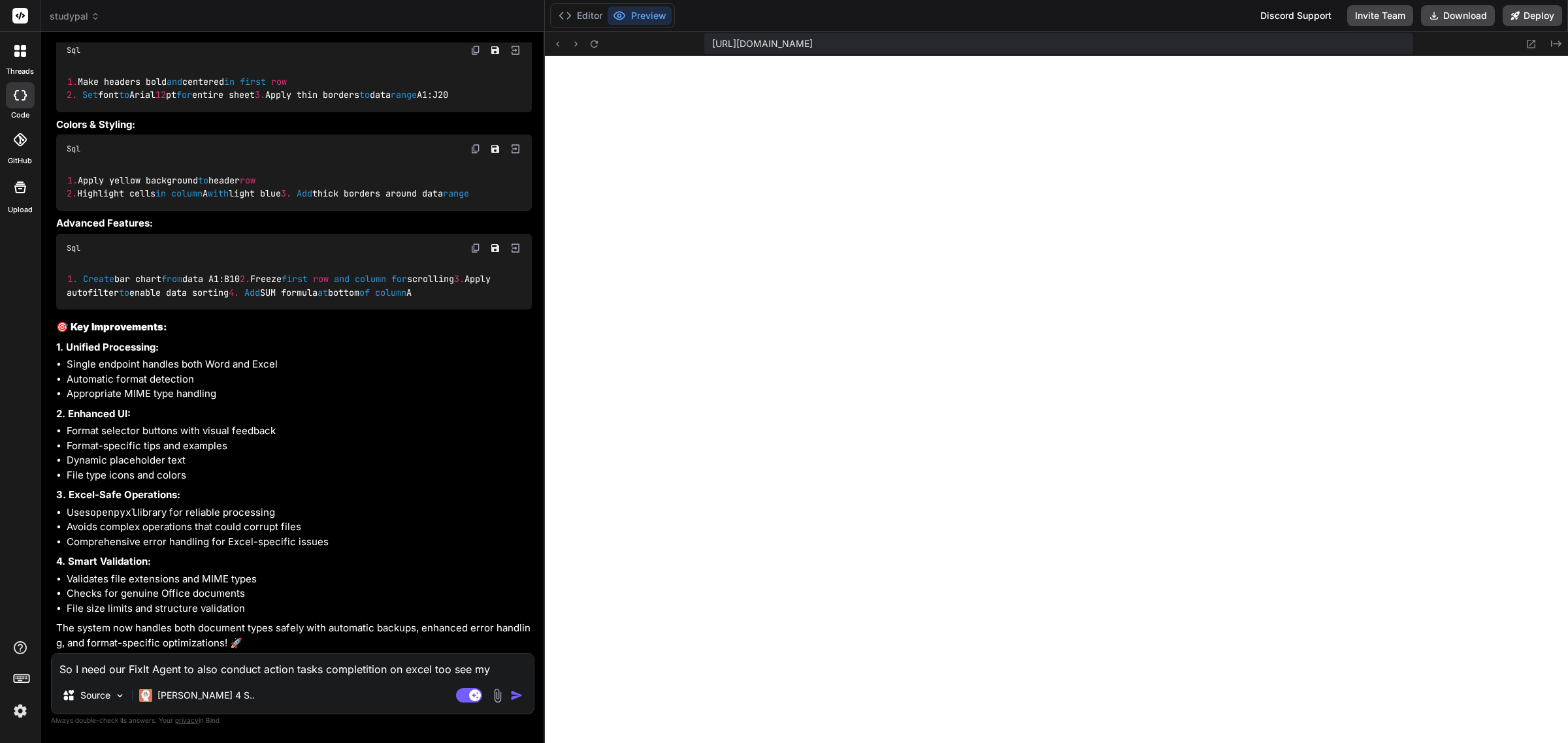
scroll to position [12544, 0]
click at [355, 662] on textarea "So I need our FixIt Agent to also conduct action tasks completition on excel to…" at bounding box center [292, 665] width 482 height 23
paste textarea "LO 8-9 Ipsumdo Sitamet cons Adipi Elitse doeIU Te inc utl e dolOR magn, al enim…"
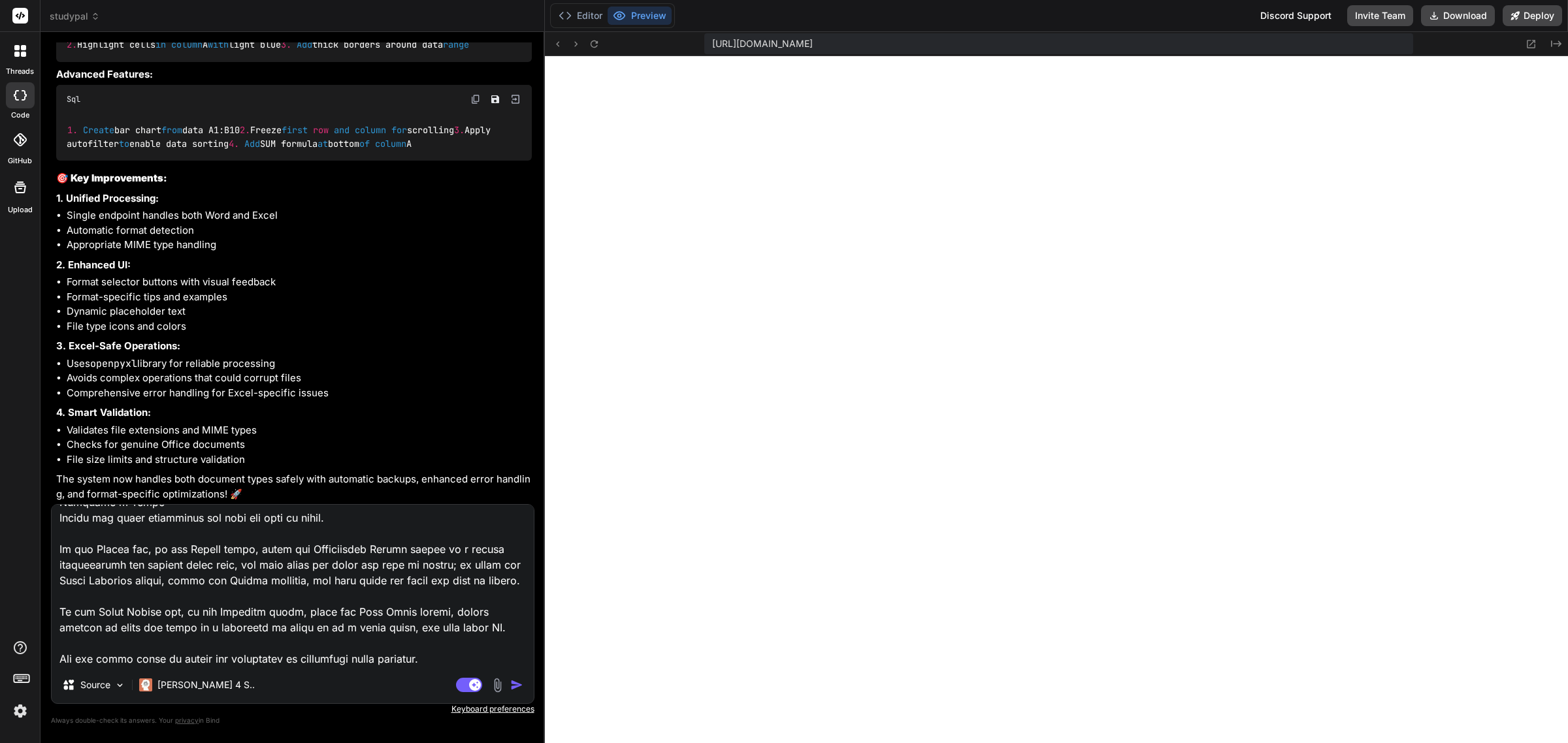
scroll to position [1161, 0]
click at [514, 678] on img "button" at bounding box center [517, 685] width 13 height 13
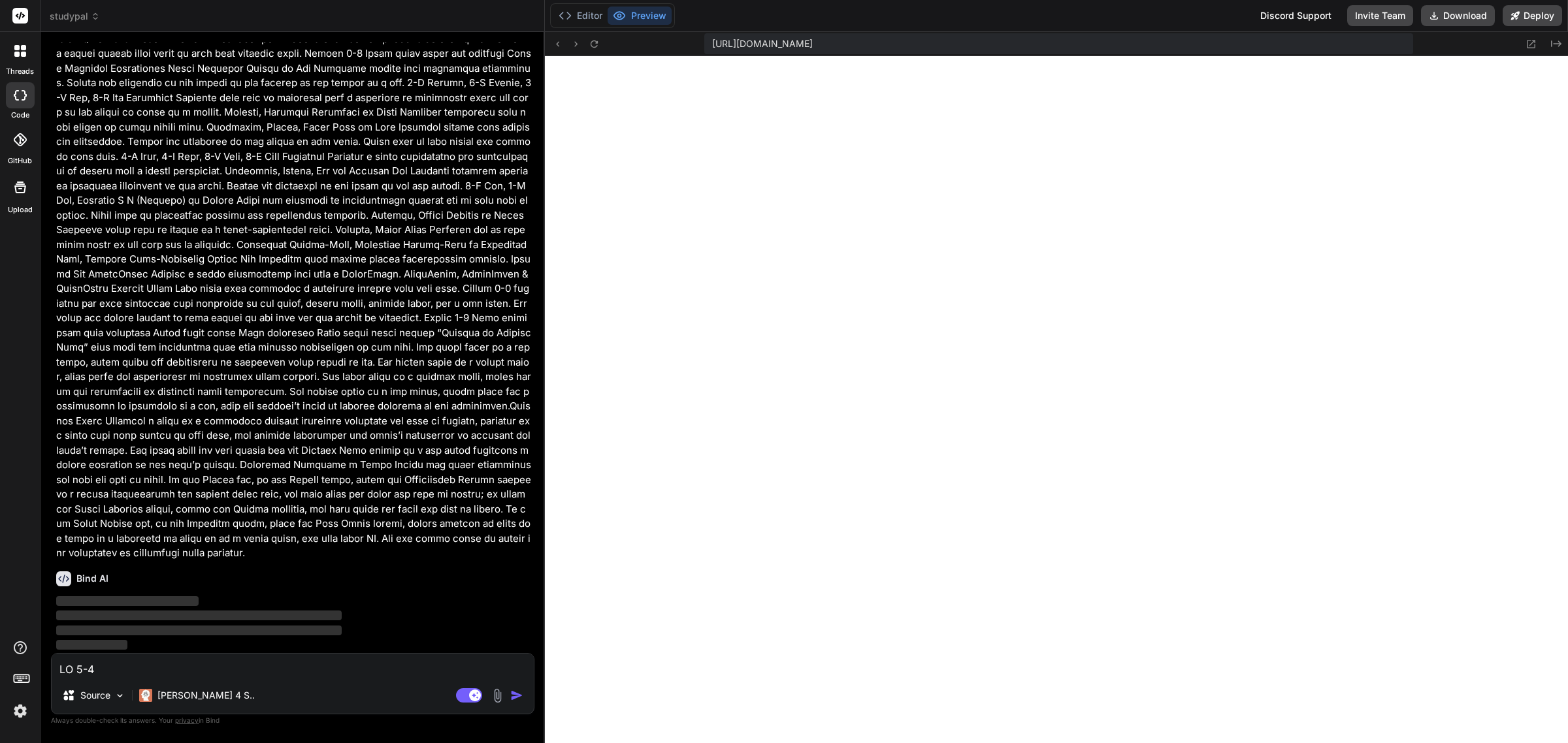
scroll to position [13341, 0]
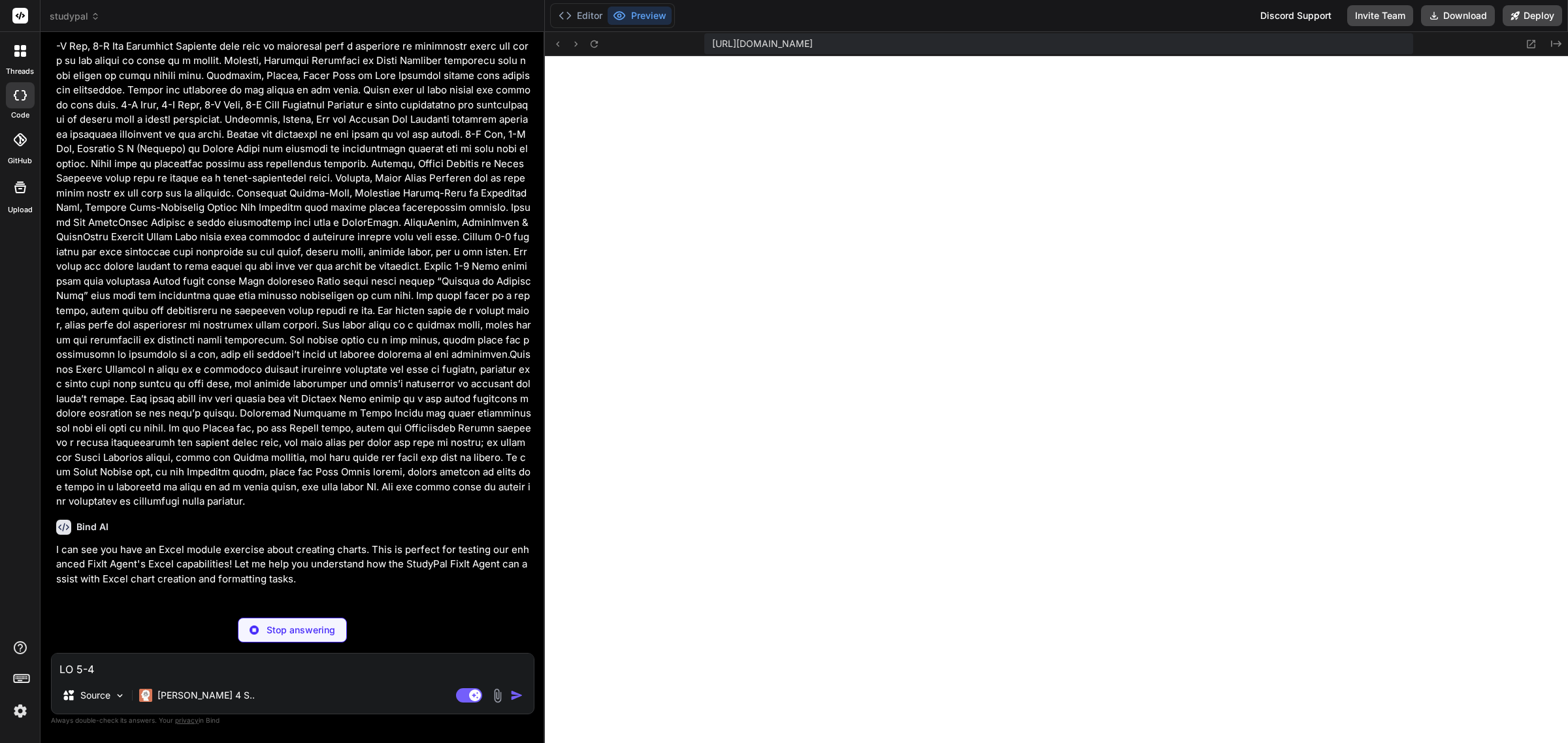
click at [301, 627] on p "Stop answering" at bounding box center [300, 631] width 68 height 13
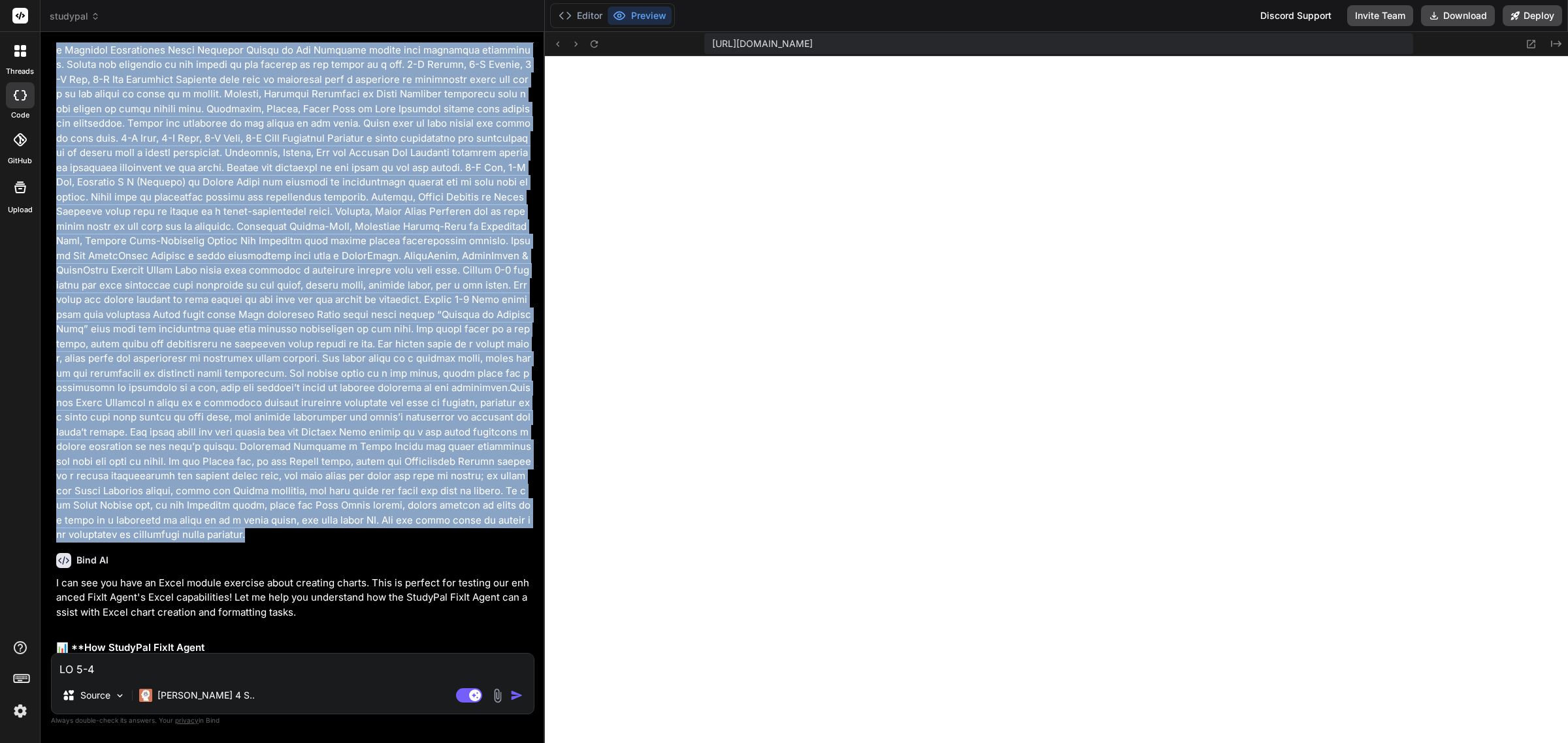
scroll to position [13066, 0]
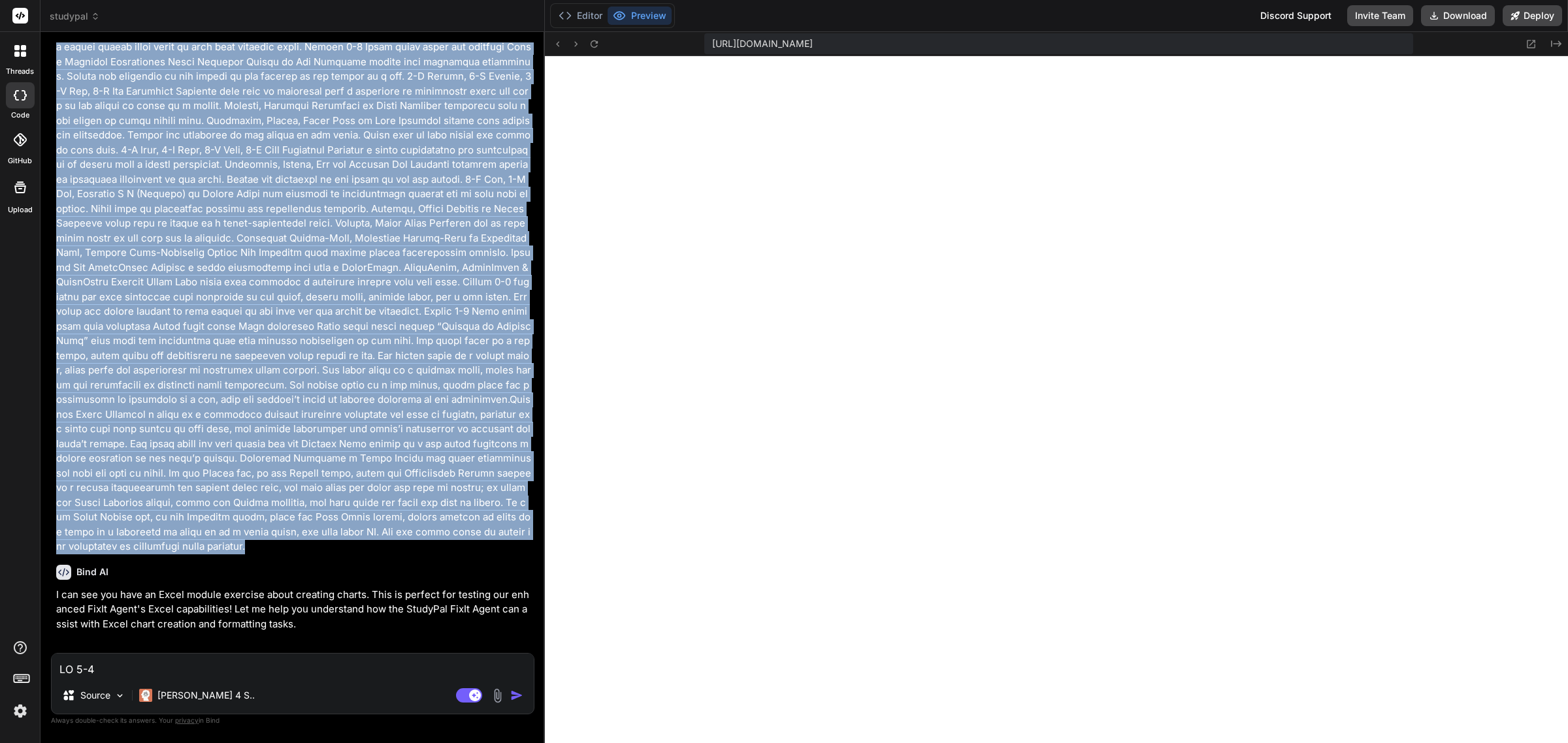
drag, startPoint x: 436, startPoint y: 554, endPoint x: 53, endPoint y: 125, distance: 575.1
click at [53, 125] on div "You so the top header nav is still following me when i scroll down the page. Pl…" at bounding box center [294, 347] width 481 height 611
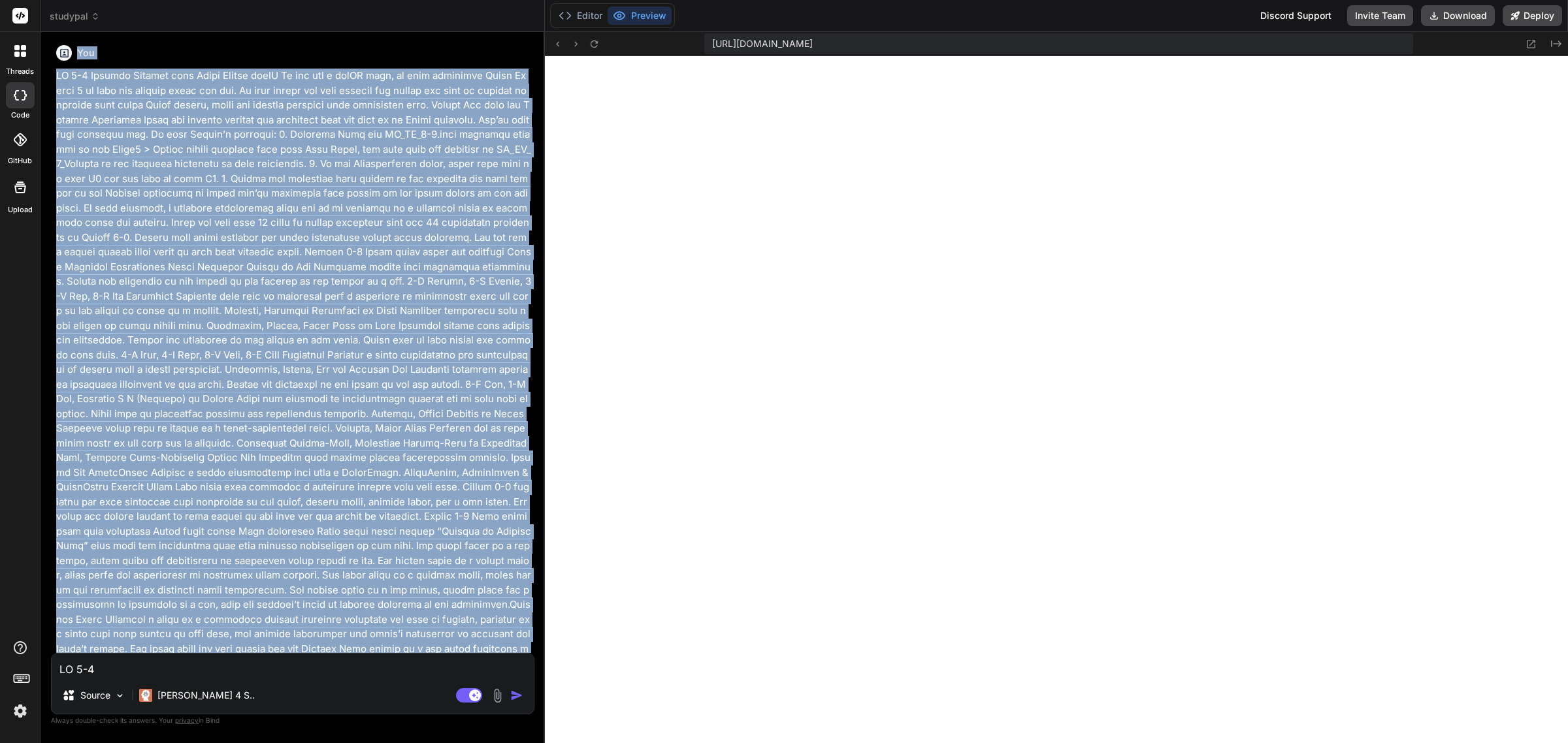
scroll to position [12821, 0]
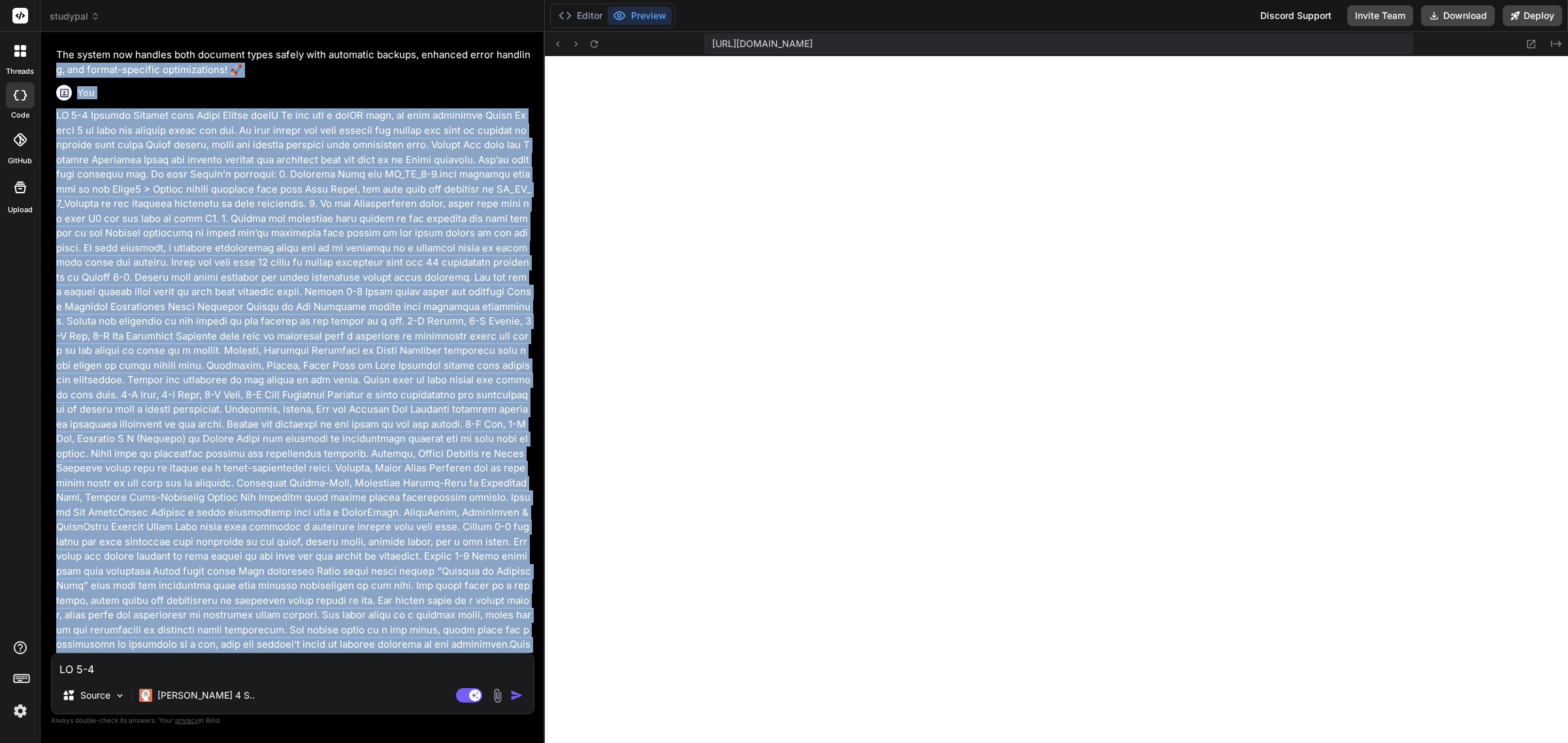
click at [287, 77] on p "The system now handles both document types safely with automatic backups, enhan…" at bounding box center [294, 62] width 476 height 29
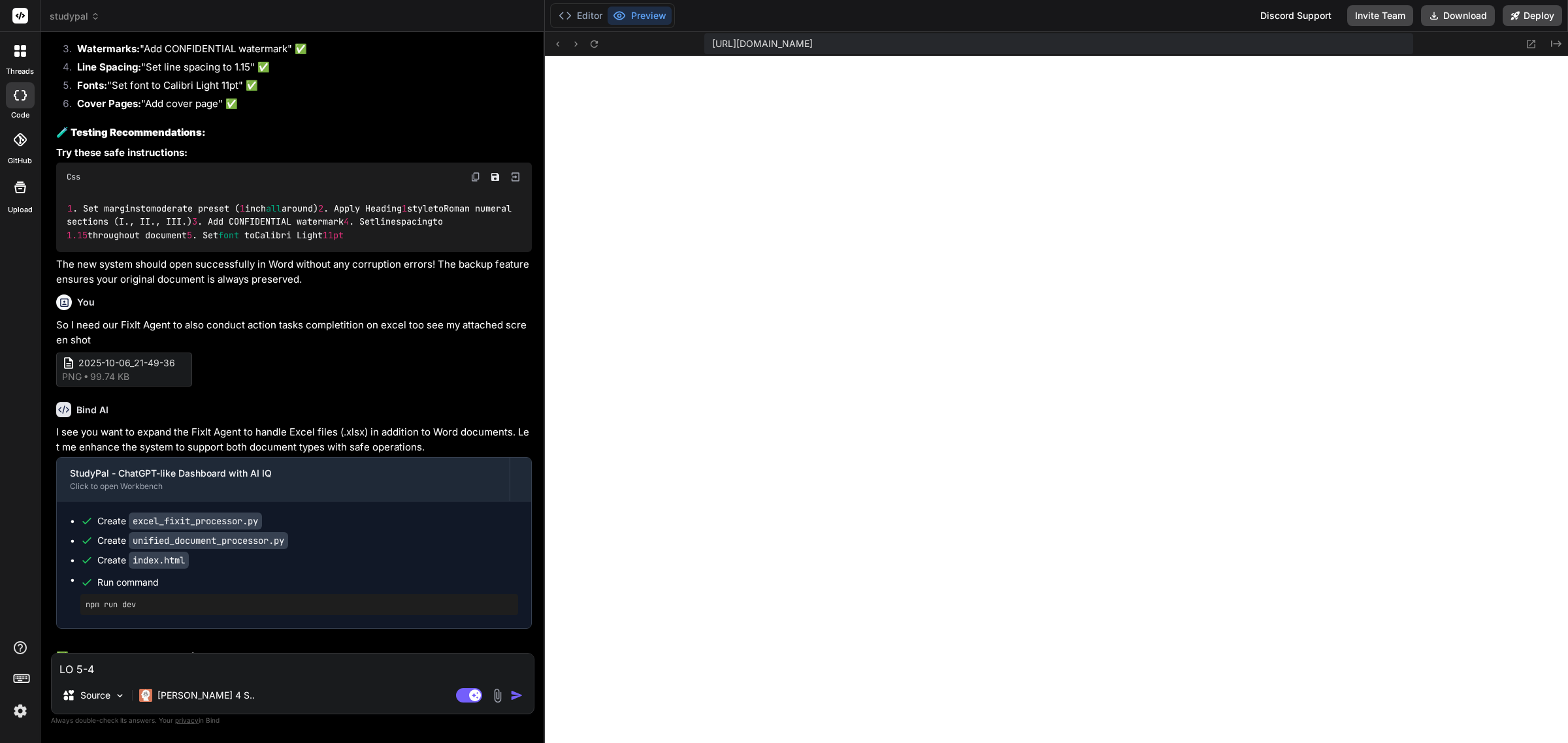
scroll to position [11355, 0]
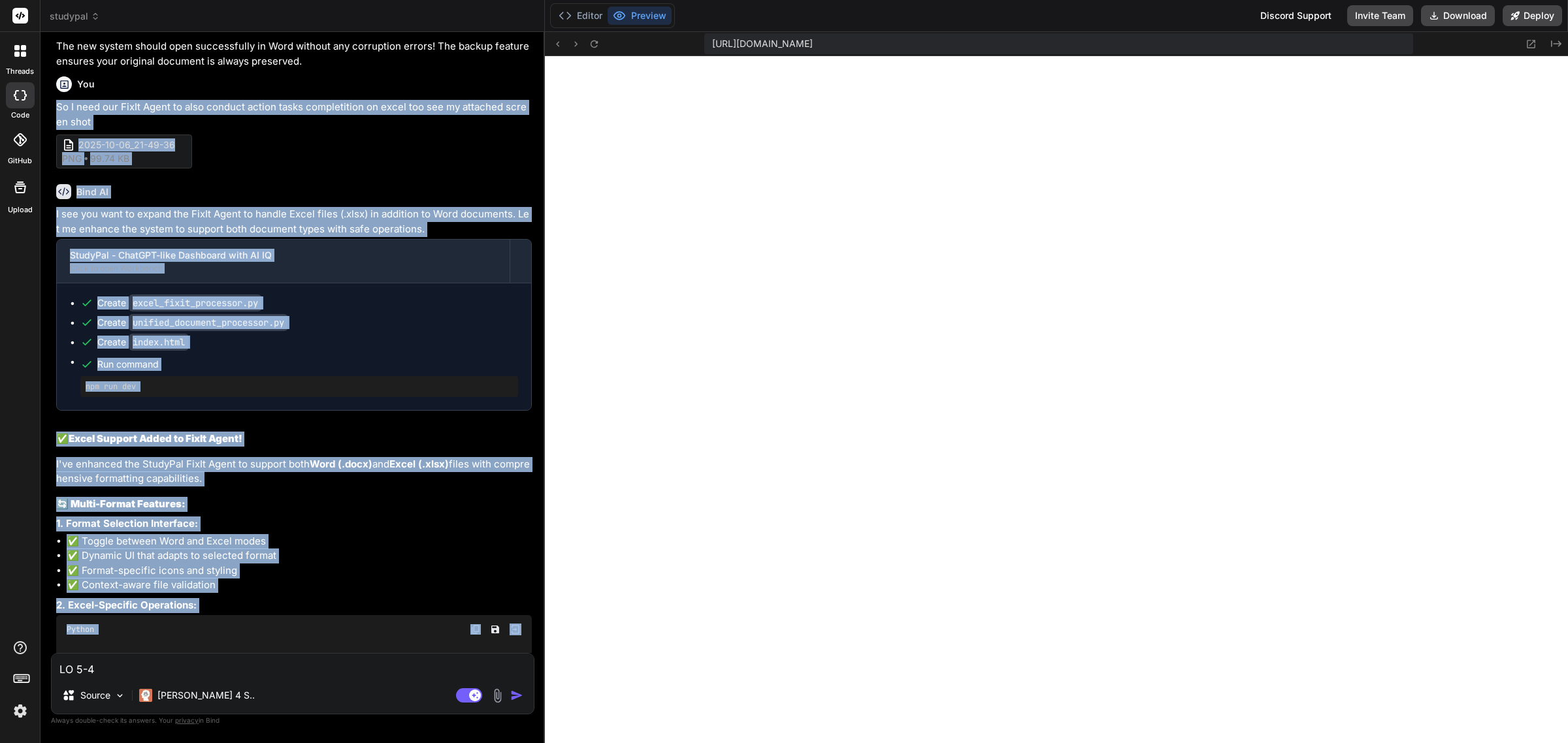
drag, startPoint x: 287, startPoint y: 364, endPoint x: 53, endPoint y: 333, distance: 236.0
click at [53, 333] on div "You so the top header nav is still following me when i scroll down the page. Pl…" at bounding box center [294, 347] width 481 height 611
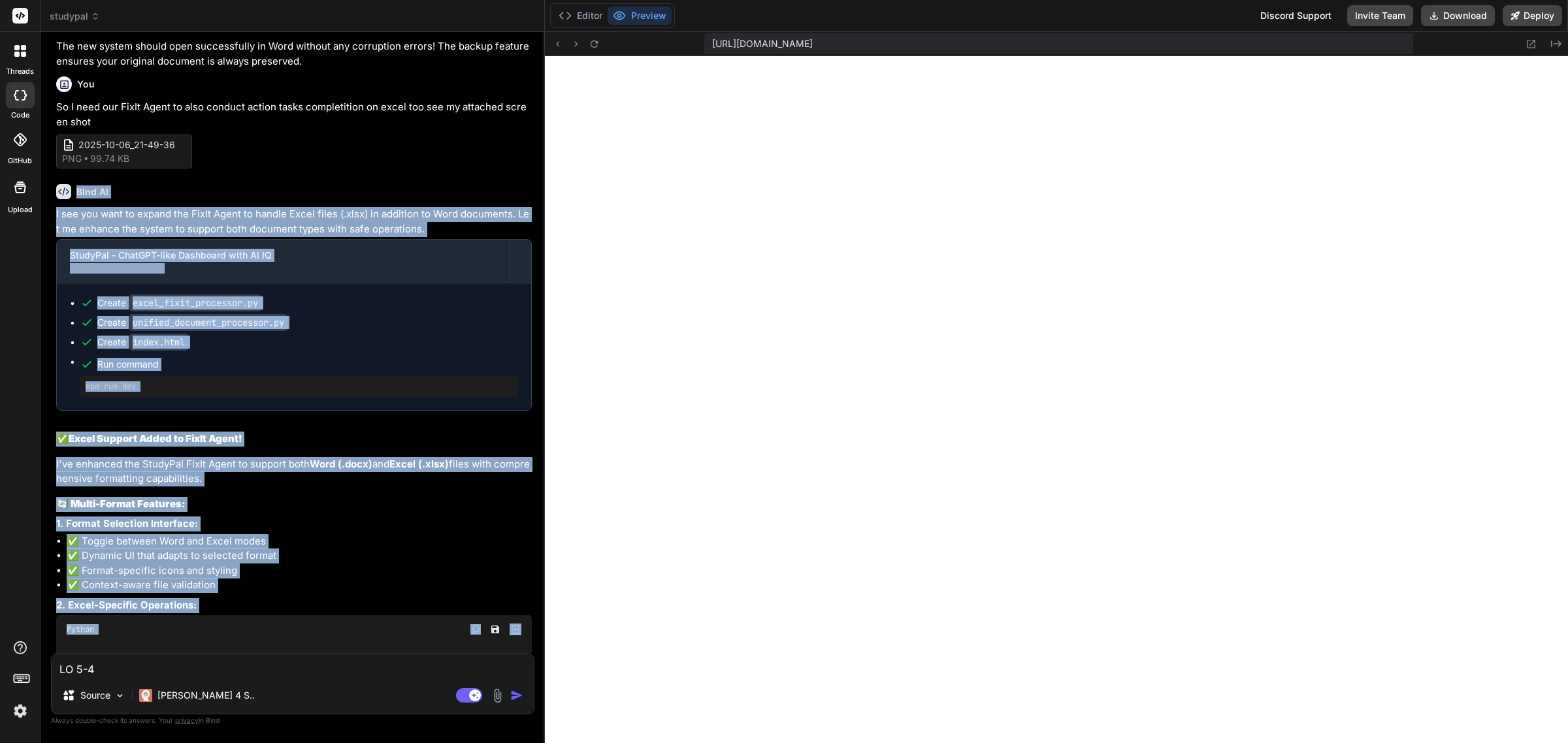
copy div "Lore IP D sit ame cons ad elitse doe TemPo Incid ut labore Etdol magna (.aliq) …"
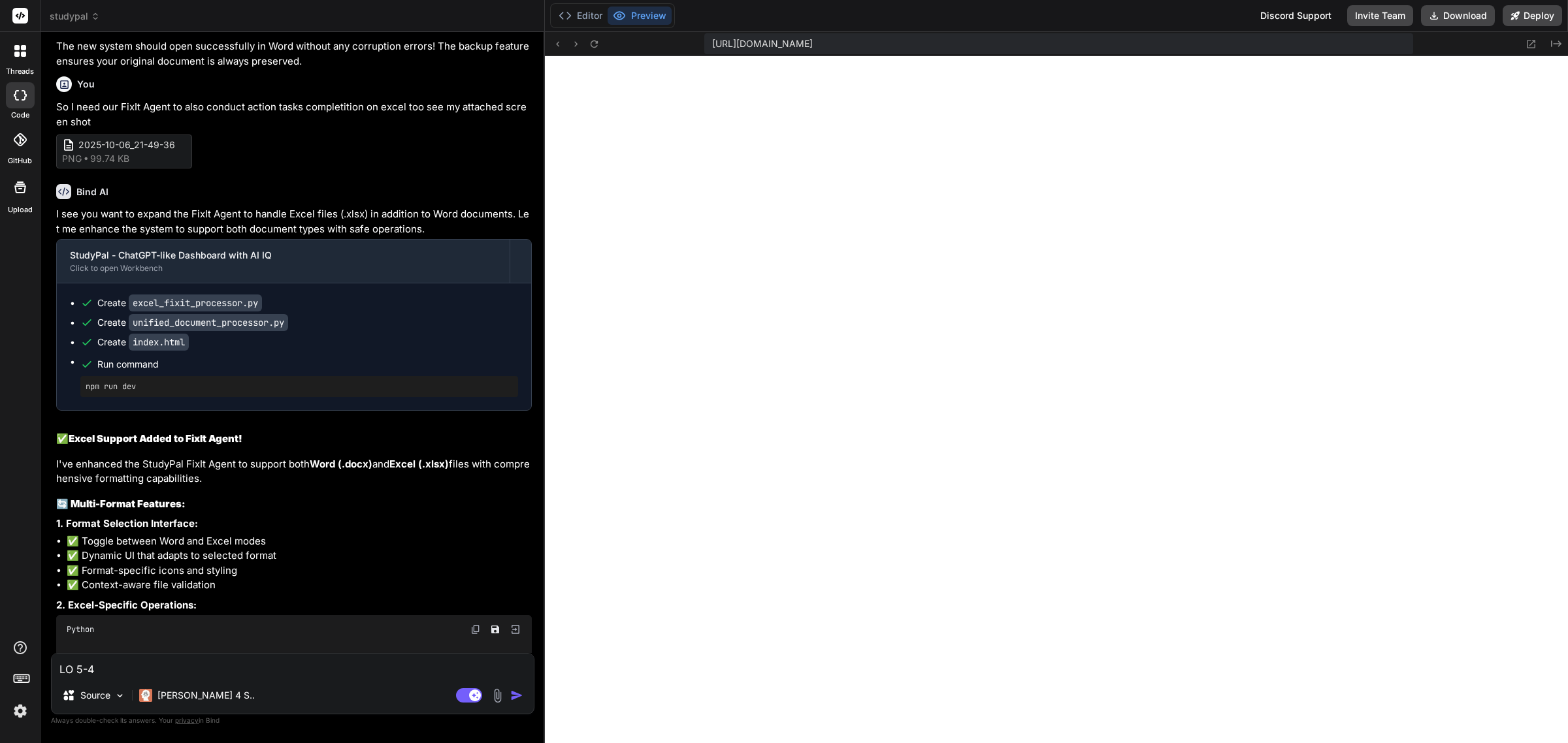
click at [229, 671] on textarea at bounding box center [292, 665] width 482 height 23
paste textarea "I can see you're trying to expand your FixIt Agent to handle Excel files in add…"
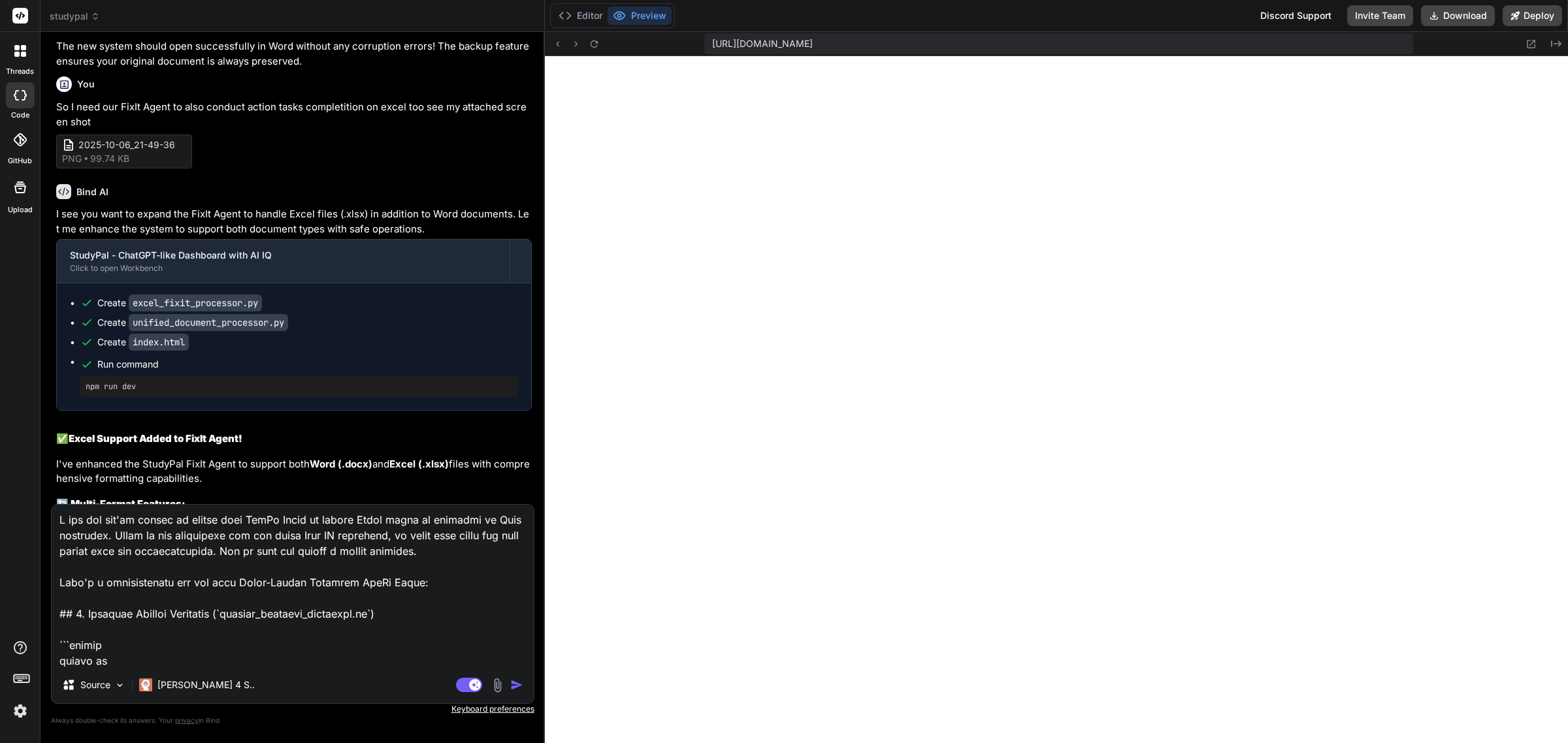
scroll to position [0, 0]
click at [510, 683] on img "button" at bounding box center [517, 685] width 13 height 13
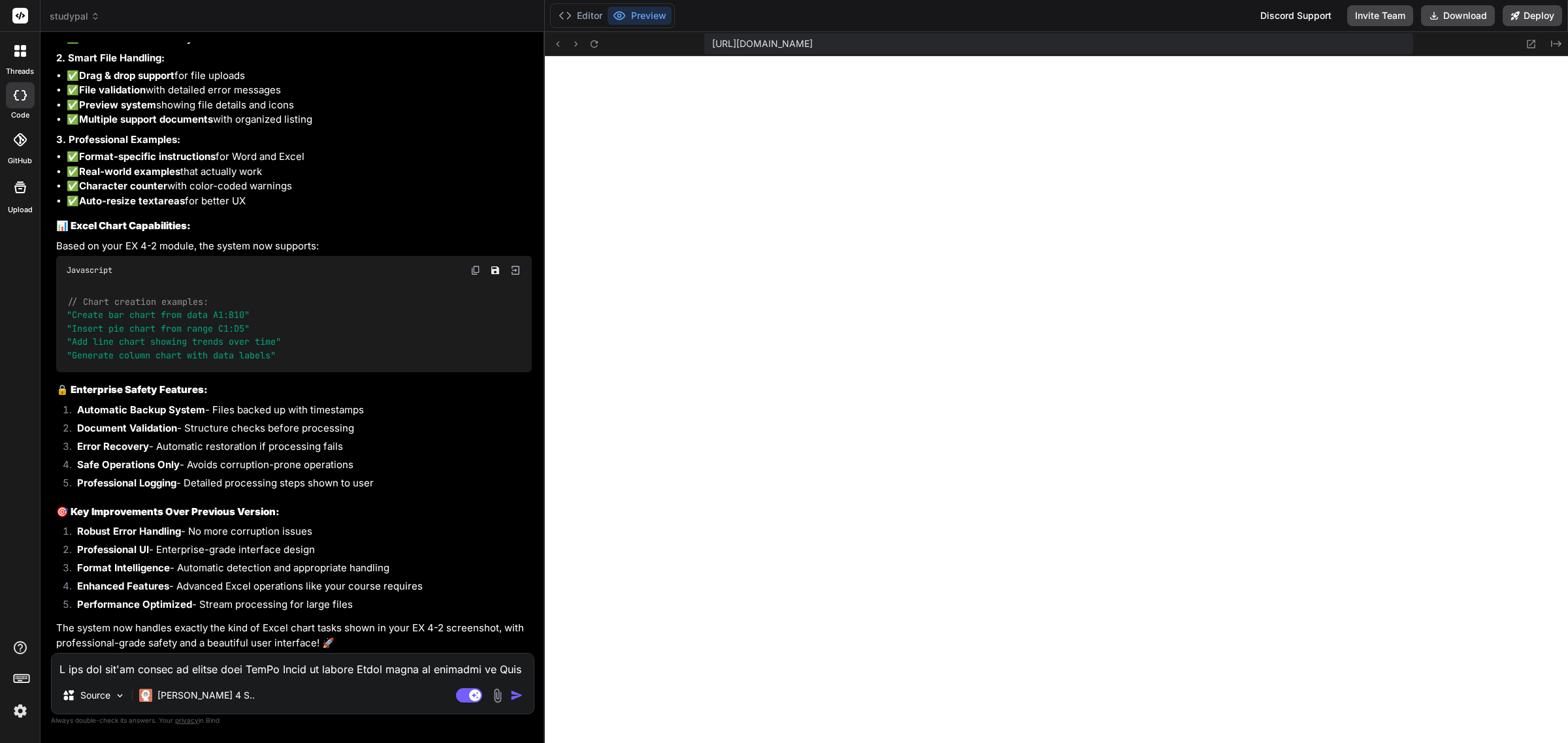
scroll to position [1236, 0]
click at [191, 657] on textarea at bounding box center [292, 665] width 482 height 23
paste textarea
click at [499, 693] on img at bounding box center [497, 696] width 15 height 15
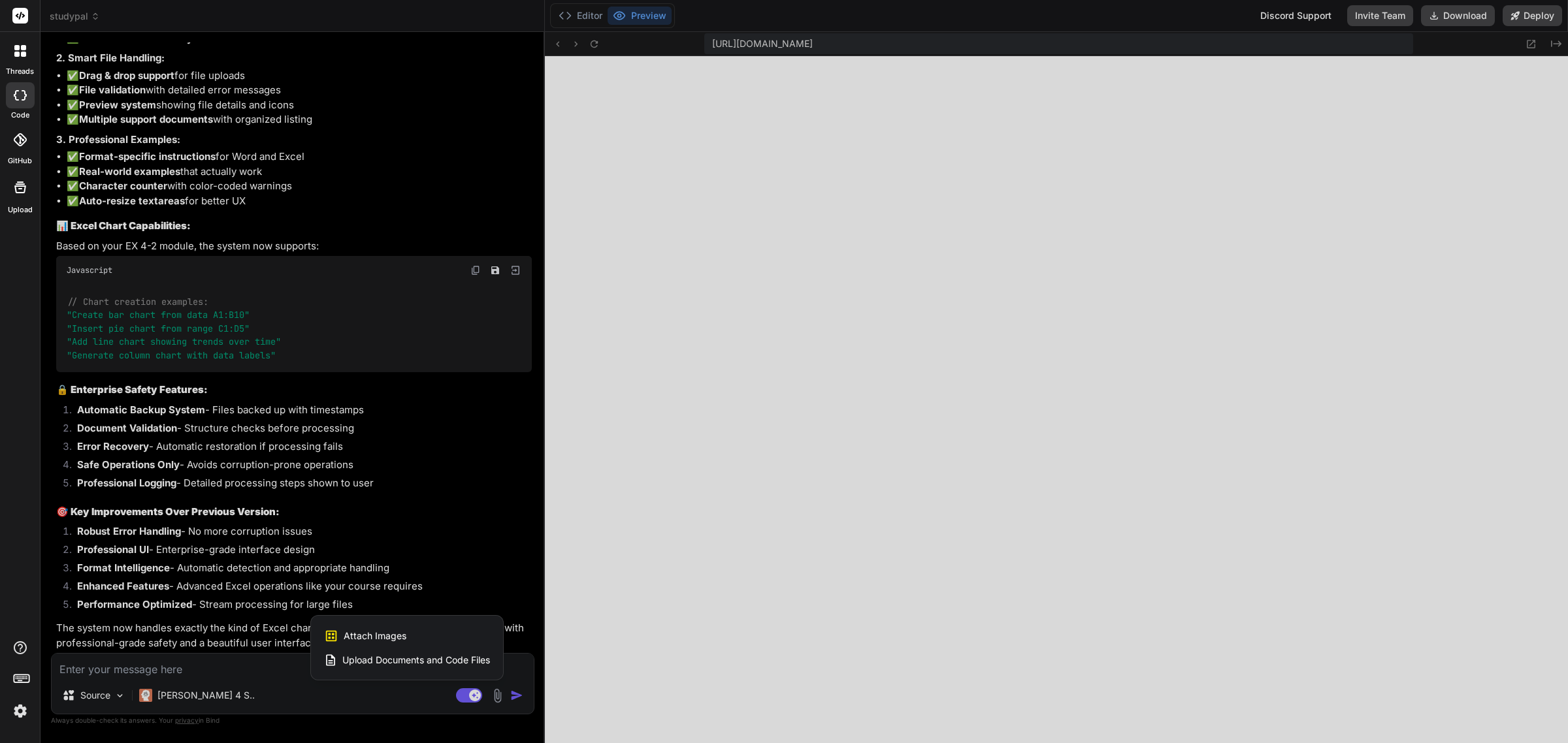
click at [399, 637] on span "Attach Images" at bounding box center [374, 636] width 63 height 13
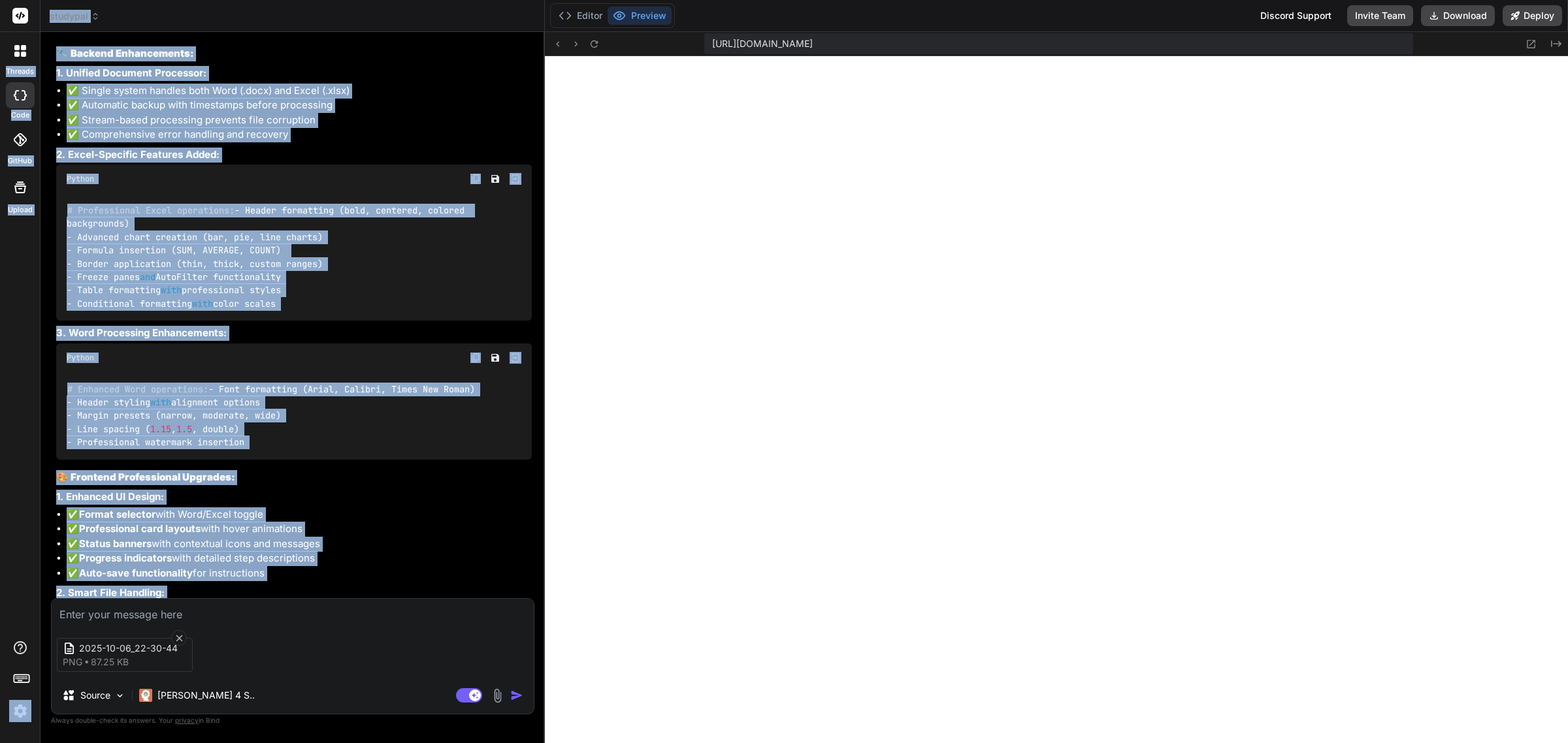
scroll to position [16245, 0]
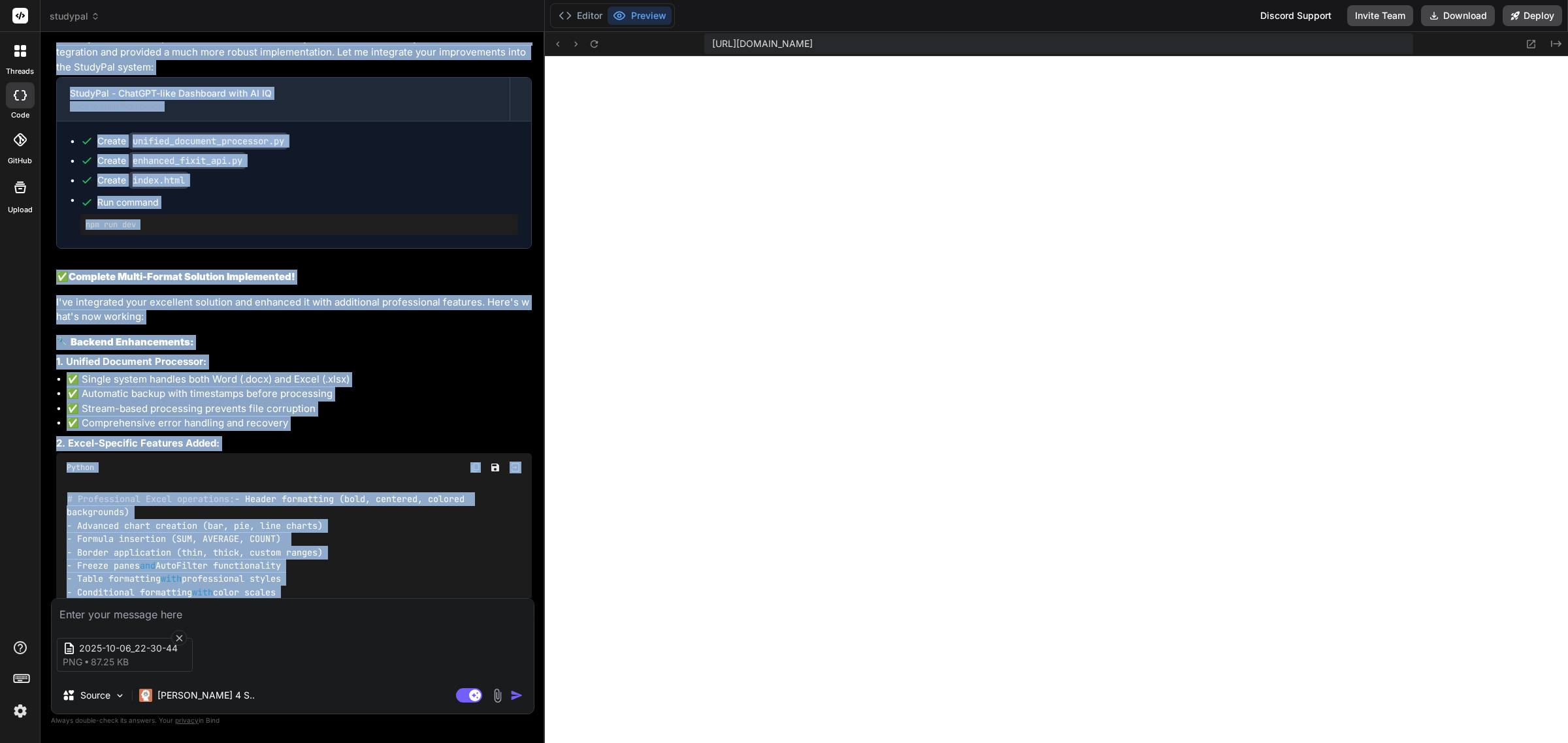
drag, startPoint x: 341, startPoint y: 581, endPoint x: 55, endPoint y: 276, distance: 418.1
click at [56, 276] on div "Thank you for the comprehensive solution! I can see you've identified the key i…" at bounding box center [294, 752] width 476 height 1444
copy div "Lorem ips dol sit ametconsectet adipisci! E sed doe tem'in utlaboreet dol mag a…"
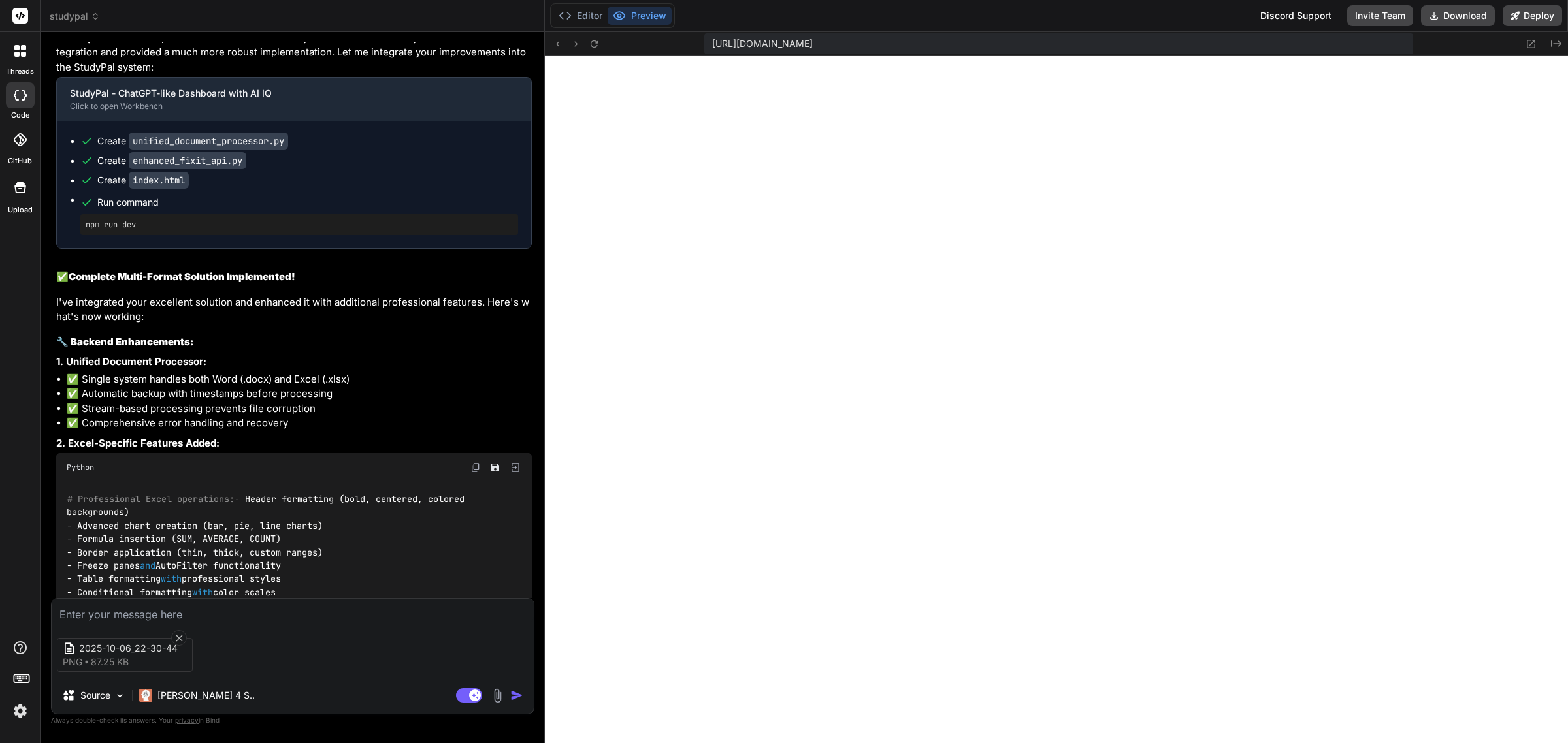
click at [217, 618] on textarea at bounding box center [292, 610] width 482 height 23
paste textarea "Lorem ips dol sit ametconsectet adipisci! E sed doe tem'in utlaboreet dol mag a…"
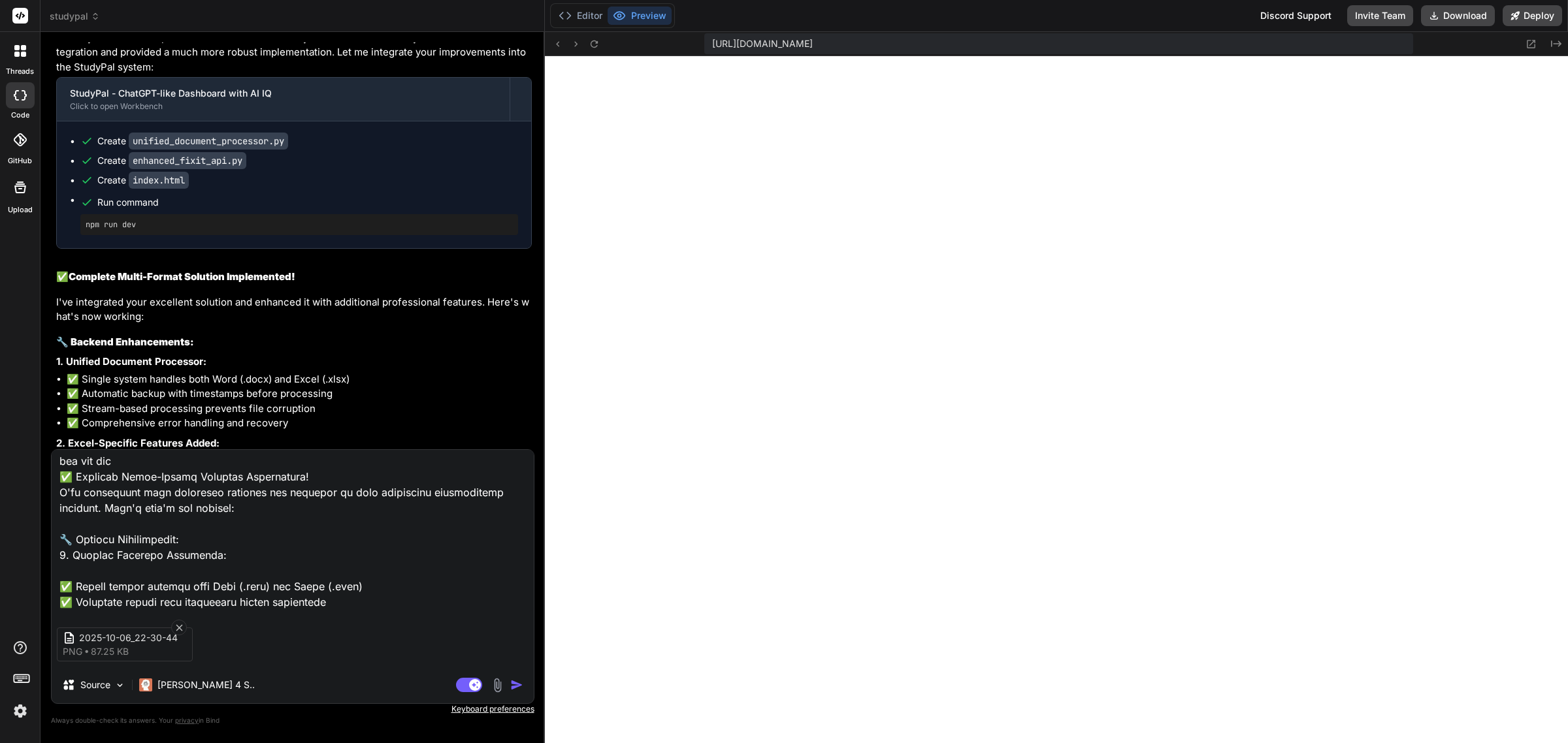
scroll to position [0, 0]
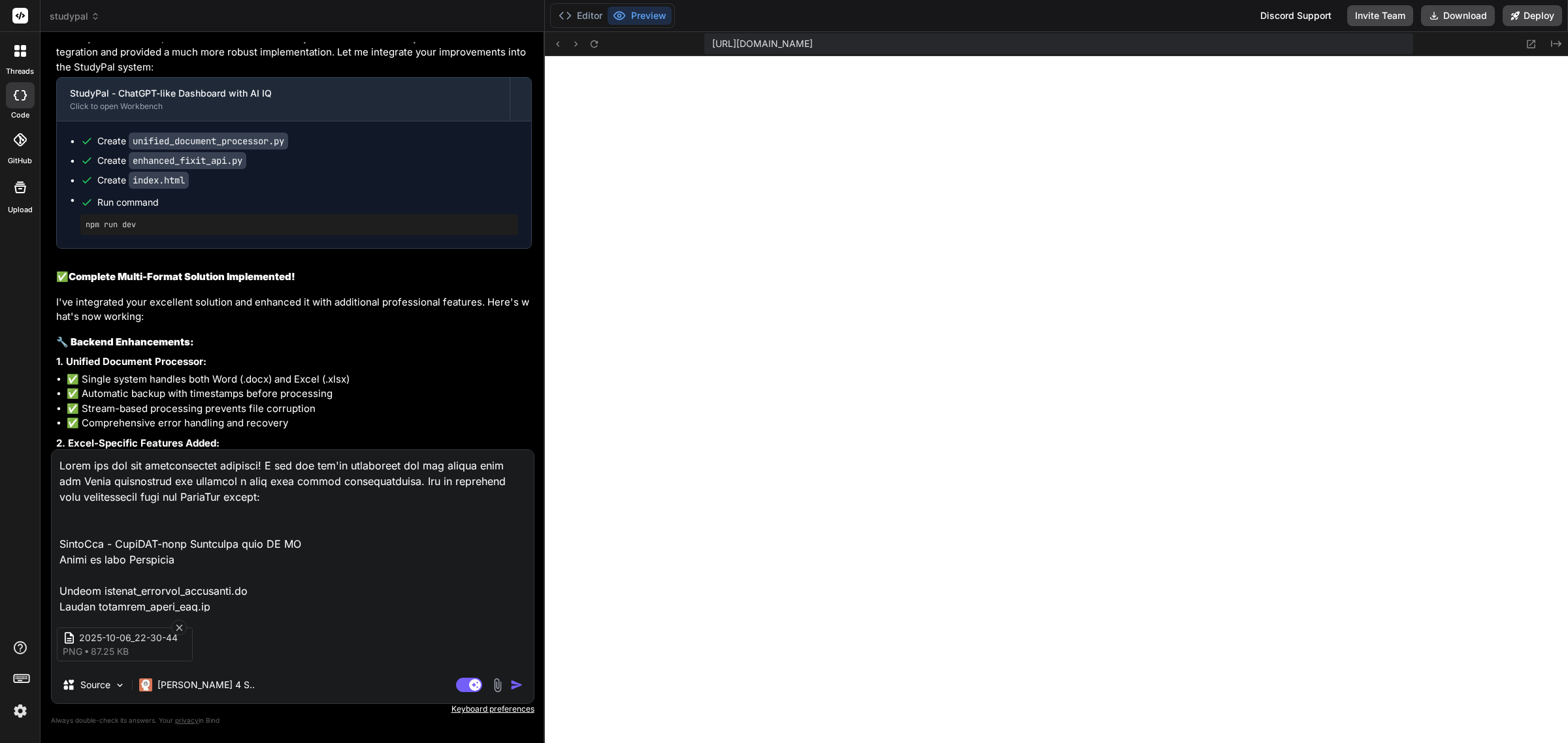
drag, startPoint x: 445, startPoint y: 603, endPoint x: 0, endPoint y: 394, distance: 491.6
click at [0, 394] on div "threads code GitHub Upload studypal Created with Pixso. Bind AI Web Search Crea…" at bounding box center [784, 372] width 1568 height 743
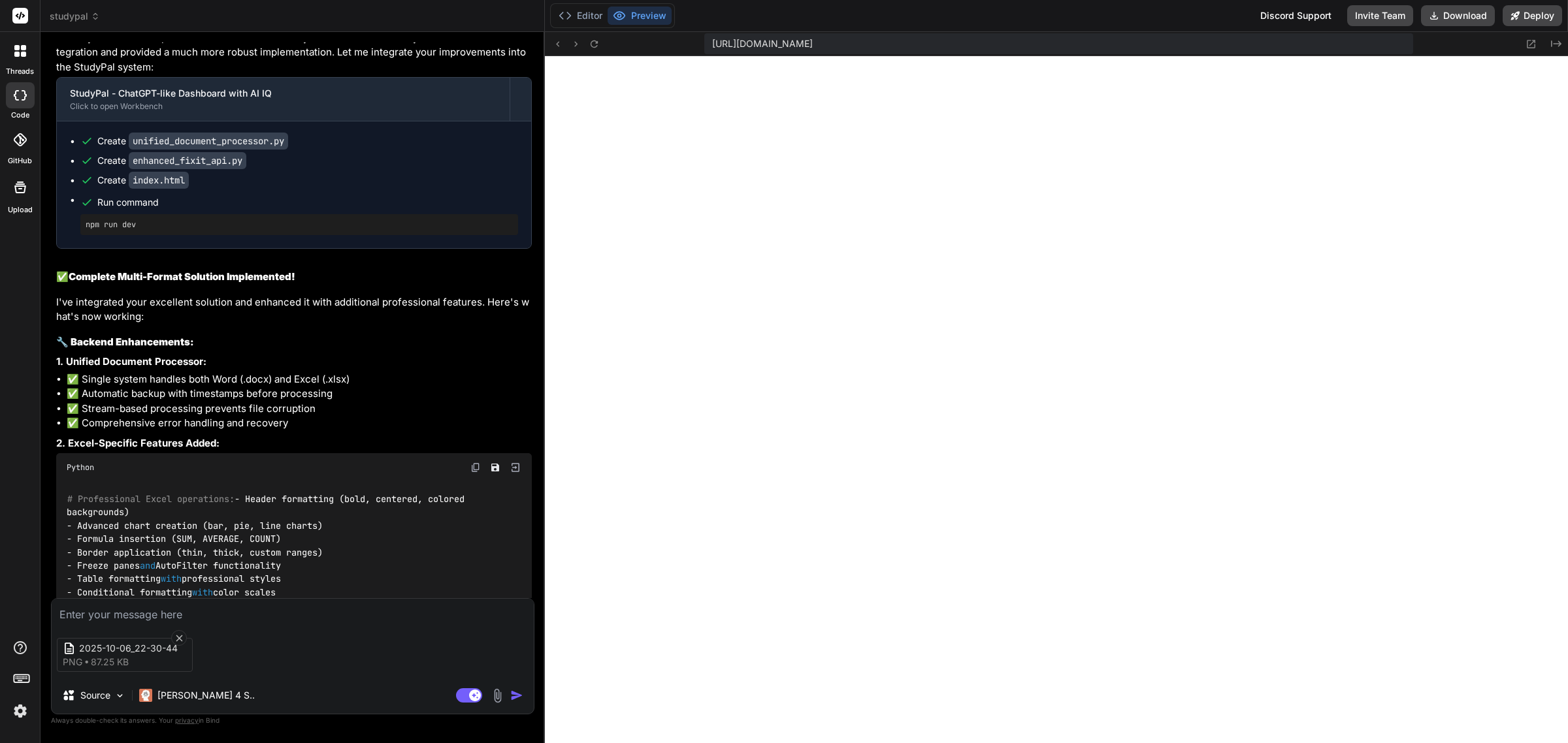
paste textarea "Looking at the error "Excel processing encountered an error. Please try again."…"
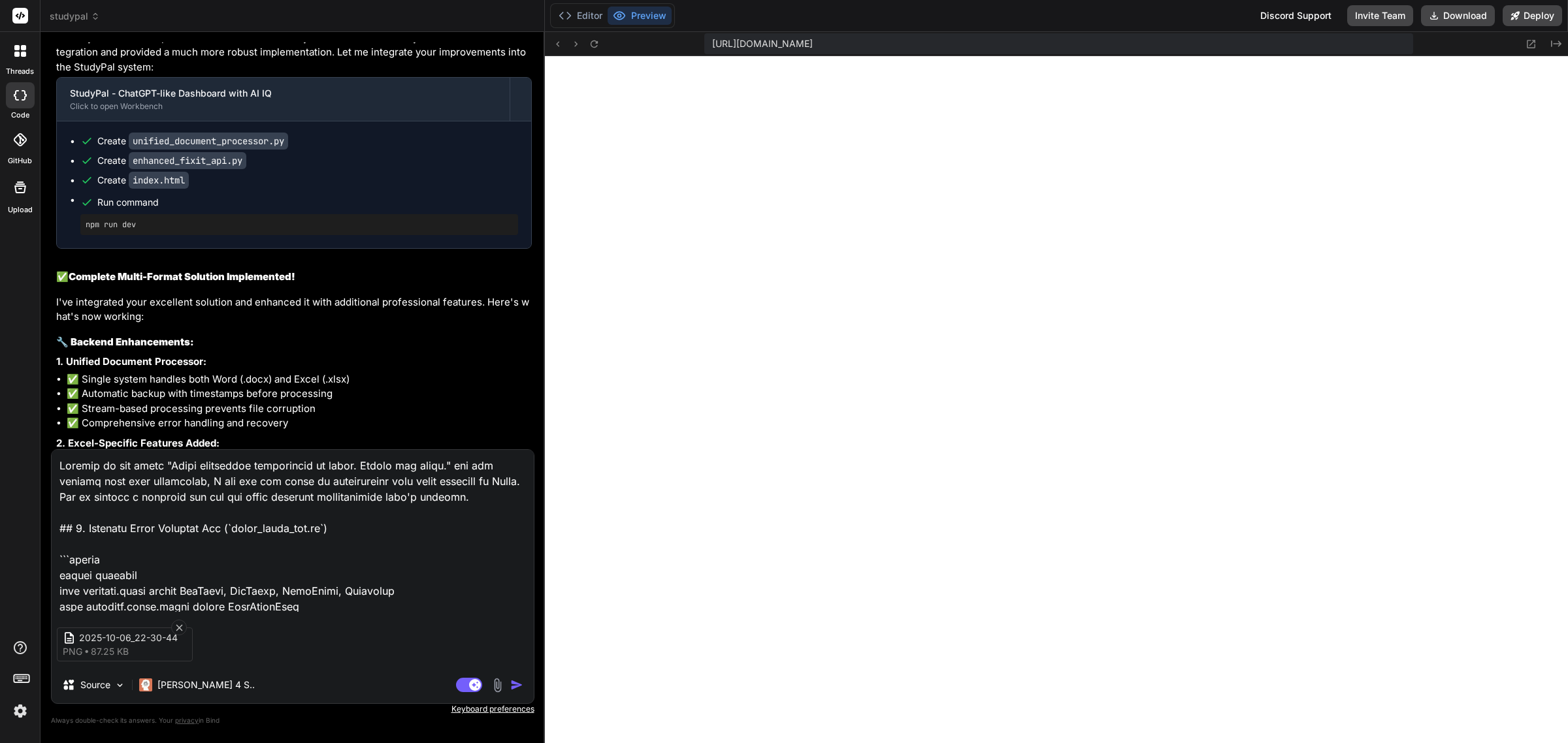
scroll to position [8679, 0]
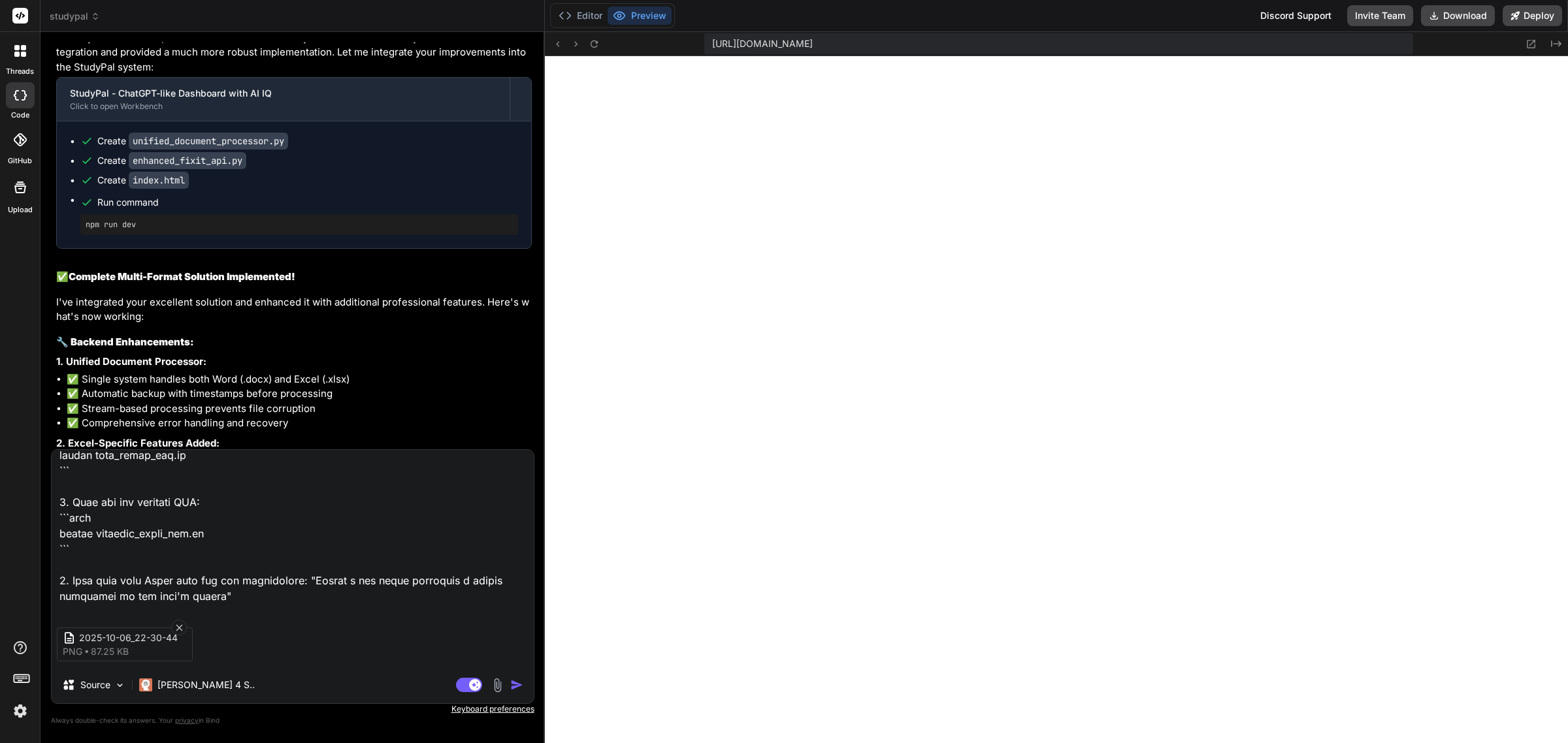
click at [513, 686] on img "button" at bounding box center [517, 685] width 13 height 13
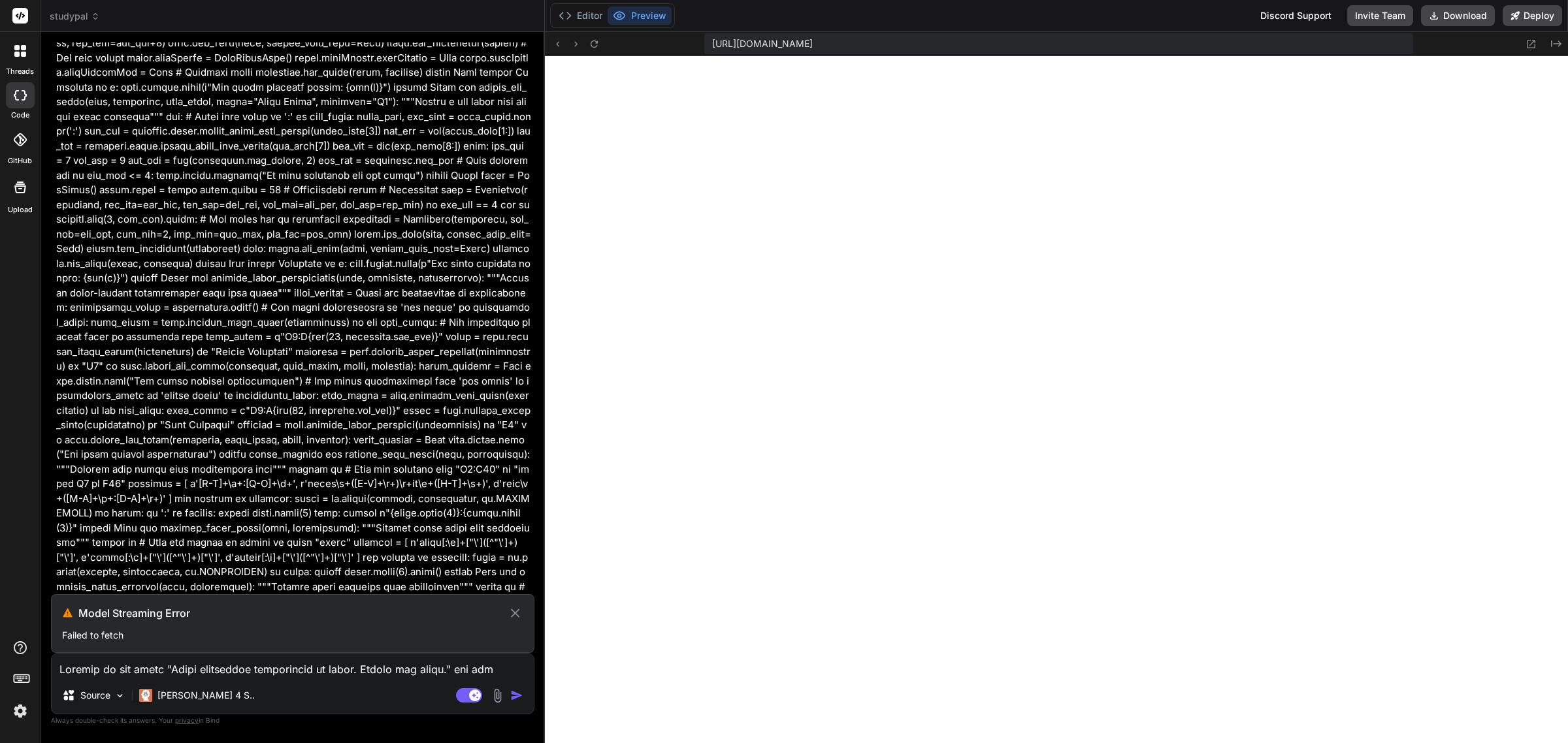
scroll to position [17929, 0]
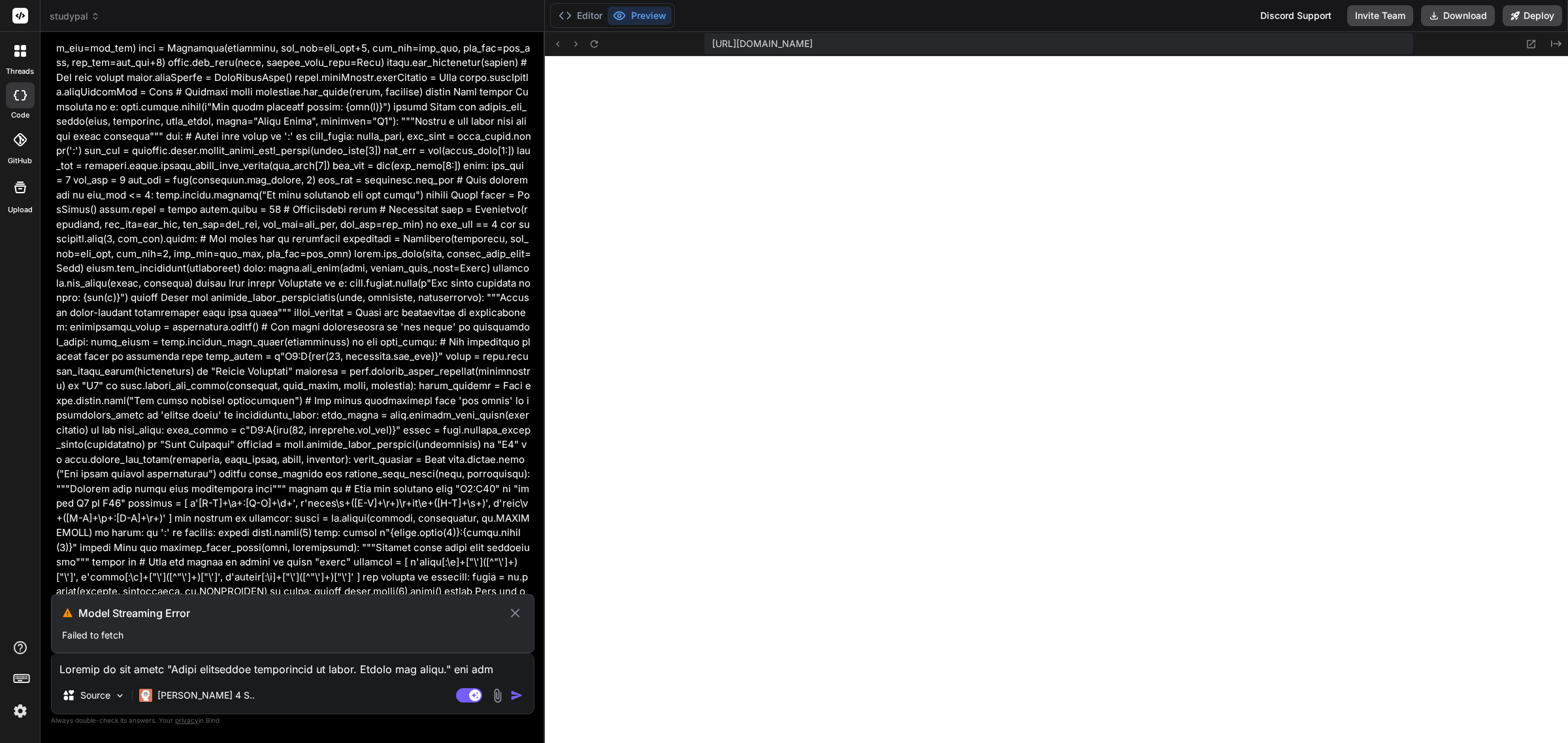
click at [509, 615] on icon at bounding box center [515, 613] width 15 height 16
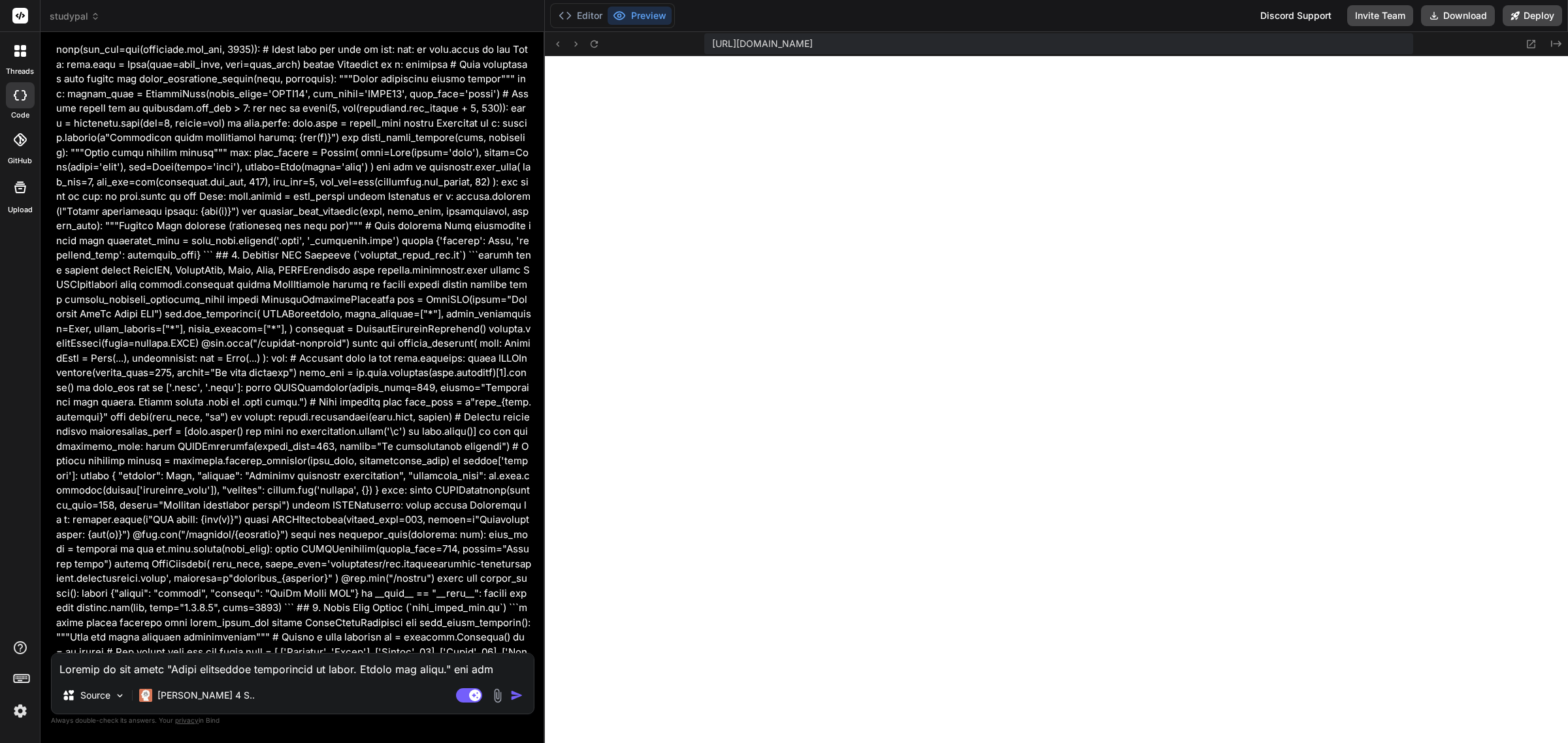
scroll to position [19684, 0]
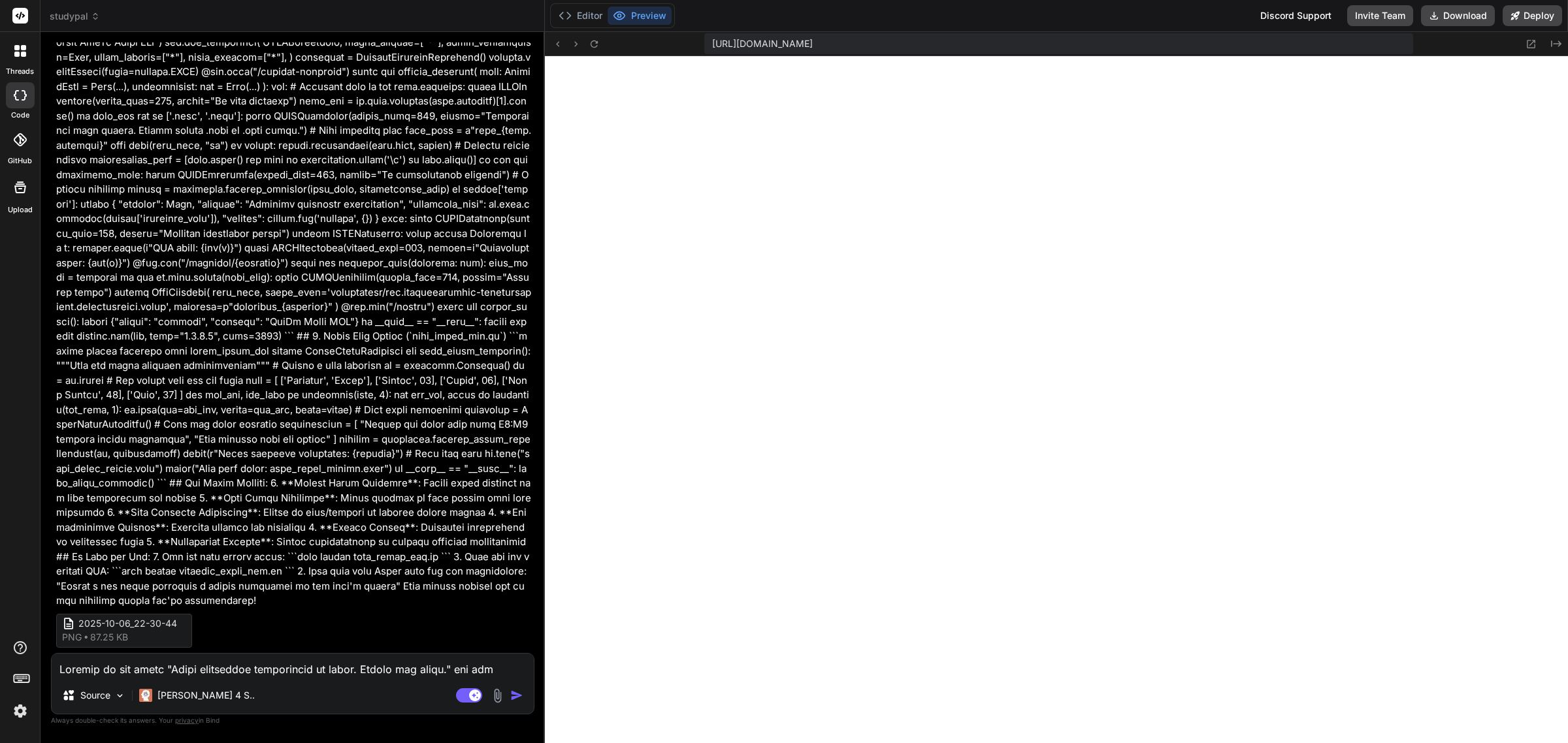
paste textarea
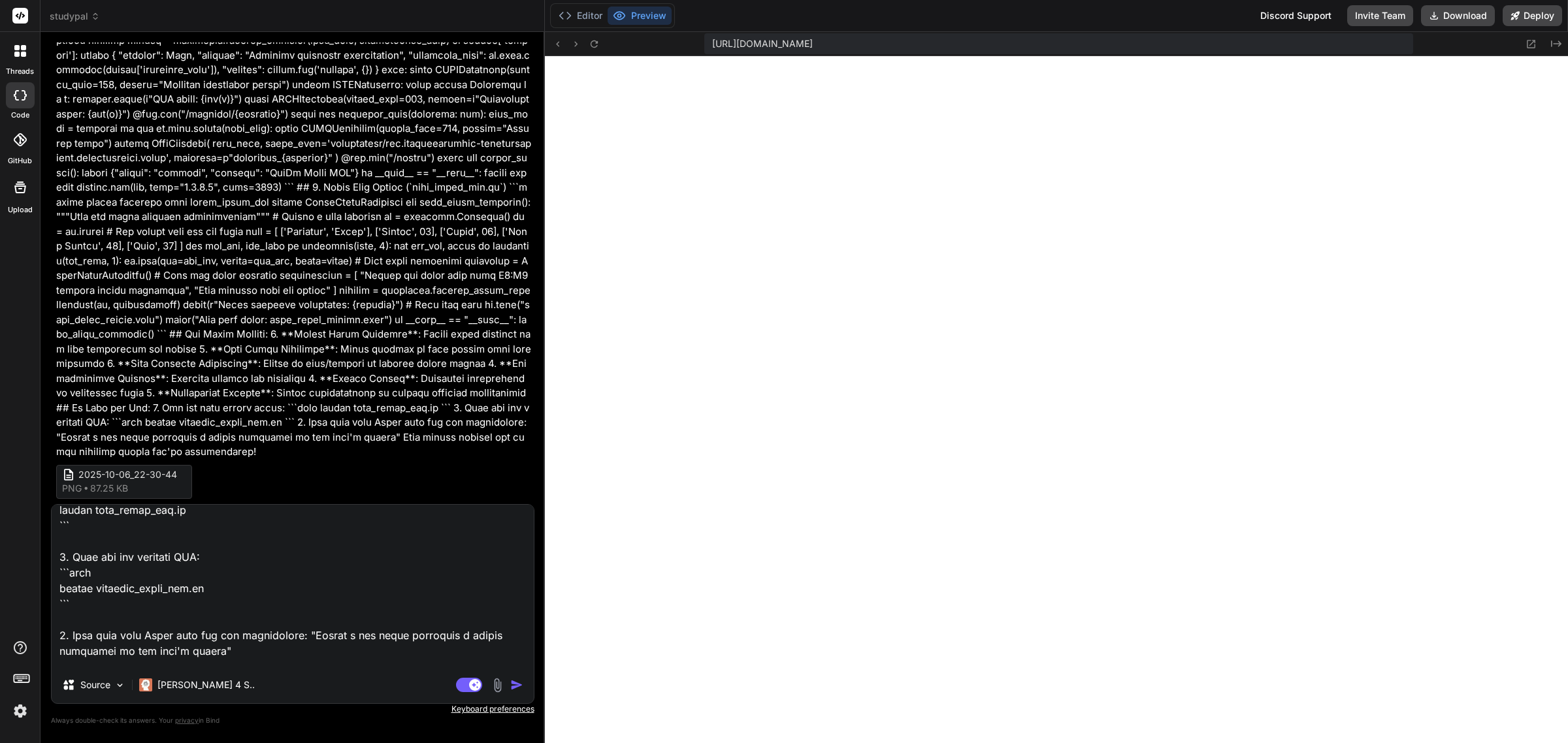
click at [511, 682] on img "button" at bounding box center [517, 685] width 13 height 13
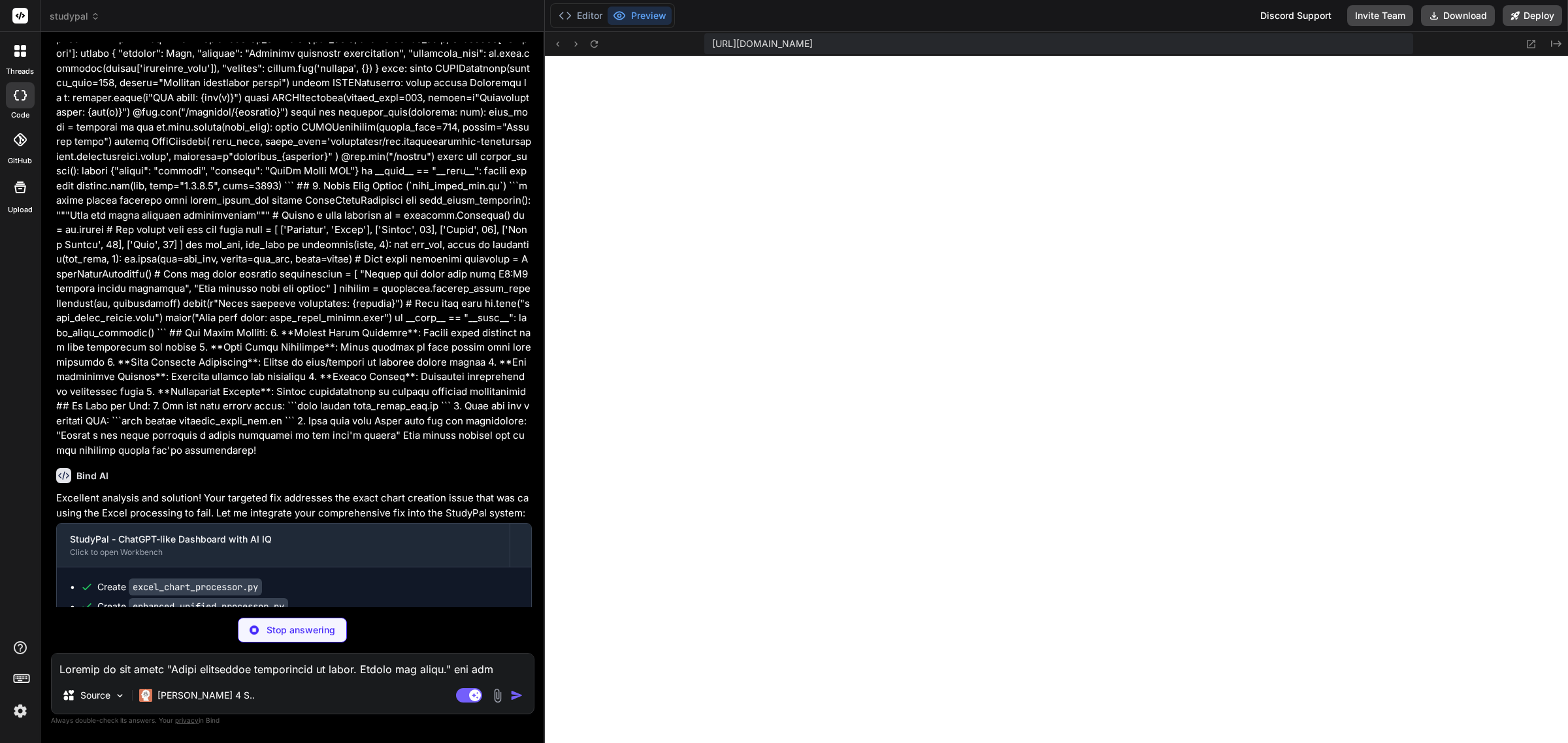
scroll to position [1617, 0]
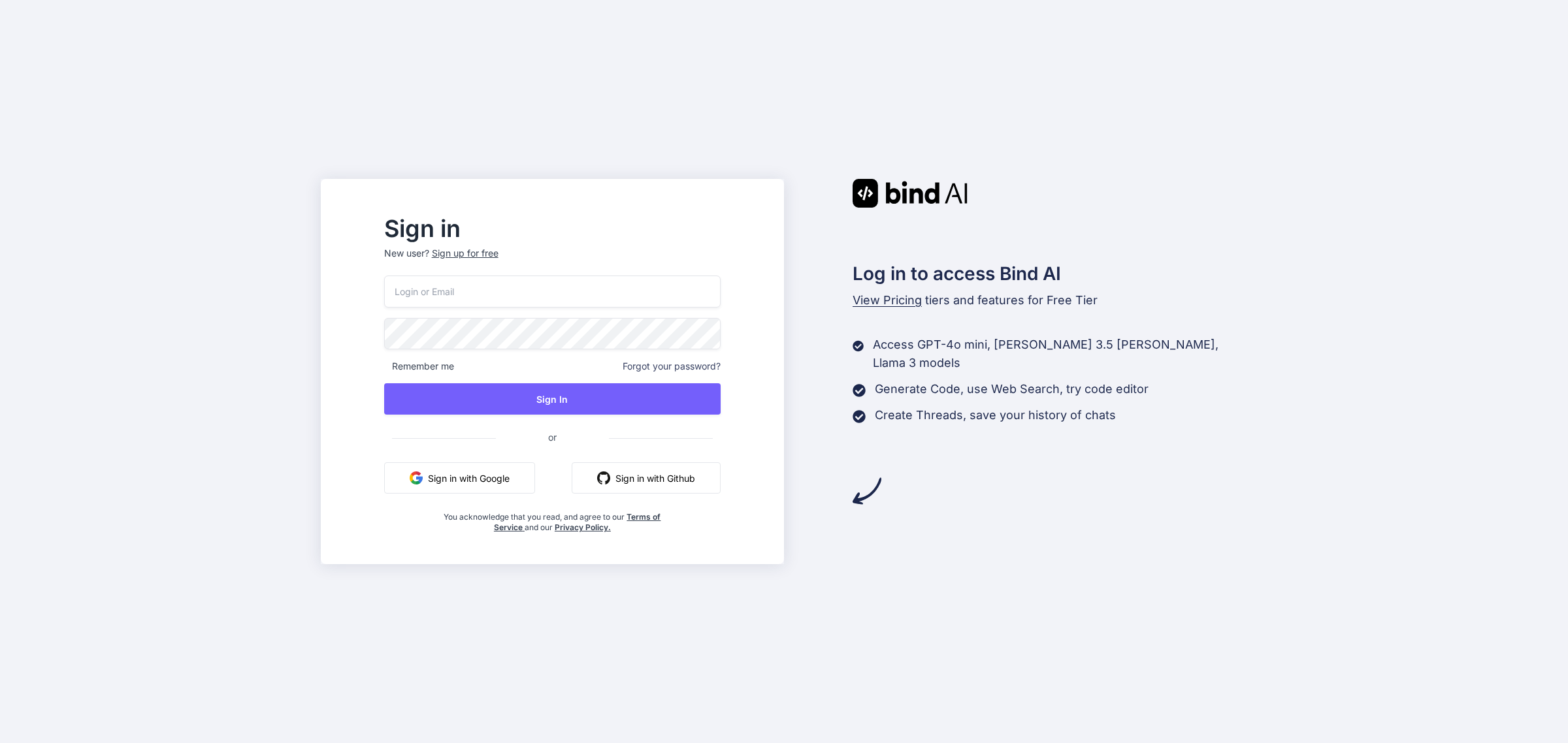
type input "[EMAIL_ADDRESS][DOMAIN_NAME]"
click at [506, 484] on button "Sign in with Google" at bounding box center [459, 478] width 151 height 32
